Goal: Find contact information: Find contact information

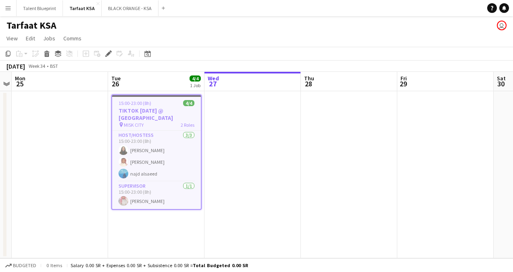
scroll to position [0, 279]
drag, startPoint x: 213, startPoint y: 123, endPoint x: 212, endPoint y: 153, distance: 30.7
click at [212, 153] on app-calendar-viewport "Fri 22 Sat 23 Sun 24 Mon 25 Tue 26 4/4 1 Job Wed 27 Thu 28 Fri 29 Sat 30 Sun 31…" at bounding box center [256, 165] width 513 height 186
click at [166, 157] on app-card-role "Host/Hostess [DATE] 15:00-23:00 (8h) [PERSON_NAME] najd alsaeed" at bounding box center [155, 156] width 89 height 51
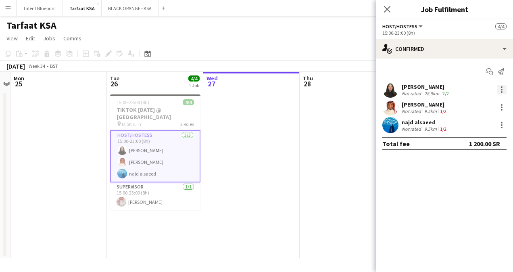
click at [499, 88] on div at bounding box center [502, 90] width 10 height 10
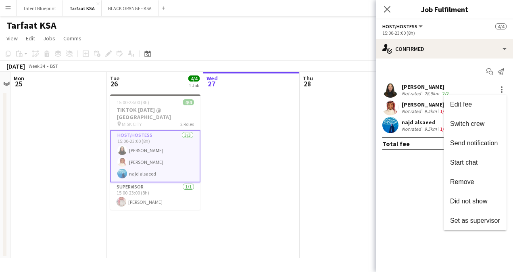
click at [500, 86] on div at bounding box center [256, 136] width 513 height 272
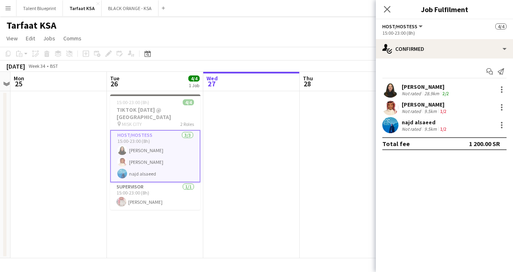
click at [272, 143] on app-date-cell at bounding box center [251, 174] width 96 height 167
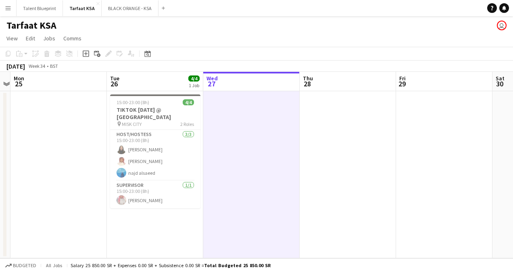
click at [140, 89] on app-board-header-date "Tue 26 4/4 1 Job" at bounding box center [155, 81] width 96 height 19
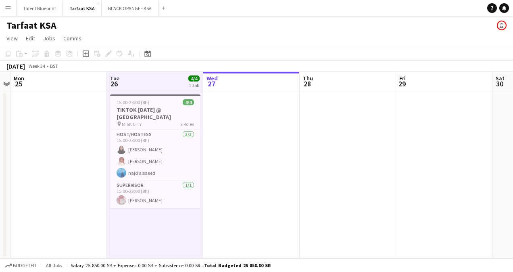
drag, startPoint x: 141, startPoint y: 118, endPoint x: 65, endPoint y: 145, distance: 80.7
click at [65, 145] on app-date-cell at bounding box center [58, 174] width 96 height 167
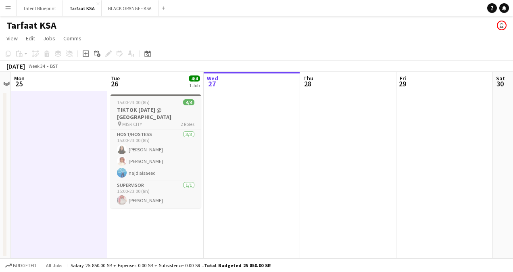
click at [143, 97] on app-job-card "15:00-23:00 (8h) 4/4 TIKTOK [DATE] @ [GEOGRAPHIC_DATA] pin MISK CITY 2 Roles Ho…" at bounding box center [156, 151] width 90 height 114
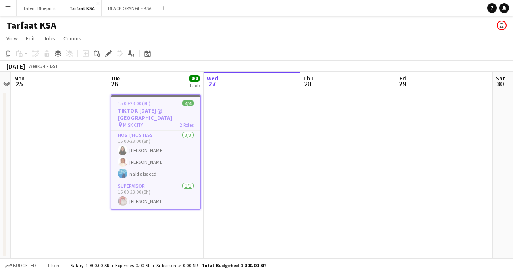
drag, startPoint x: 144, startPoint y: 118, endPoint x: 128, endPoint y: 103, distance: 22.0
click at [128, 103] on span "15:00-23:00 (8h)" at bounding box center [134, 103] width 33 height 6
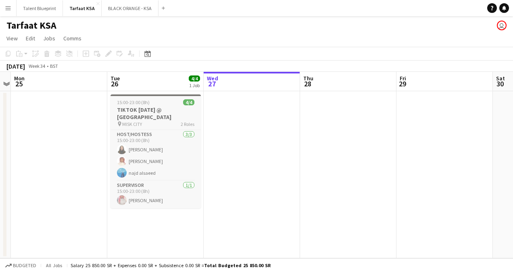
click at [128, 103] on span "15:00-23:00 (8h)" at bounding box center [133, 102] width 33 height 6
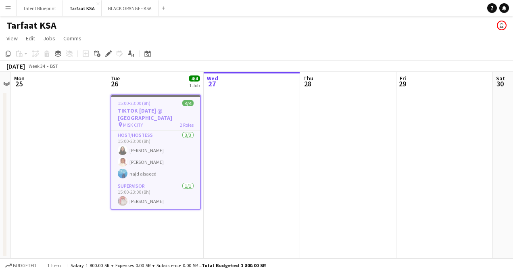
click at [129, 103] on span "15:00-23:00 (8h)" at bounding box center [134, 103] width 33 height 6
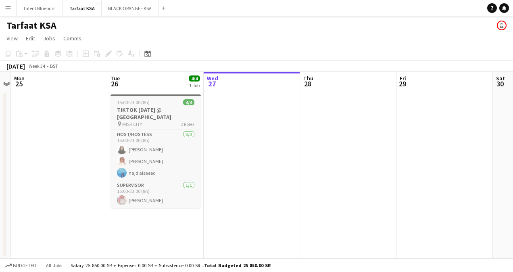
click at [129, 103] on span "15:00-23:00 (8h)" at bounding box center [133, 102] width 33 height 6
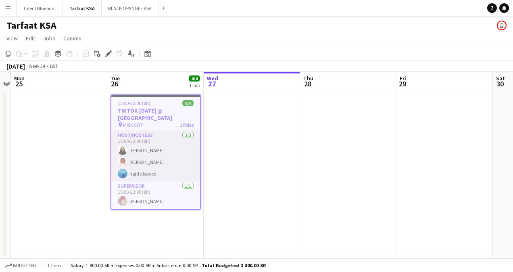
click at [173, 145] on app-card-role "Host/Hostess [DATE] 15:00-23:00 (8h) [PERSON_NAME] najd alsaeed" at bounding box center [155, 156] width 89 height 51
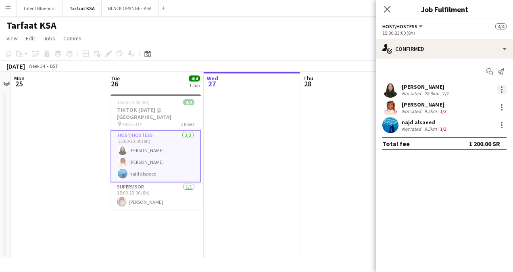
click at [500, 85] on div at bounding box center [502, 90] width 10 height 10
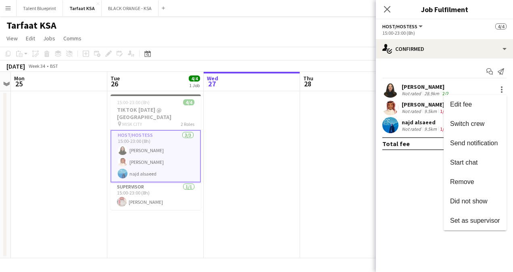
click at [419, 201] on div at bounding box center [256, 136] width 513 height 272
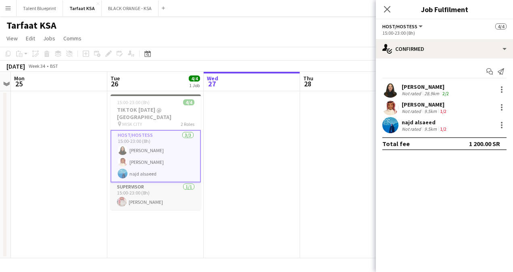
click at [151, 188] on app-card-role "Supervisor [DATE] 15:00-23:00 (8h) [PERSON_NAME]" at bounding box center [156, 195] width 90 height 27
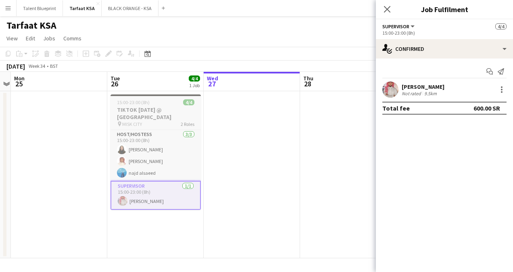
click at [148, 116] on h3 "TIKTOK [DATE] @ [GEOGRAPHIC_DATA]" at bounding box center [156, 113] width 90 height 15
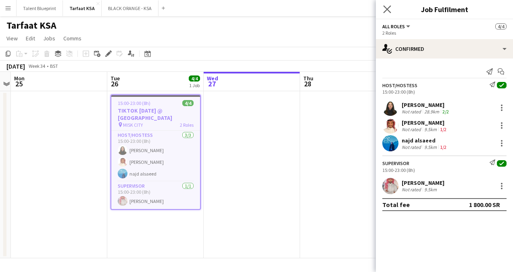
click at [383, 9] on app-icon "Close pop-in" at bounding box center [388, 10] width 12 height 12
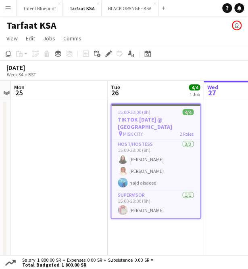
click at [22, 26] on h1 "Tarfaat KSA" at bounding box center [31, 25] width 50 height 12
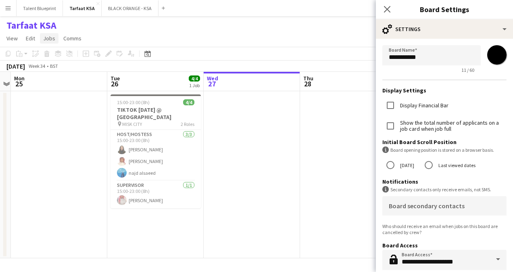
click at [46, 38] on span "Jobs" at bounding box center [49, 38] width 12 height 7
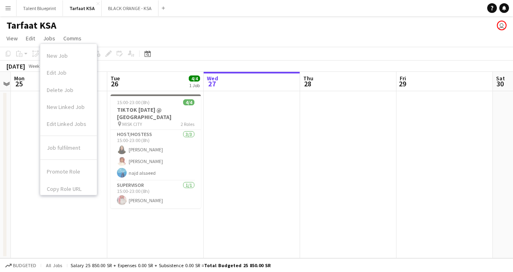
click at [47, 22] on h1 "Tarfaat KSA" at bounding box center [31, 25] width 50 height 12
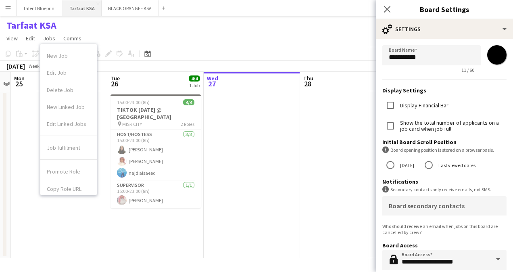
click at [84, 8] on button "Tarfaat KSA Close" at bounding box center [82, 8] width 39 height 16
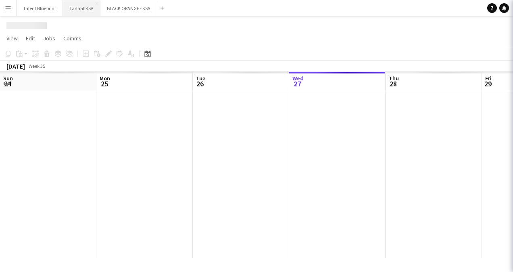
scroll to position [0, 193]
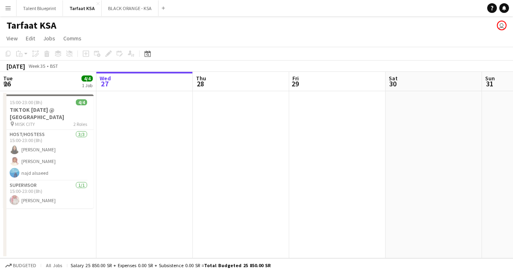
click at [38, 83] on app-board-header-date "Tue 26 4/4 1 Job" at bounding box center [48, 81] width 96 height 19
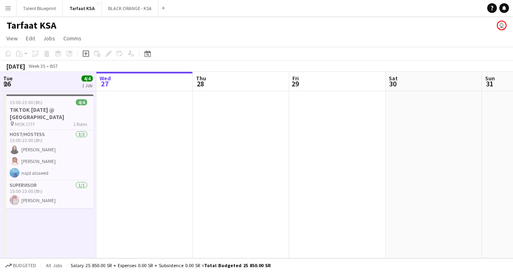
click at [19, 54] on div "Copy Paste Paste Ctrl+V Paste with crew Ctrl+Shift+V Paste linked Job [GEOGRAPH…" at bounding box center [38, 54] width 71 height 10
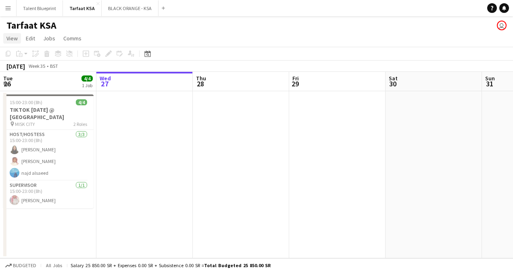
click at [15, 39] on span "View" at bounding box center [11, 38] width 11 height 7
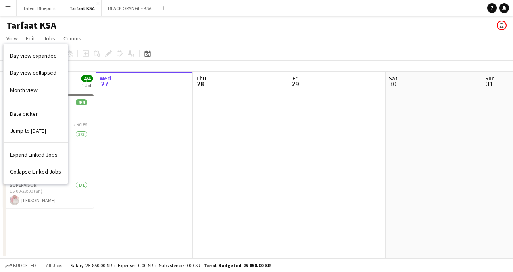
click at [131, 169] on app-date-cell at bounding box center [144, 174] width 96 height 167
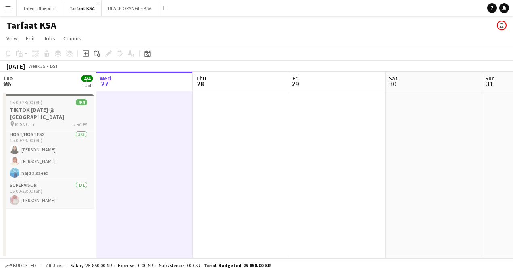
click at [57, 124] on div "pin MISK CITY 2 Roles" at bounding box center [48, 124] width 90 height 6
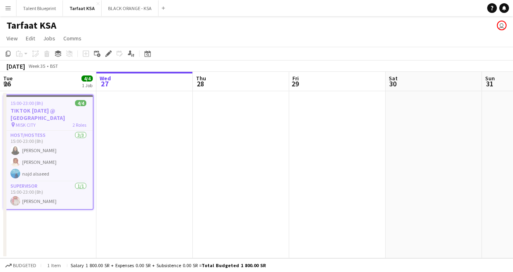
click at [144, 117] on app-date-cell at bounding box center [144, 174] width 96 height 167
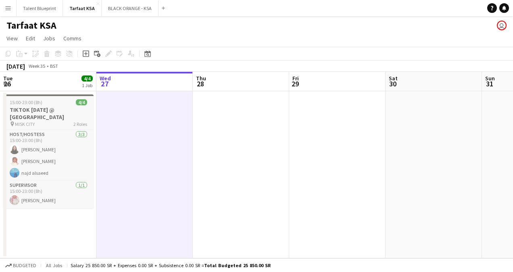
click at [78, 117] on h3 "TIKTOK [DATE] @ [GEOGRAPHIC_DATA]" at bounding box center [48, 113] width 90 height 15
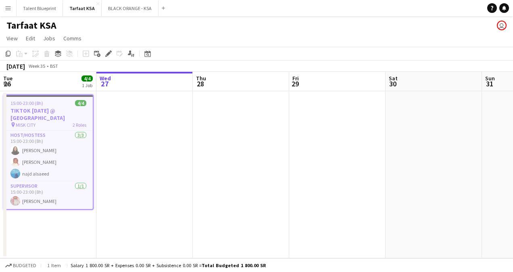
drag, startPoint x: 63, startPoint y: 108, endPoint x: 47, endPoint y: 115, distance: 17.9
click at [47, 115] on h3 "TIKTOK [DATE] @ [GEOGRAPHIC_DATA]" at bounding box center [48, 114] width 89 height 15
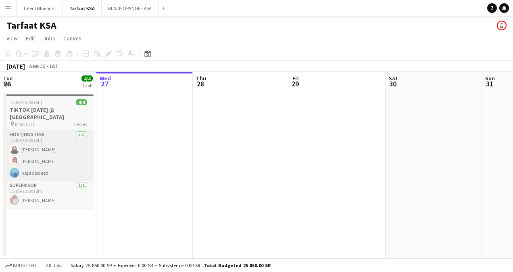
drag, startPoint x: 51, startPoint y: 120, endPoint x: 31, endPoint y: 170, distance: 53.3
click at [31, 170] on app-card-role "Host/Hostess [DATE] 15:00-23:00 (8h) [PERSON_NAME] najd alsaeed" at bounding box center [48, 155] width 90 height 51
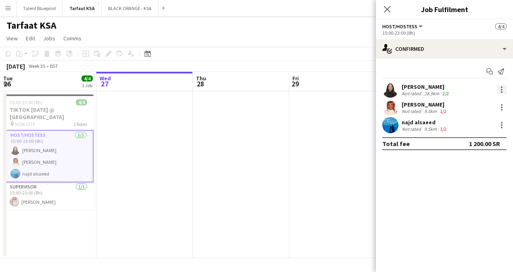
click at [502, 92] on div at bounding box center [502, 92] width 2 height 2
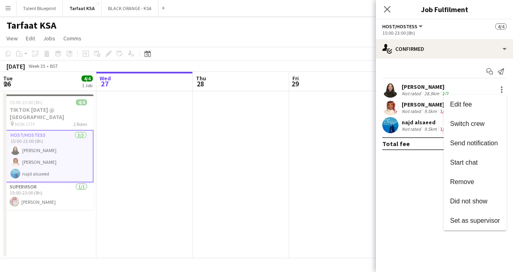
click at [410, 188] on div at bounding box center [256, 136] width 513 height 272
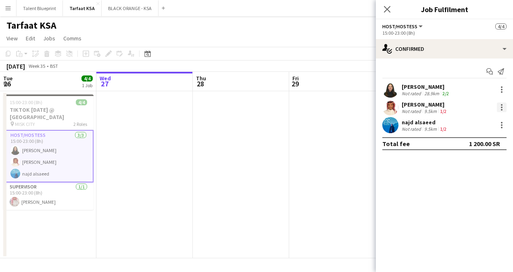
click at [501, 110] on div at bounding box center [502, 107] width 10 height 10
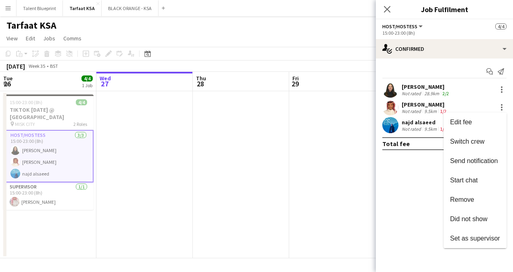
click at [427, 232] on div at bounding box center [256, 136] width 513 height 272
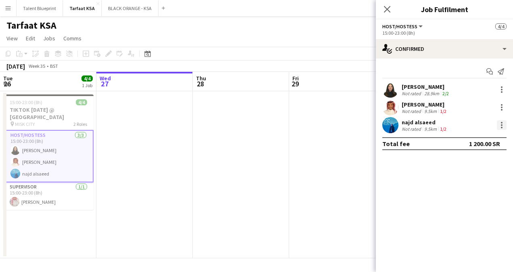
click at [504, 126] on div at bounding box center [502, 125] width 10 height 10
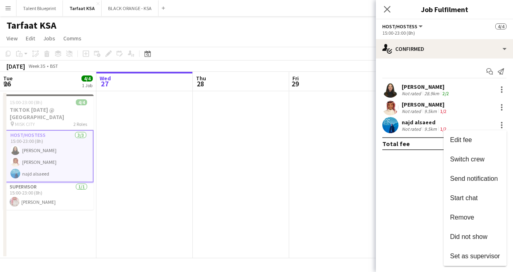
click at [428, 212] on div at bounding box center [256, 136] width 513 height 272
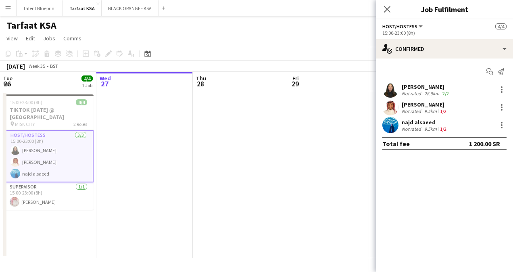
click at [37, 132] on app-card-role "Host/Hostess [DATE] 15:00-23:00 (8h) [PERSON_NAME] najd alsaeed" at bounding box center [48, 156] width 90 height 52
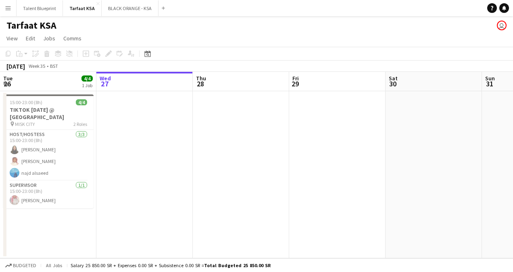
click at [48, 51] on div "Copy Paste Paste Ctrl+V Paste with crew Ctrl+Shift+V Paste linked Job [GEOGRAPH…" at bounding box center [38, 54] width 71 height 10
click at [101, 52] on div "Add job Add linked Job Edit Edit linked Job Applicants" at bounding box center [105, 54] width 62 height 10
click at [36, 39] on link "Edit" at bounding box center [31, 38] width 16 height 10
click at [51, 36] on span "Jobs" at bounding box center [49, 38] width 12 height 7
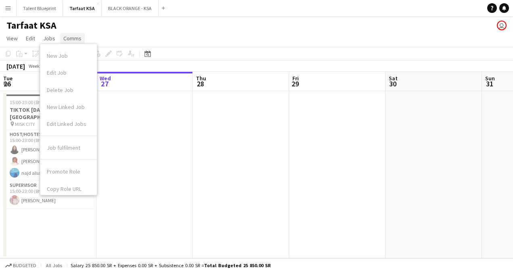
click at [69, 38] on span "Comms" at bounding box center [72, 38] width 18 height 7
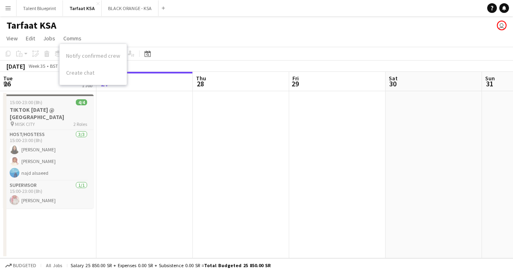
click at [37, 113] on h3 "TIKTOK [DATE] @ [GEOGRAPHIC_DATA]" at bounding box center [48, 113] width 90 height 15
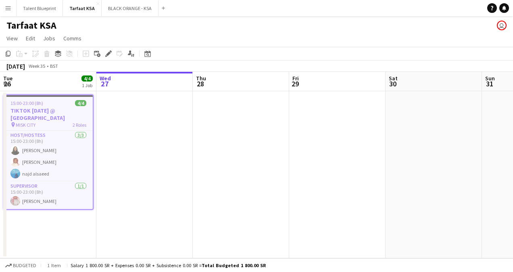
click at [36, 80] on app-board-header-date "Tue 26 4/4 1 Job" at bounding box center [48, 81] width 96 height 19
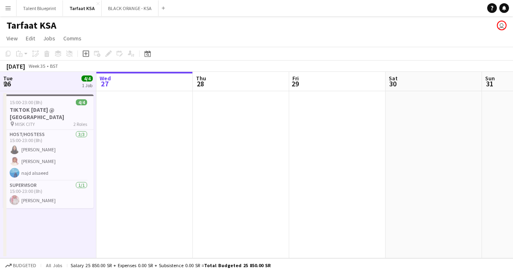
click at [41, 80] on app-board-header-date "Tue 26 4/4 1 Job" at bounding box center [48, 81] width 96 height 19
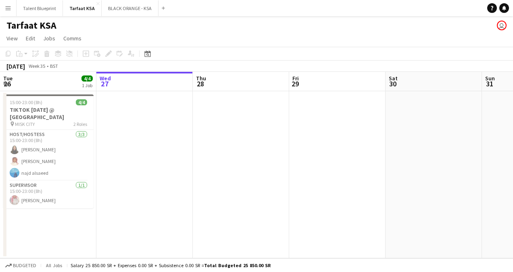
click at [53, 85] on app-board-header-date "Tue 26 4/4 1 Job" at bounding box center [48, 81] width 96 height 19
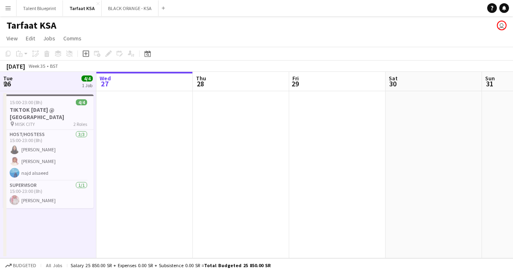
scroll to position [0, 192]
drag, startPoint x: 60, startPoint y: 80, endPoint x: 36, endPoint y: 84, distance: 24.6
click at [36, 84] on app-board-header-date "Tue 26 4/4 1 Job" at bounding box center [49, 81] width 96 height 19
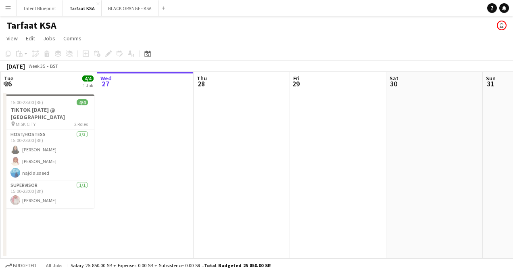
click at [118, 119] on app-date-cell at bounding box center [145, 174] width 96 height 167
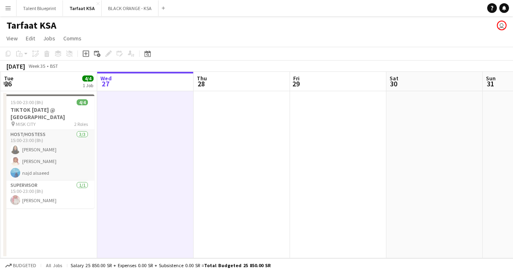
click at [69, 130] on app-card-role "Host/Hostess [DATE] 15:00-23:00 (8h) [PERSON_NAME] najd alsaeed" at bounding box center [49, 155] width 90 height 51
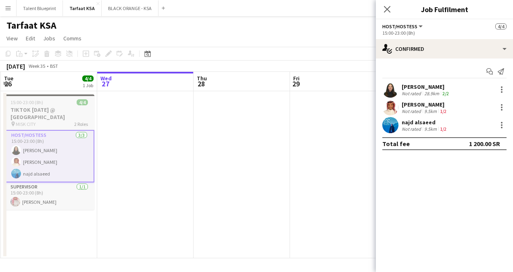
click at [73, 113] on h3 "TIKTOK [DATE] @ [GEOGRAPHIC_DATA]" at bounding box center [49, 113] width 90 height 15
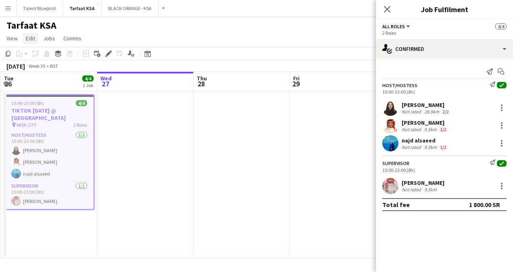
click at [31, 38] on span "Edit" at bounding box center [30, 38] width 9 height 7
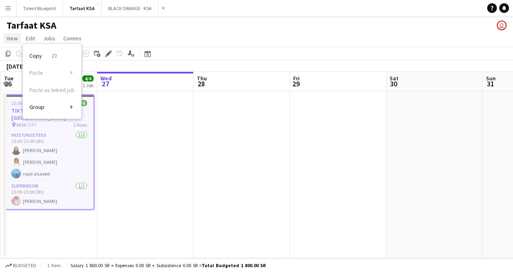
click at [19, 40] on link "View" at bounding box center [12, 38] width 18 height 10
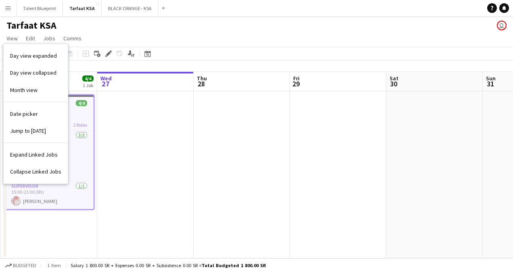
click at [111, 129] on app-date-cell at bounding box center [145, 174] width 96 height 167
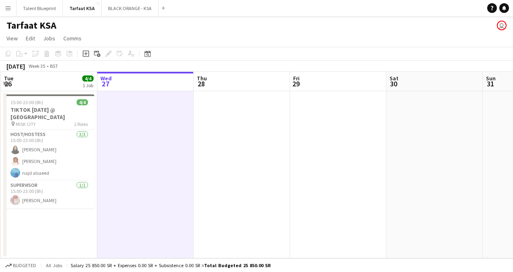
click at [25, 54] on div "Copy Paste Paste Ctrl+V Paste with crew Ctrl+Shift+V Paste linked Job [GEOGRAPH…" at bounding box center [38, 54] width 71 height 10
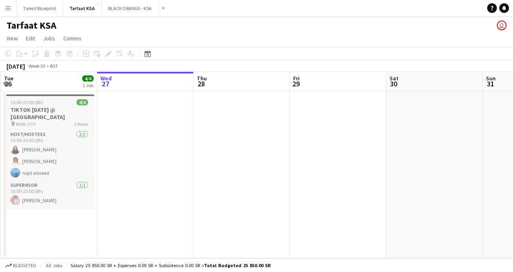
click at [22, 115] on h3 "TIKTOK [DATE] @ [GEOGRAPHIC_DATA]" at bounding box center [49, 113] width 90 height 15
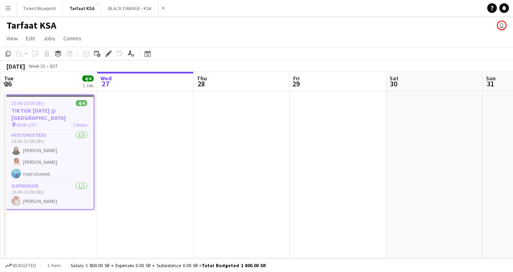
click at [23, 54] on div "Copy Paste Paste Ctrl+V Paste with crew Ctrl+Shift+V Paste linked Job [GEOGRAPH…" at bounding box center [38, 54] width 71 height 10
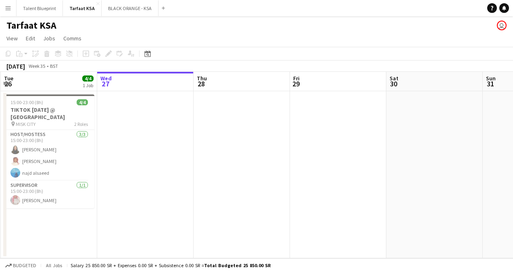
click at [23, 54] on div "Copy Paste Paste Ctrl+V Paste with crew Ctrl+Shift+V Paste linked Job [GEOGRAPH…" at bounding box center [38, 54] width 71 height 10
click at [29, 120] on h3 "TIKTOK [DATE] @ [GEOGRAPHIC_DATA]" at bounding box center [49, 113] width 90 height 15
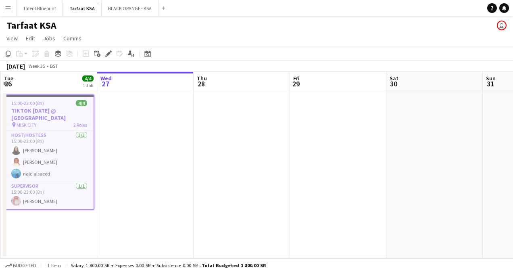
click at [27, 53] on div "Copy Paste Paste Ctrl+V Paste with crew Ctrl+Shift+V Paste linked Job [GEOGRAPH…" at bounding box center [38, 54] width 71 height 10
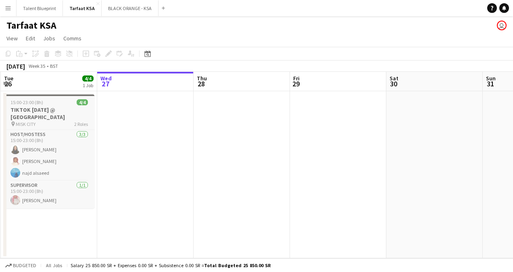
click at [20, 118] on h3 "TIKTOK [DATE] @ [GEOGRAPHIC_DATA]" at bounding box center [49, 113] width 90 height 15
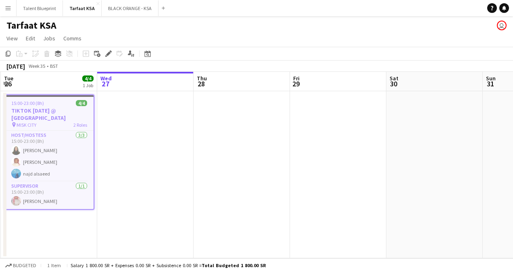
click at [128, 126] on app-date-cell at bounding box center [145, 174] width 96 height 167
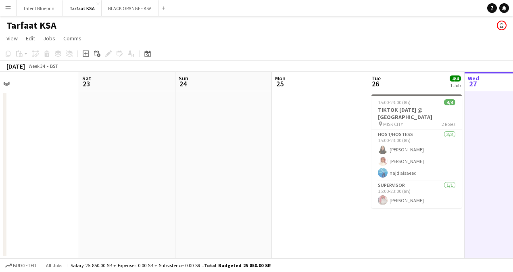
drag, startPoint x: 136, startPoint y: 134, endPoint x: 515, endPoint y: 266, distance: 400.7
click at [513, 266] on html "Menu Boards Boards Boards All jobs Status Workforce Workforce My Workforce Recr…" at bounding box center [256, 136] width 513 height 272
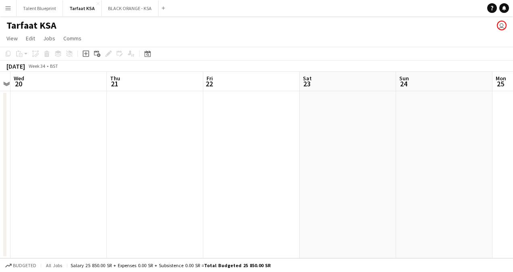
scroll to position [0, 247]
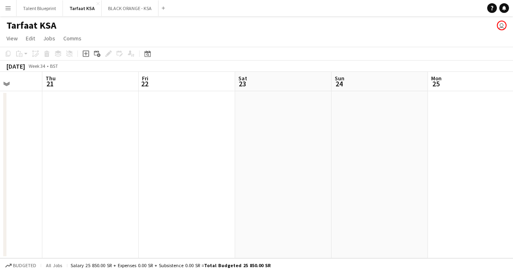
drag, startPoint x: 145, startPoint y: 190, endPoint x: 301, endPoint y: 214, distance: 157.9
click at [301, 214] on app-calendar-viewport "Mon 18 Tue 19 Wed 20 Thu 21 Fri 22 Sat 23 Sun 24 Mon 25 Tue 26 4/4 1 Job Wed 27…" at bounding box center [256, 165] width 513 height 186
click at [30, 29] on h1 "Tarfaat KSA" at bounding box center [31, 25] width 50 height 12
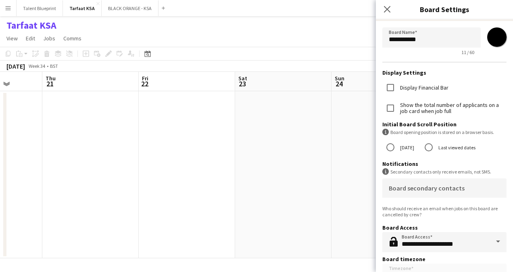
scroll to position [0, 0]
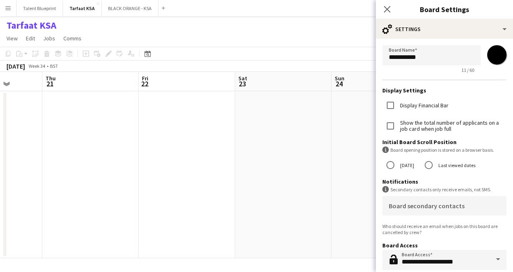
click at [493, 54] on input "*******" at bounding box center [497, 54] width 29 height 29
click at [490, 45] on input "*******" at bounding box center [497, 54] width 29 height 29
type input "*******"
click at [398, 74] on form "**********" at bounding box center [444, 183] width 137 height 288
click at [394, 8] on div "Close pop-in" at bounding box center [387, 9] width 23 height 19
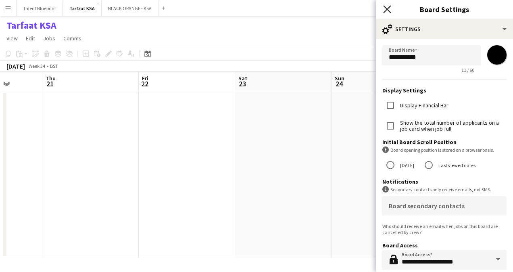
click at [387, 10] on icon at bounding box center [387, 9] width 8 height 8
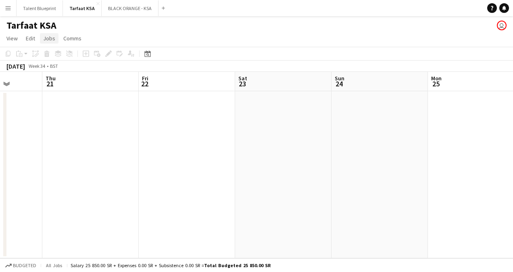
click at [51, 34] on link "Jobs" at bounding box center [49, 38] width 19 height 10
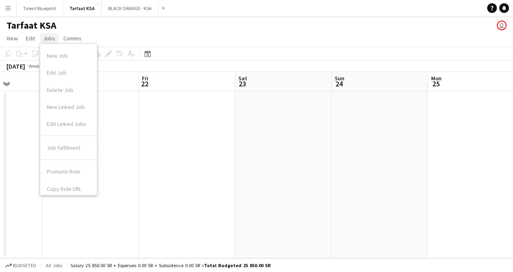
click at [45, 36] on span "Jobs" at bounding box center [49, 38] width 12 height 7
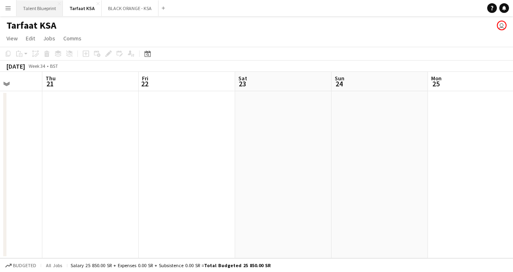
click at [48, 9] on button "Talent Blueprint Close" at bounding box center [40, 8] width 46 height 16
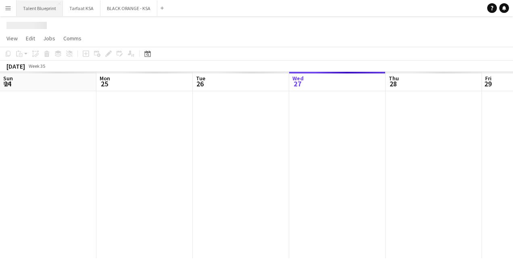
scroll to position [0, 193]
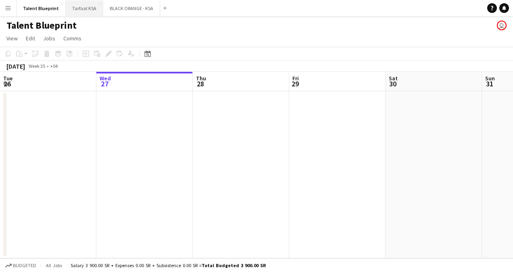
click at [86, 7] on button "Tarfaat KSA Close" at bounding box center [85, 8] width 38 height 16
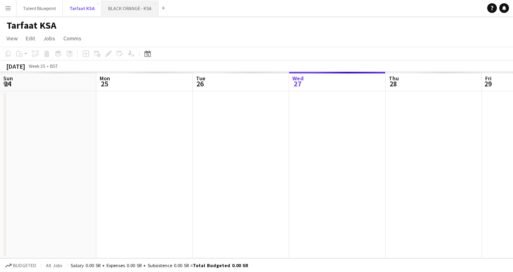
scroll to position [0, 193]
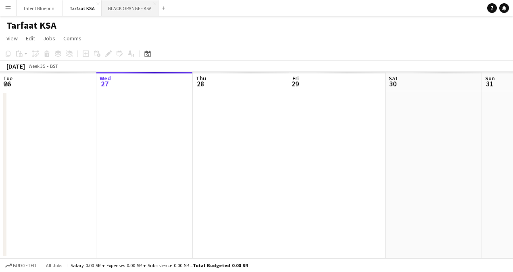
click at [124, 7] on button "BLACK ORANGE - KSA Close" at bounding box center [130, 8] width 57 height 16
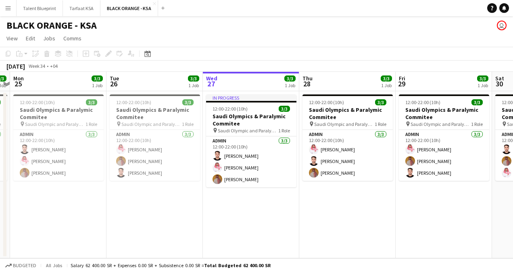
scroll to position [0, 181]
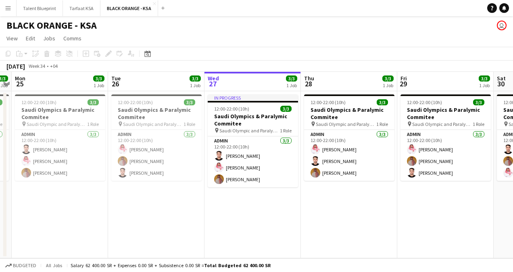
click at [252, 149] on app-calendar-viewport "Sat 23 3/3 1 Job Sun 24 3/3 1 Job Mon 25 3/3 1 Job Tue 26 3/3 1 Job Wed 27 3/3 …" at bounding box center [256, 165] width 513 height 186
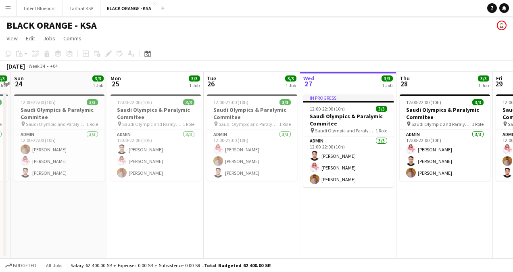
drag, startPoint x: 138, startPoint y: 125, endPoint x: 234, endPoint y: 138, distance: 96.6
click at [234, 138] on app-calendar-viewport "Fri 22 3/3 1 Job Sat 23 3/3 1 Job Sun 24 3/3 1 Job Mon 25 3/3 1 Job Tue 26 3/3 …" at bounding box center [256, 165] width 513 height 186
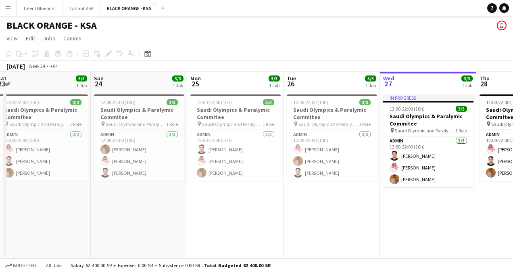
drag, startPoint x: 161, startPoint y: 130, endPoint x: 241, endPoint y: 142, distance: 80.9
click at [241, 142] on app-calendar-viewport "Thu 21 3/3 1 Job Fri 22 3/3 1 Job Sat 23 3/3 1 Job Sun 24 3/3 1 Job Mon 25 3/3 …" at bounding box center [256, 165] width 513 height 186
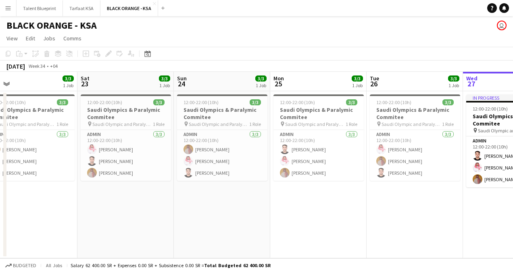
drag, startPoint x: 113, startPoint y: 115, endPoint x: 196, endPoint y: 132, distance: 84.7
click at [196, 132] on app-calendar-viewport "Wed 20 3/3 1 Job Thu 21 3/3 1 Job Fri 22 3/3 1 Job Sat 23 3/3 1 Job Sun 24 3/3 …" at bounding box center [256, 165] width 513 height 186
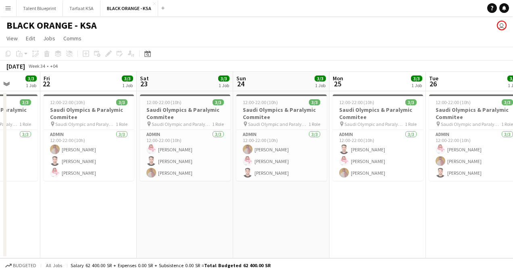
drag, startPoint x: 119, startPoint y: 119, endPoint x: 178, endPoint y: 135, distance: 61.3
click at [178, 135] on app-calendar-viewport "Tue 19 3/3 1 Job Wed 20 3/3 1 Job Thu 21 3/3 1 Job Fri 22 3/3 1 Job Sat 23 3/3 …" at bounding box center [256, 165] width 513 height 186
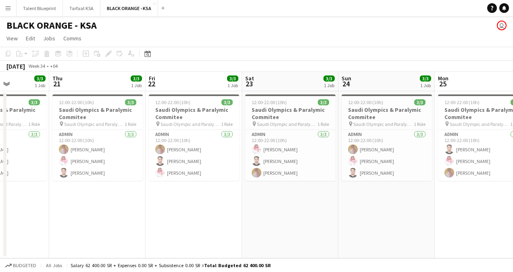
drag, startPoint x: 84, startPoint y: 119, endPoint x: 190, endPoint y: 145, distance: 108.4
click at [190, 145] on app-calendar-viewport "Mon 18 Tue 19 3/3 1 Job Wed 20 3/3 1 Job Thu 21 3/3 1 Job Fri 22 3/3 1 Job Sat …" at bounding box center [256, 165] width 513 height 186
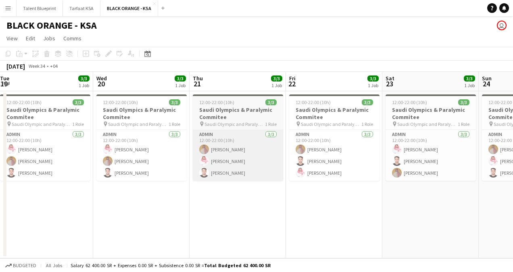
drag, startPoint x: 100, startPoint y: 131, endPoint x: 215, endPoint y: 150, distance: 117.0
click at [241, 152] on app-calendar-viewport "Sun 17 3/3 1 Job Mon 18 3/3 1 Job Tue 19 3/3 1 Job Wed 20 3/3 1 Job Thu 21 3/3 …" at bounding box center [256, 165] width 513 height 186
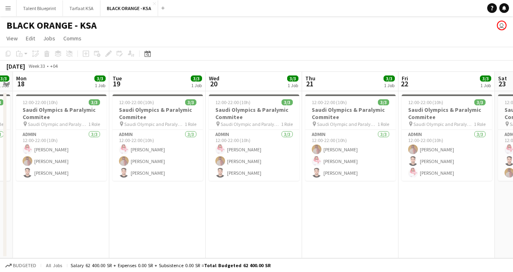
drag, startPoint x: 167, startPoint y: 138, endPoint x: 259, endPoint y: 152, distance: 93.4
click at [259, 152] on app-calendar-viewport "Sat 16 3/3 1 Job Sun 17 3/3 1 Job Mon 18 3/3 1 Job Tue 19 3/3 1 Job Wed 20 3/3 …" at bounding box center [256, 165] width 513 height 186
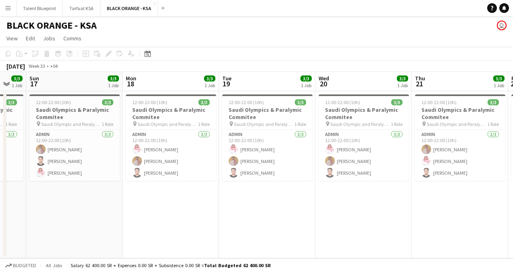
drag, startPoint x: 173, startPoint y: 143, endPoint x: 282, endPoint y: 151, distance: 110.1
click at [282, 151] on app-calendar-viewport "Fri 15 Sat 16 3/3 1 Job Sun 17 3/3 1 Job Mon 18 3/3 1 Job Tue 19 3/3 1 Job Wed …" at bounding box center [256, 165] width 513 height 186
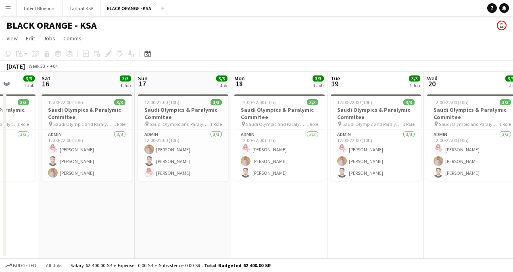
drag, startPoint x: 180, startPoint y: 147, endPoint x: 288, endPoint y: 165, distance: 110.0
click at [288, 165] on app-calendar-viewport "Wed 13 Thu 14 3/3 1 Job Fri 15 3/3 1 Job Sat 16 3/3 1 Job Sun 17 3/3 1 Job Mon …" at bounding box center [256, 165] width 513 height 186
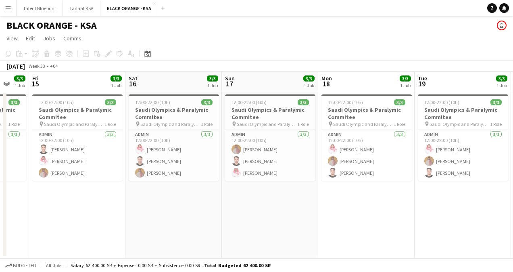
drag, startPoint x: 213, startPoint y: 157, endPoint x: 301, endPoint y: 172, distance: 88.4
click at [301, 172] on app-calendar-viewport "Wed 13 3/3 1 Job Thu 14 3/3 1 Job Fri 15 3/3 1 Job Sat 16 3/3 1 Job Sun 17 3/3 …" at bounding box center [256, 165] width 513 height 186
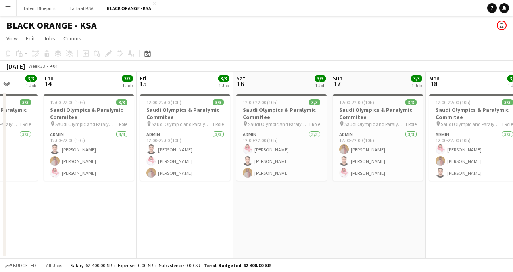
drag, startPoint x: 173, startPoint y: 143, endPoint x: 280, endPoint y: 166, distance: 110.2
click at [280, 166] on app-calendar-viewport "Mon 11 Tue 12 3/3 1 Job Wed 13 3/3 1 Job Thu 14 3/3 1 Job Fri 15 3/3 1 Job Sat …" at bounding box center [256, 165] width 513 height 186
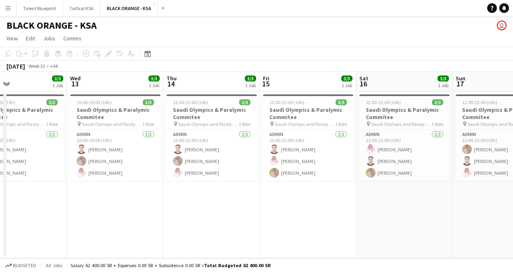
drag, startPoint x: 162, startPoint y: 137, endPoint x: 285, endPoint y: 160, distance: 125.1
click at [285, 160] on app-calendar-viewport "Sun 10 Mon 11 3/3 1 Job Tue 12 3/3 1 Job Wed 13 3/3 1 Job Thu 14 3/3 1 Job Fri …" at bounding box center [256, 165] width 513 height 186
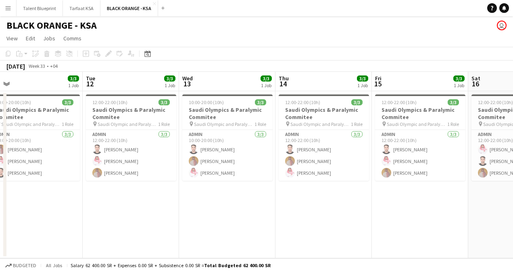
drag, startPoint x: 178, startPoint y: 146, endPoint x: 290, endPoint y: 175, distance: 115.7
click at [290, 175] on app-calendar-viewport "Sat 9 Sun 10 3/3 1 Job Mon 11 3/3 1 Job Tue 12 3/3 1 Job Wed 13 3/3 1 Job Thu 1…" at bounding box center [256, 165] width 513 height 186
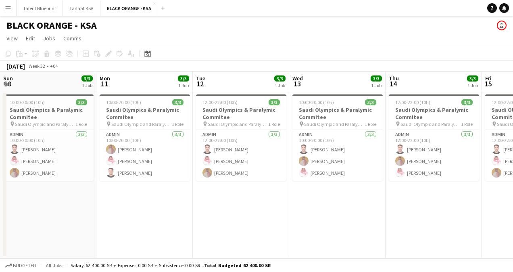
drag, startPoint x: 206, startPoint y: 160, endPoint x: 318, endPoint y: 178, distance: 113.3
click at [318, 178] on app-calendar-viewport "Fri 8 Sat 9 Sun 10 3/3 1 Job Mon 11 3/3 1 Job Tue 12 3/3 1 Job Wed 13 3/3 1 Job…" at bounding box center [256, 165] width 513 height 186
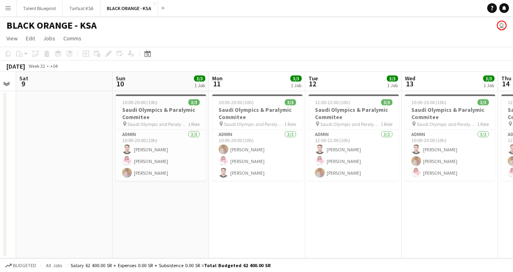
scroll to position [0, 176]
drag, startPoint x: 173, startPoint y: 148, endPoint x: 285, endPoint y: 167, distance: 113.8
click at [285, 167] on app-calendar-viewport "Thu 7 Fri 8 Sat 9 Sun 10 3/3 1 Job Mon 11 3/3 1 Job Tue 12 3/3 1 Job Wed 13 3/3…" at bounding box center [256, 165] width 513 height 186
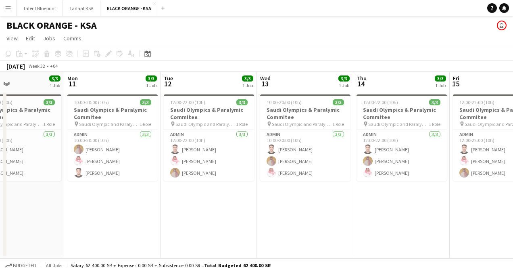
scroll to position [0, 322]
drag, startPoint x: 276, startPoint y: 158, endPoint x: 130, endPoint y: 126, distance: 150.1
click at [130, 126] on app-calendar-viewport "Thu 7 Fri 8 Sat 9 Sun 10 3/3 1 Job Mon 11 3/3 1 Job Tue 12 3/3 1 Job Wed 13 3/3…" at bounding box center [256, 165] width 513 height 186
drag, startPoint x: 219, startPoint y: 115, endPoint x: 186, endPoint y: 140, distance: 40.6
click at [186, 140] on app-card-role "Admin [DATE] 12:00-22:00 (10h) [PERSON_NAME] [PERSON_NAME] [PERSON_NAME] Yagmowr" at bounding box center [208, 155] width 90 height 51
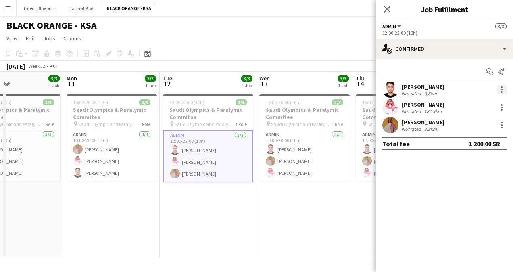
click at [504, 90] on div at bounding box center [502, 90] width 10 height 10
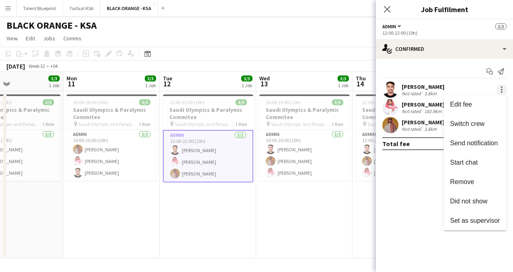
click at [504, 90] on div at bounding box center [256, 136] width 513 height 272
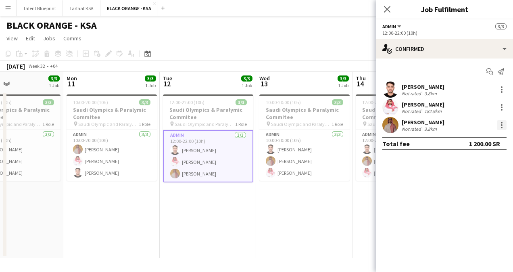
click at [500, 127] on div at bounding box center [502, 125] width 10 height 10
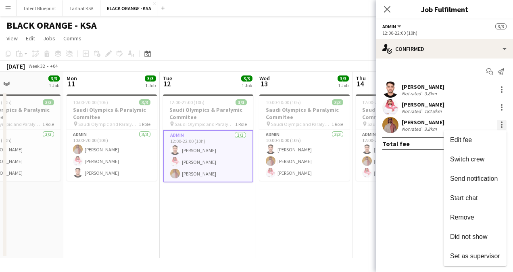
click at [500, 127] on div at bounding box center [256, 136] width 513 height 272
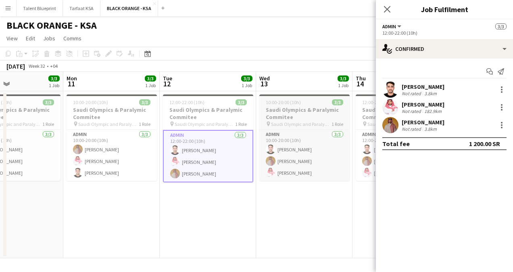
click at [310, 120] on h3 "Saudi Olympics & Paralymic Commitee" at bounding box center [304, 113] width 90 height 15
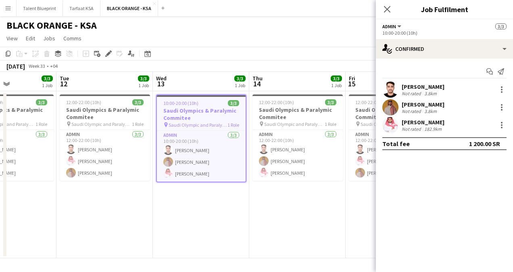
drag, startPoint x: 329, startPoint y: 128, endPoint x: 225, endPoint y: 123, distance: 104.3
click at [225, 123] on app-calendar-viewport "Sat 9 Sun 10 3/3 1 Job Mon 11 3/3 1 Job Tue 12 3/3 1 Job Wed 13 3/3 1 Job Thu 1…" at bounding box center [256, 165] width 513 height 186
click at [292, 118] on h3 "Saudi Olympics & Paralymic Commitee" at bounding box center [297, 113] width 90 height 15
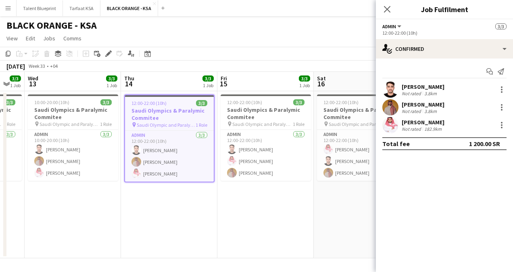
scroll to position [0, 363]
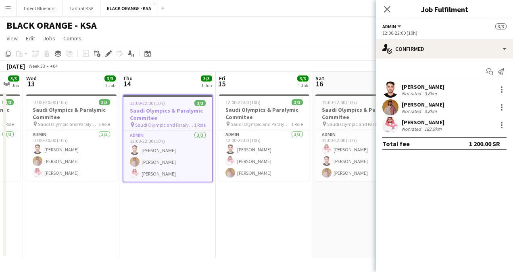
drag, startPoint x: 314, startPoint y: 137, endPoint x: 184, endPoint y: 118, distance: 130.6
click at [184, 118] on app-calendar-viewport "Sat 9 Sun 10 3/3 1 Job Mon 11 3/3 1 Job Tue 12 3/3 1 Job Wed 13 3/3 1 Job Thu 1…" at bounding box center [256, 165] width 513 height 186
click at [265, 118] on h3 "Saudi Olympics & Paralymic Commitee" at bounding box center [264, 113] width 90 height 15
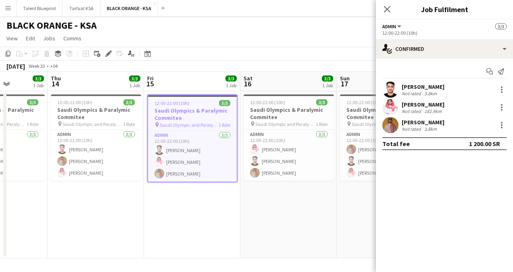
scroll to position [0, 291]
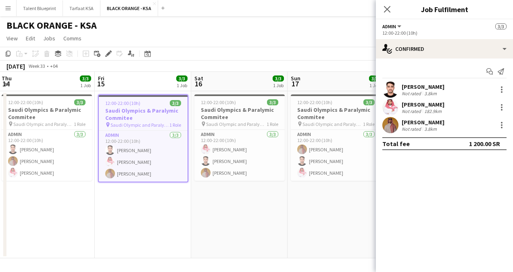
drag, startPoint x: 279, startPoint y: 123, endPoint x: 158, endPoint y: 108, distance: 122.0
click at [158, 108] on app-calendar-viewport "Mon 11 3/3 1 Job Tue 12 3/3 1 Job Wed 13 3/3 1 Job Thu 14 3/3 1 Job Fri 15 3/3 …" at bounding box center [256, 165] width 513 height 186
click at [276, 125] on span "1 Role" at bounding box center [273, 124] width 12 height 6
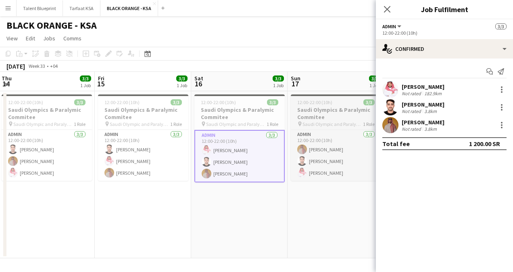
click at [325, 126] on span "Saudi Olympic and Paralympic committee" at bounding box center [333, 124] width 61 height 6
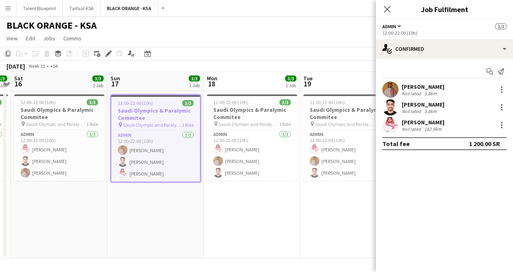
drag, startPoint x: 303, startPoint y: 128, endPoint x: 154, endPoint y: 114, distance: 149.9
click at [151, 114] on app-calendar-viewport "Wed 13 3/3 1 Job Thu 14 3/3 1 Job Fri 15 3/3 1 Job Sat 16 3/3 1 Job Sun 17 3/3 …" at bounding box center [256, 165] width 513 height 186
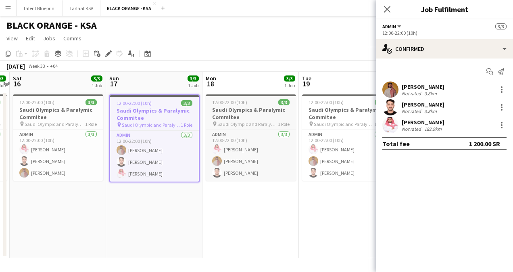
click at [247, 130] on div "Admin [DATE] 12:00-22:00 (10h) [PERSON_NAME] [PERSON_NAME] Yagmowr [PERSON_NAME]" at bounding box center [251, 155] width 90 height 51
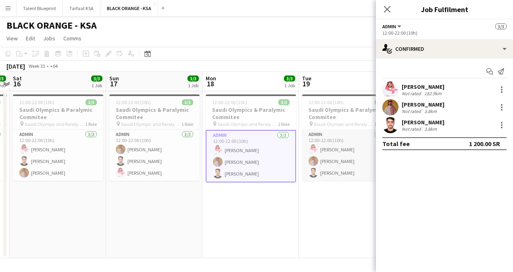
click at [328, 140] on app-card-role "Admin [DATE] 12:00-22:00 (10h) [PERSON_NAME] [PERSON_NAME] Yagmowr [PERSON_NAME]" at bounding box center [347, 155] width 90 height 51
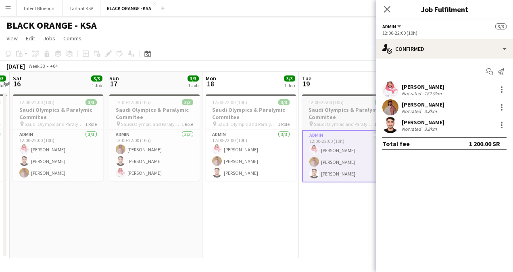
click at [336, 117] on h3 "Saudi Olympics & Paralymic Commitee" at bounding box center [347, 113] width 90 height 15
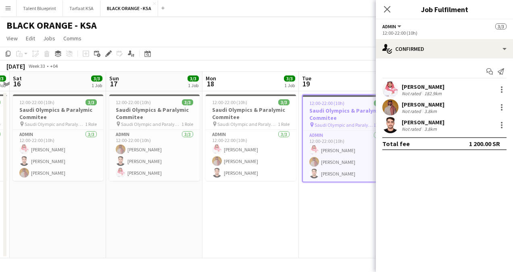
click at [266, 196] on app-date-cell "12:00-22:00 (10h) 3/3 Saudi Olympics & Paralymic Commitee pin [DEMOGRAPHIC_DATA…" at bounding box center [251, 174] width 96 height 167
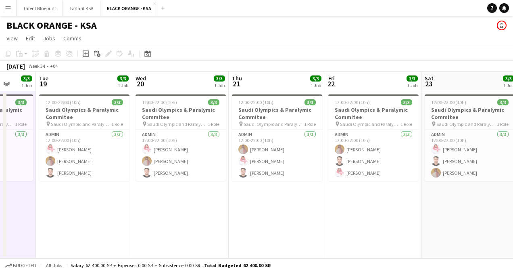
drag, startPoint x: 377, startPoint y: 146, endPoint x: 113, endPoint y: 131, distance: 263.5
click at [113, 131] on app-calendar-viewport "Fri 15 3/3 1 Job Sat 16 3/3 1 Job Sun 17 3/3 1 Job Mon 18 3/3 1 Job Tue 19 3/3 …" at bounding box center [256, 165] width 513 height 186
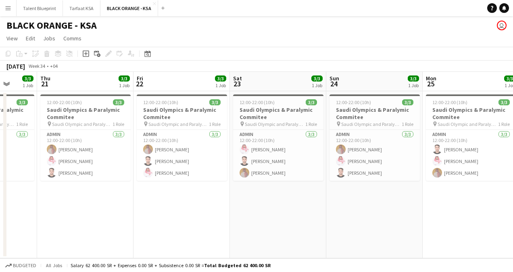
drag, startPoint x: 336, startPoint y: 136, endPoint x: 144, endPoint y: 121, distance: 192.2
click at [144, 121] on app-calendar-viewport "Sun 17 3/3 1 Job Mon 18 3/3 1 Job Tue 19 3/3 1 Job Wed 20 3/3 1 Job Thu 21 3/3 …" at bounding box center [256, 165] width 513 height 186
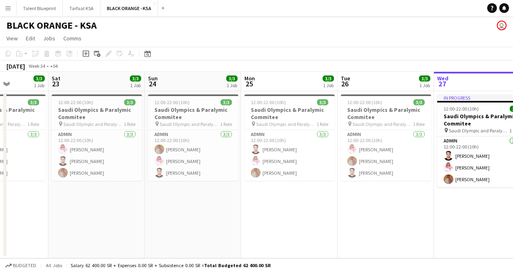
drag, startPoint x: 387, startPoint y: 140, endPoint x: 206, endPoint y: 139, distance: 181.2
click at [206, 139] on app-calendar-viewport "Tue 19 3/3 1 Job Wed 20 3/3 1 Job Thu 21 3/3 1 Job Fri 22 3/3 1 Job Sat 23 3/3 …" at bounding box center [256, 165] width 513 height 186
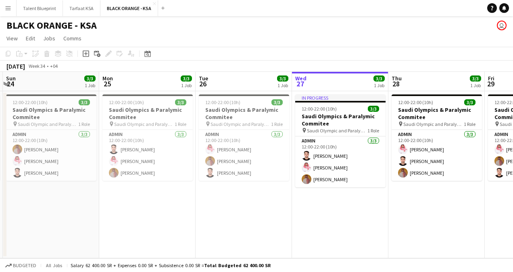
drag, startPoint x: 375, startPoint y: 128, endPoint x: 233, endPoint y: 132, distance: 142.1
click at [233, 132] on app-calendar-viewport "Thu 21 3/3 1 Job Fri 22 3/3 1 Job Sat 23 3/3 1 Job Sun 24 3/3 1 Job Mon 25 3/3 …" at bounding box center [256, 165] width 513 height 186
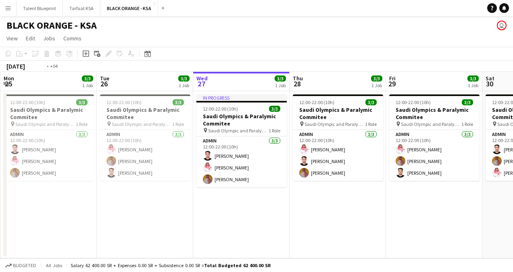
scroll to position [0, 235]
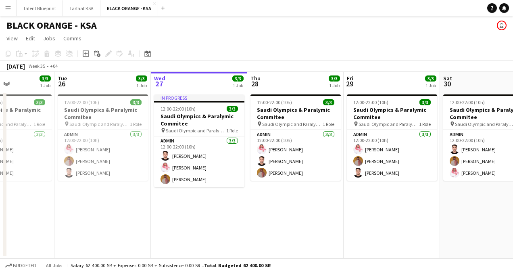
drag, startPoint x: 379, startPoint y: 142, endPoint x: 237, endPoint y: 135, distance: 141.4
click at [237, 135] on app-calendar-viewport "Sat 23 3/3 1 Job Sun 24 3/3 1 Job Mon 25 3/3 1 Job Tue 26 3/3 1 Job Wed 27 3/3 …" at bounding box center [256, 165] width 513 height 186
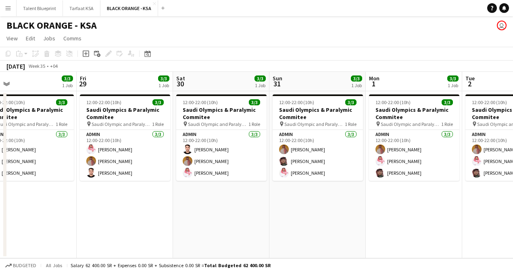
scroll to position [0, 339]
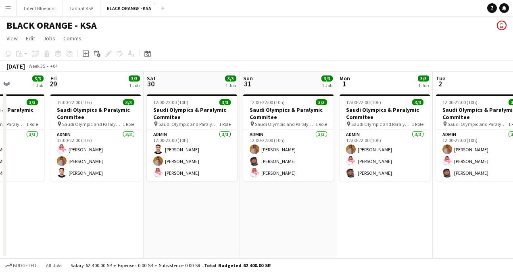
drag, startPoint x: 456, startPoint y: 130, endPoint x: 161, endPoint y: 128, distance: 295.0
click at [159, 129] on app-calendar-viewport "Mon 25 3/3 1 Job Tue 26 3/3 1 Job Wed 27 3/3 1 Job Thu 28 3/3 1 Job Fri 29 3/3 …" at bounding box center [256, 165] width 513 height 186
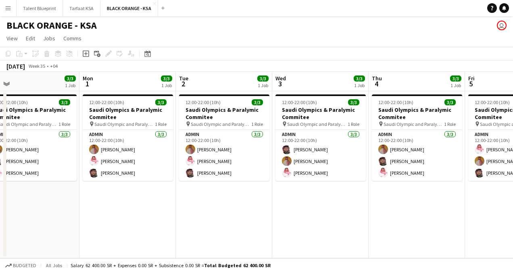
drag, startPoint x: 453, startPoint y: 142, endPoint x: 196, endPoint y: 125, distance: 257.6
click at [196, 125] on app-calendar-viewport "Fri 29 3/3 1 Job Sat 30 3/3 1 Job Sun 31 3/3 1 Job Mon 1 3/3 1 Job Tue 2 3/3 1 …" at bounding box center [256, 165] width 513 height 186
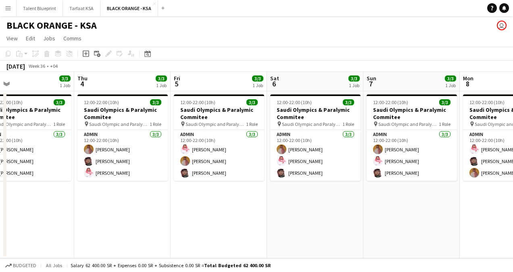
drag, startPoint x: 395, startPoint y: 154, endPoint x: 101, endPoint y: 137, distance: 295.1
click at [101, 137] on app-calendar-viewport "Sun 31 3/3 1 Job Mon 1 3/3 1 Job Tue 2 3/3 1 Job Wed 3 3/3 1 Job Thu 4 3/3 1 Jo…" at bounding box center [256, 165] width 513 height 186
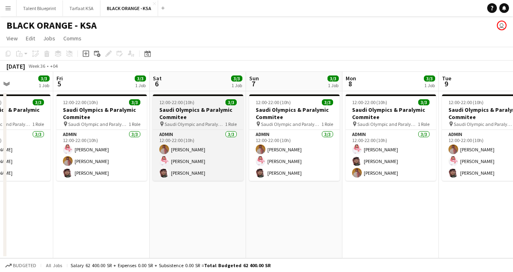
drag, startPoint x: 334, startPoint y: 140, endPoint x: 38, endPoint y: 125, distance: 296.6
click at [38, 125] on app-calendar-viewport "Tue 2 3/3 1 Job Wed 3 3/3 1 Job Thu 4 3/3 1 Job Fri 5 3/3 1 Job Sat 6 3/3 1 Job…" at bounding box center [256, 165] width 513 height 186
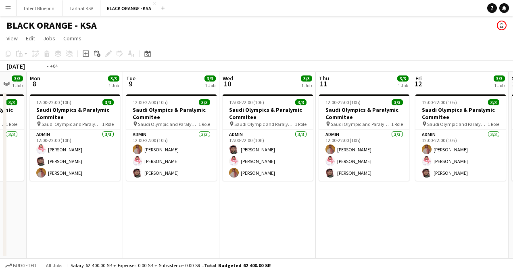
drag, startPoint x: 349, startPoint y: 149, endPoint x: 36, endPoint y: 129, distance: 314.6
click at [36, 129] on app-calendar-viewport "Thu 4 3/3 1 Job Fri 5 3/3 1 Job Sat 6 3/3 1 Job Sun 7 3/3 1 Job Mon 8 3/3 1 Job…" at bounding box center [256, 165] width 513 height 186
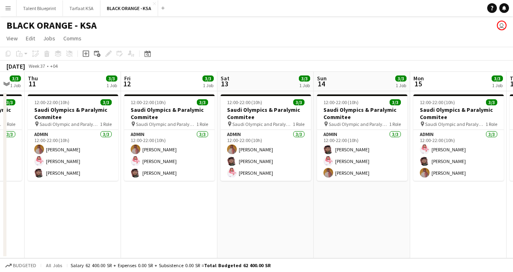
drag, startPoint x: 358, startPoint y: 155, endPoint x: 64, endPoint y: 135, distance: 295.3
click at [64, 135] on app-calendar-viewport "Mon 8 3/3 1 Job Tue 9 3/3 1 Job Wed 10 3/3 1 Job Thu 11 3/3 1 Job Fri 12 3/3 1 …" at bounding box center [256, 165] width 513 height 186
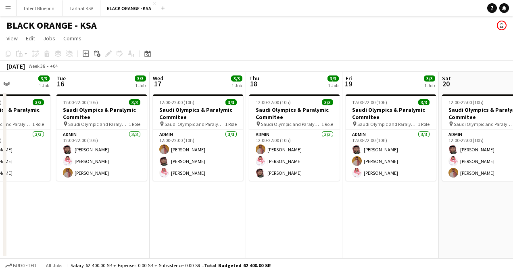
drag, startPoint x: 329, startPoint y: 138, endPoint x: 56, endPoint y: 131, distance: 273.7
click at [56, 131] on app-calendar-viewport "Fri 12 3/3 1 Job Sat 13 3/3 1 Job Sun 14 3/3 1 Job Mon 15 3/3 1 Job Tue 16 3/3 …" at bounding box center [256, 165] width 513 height 186
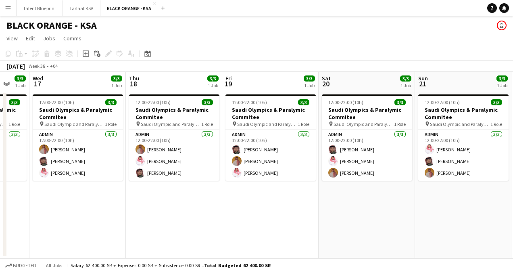
scroll to position [0, 263]
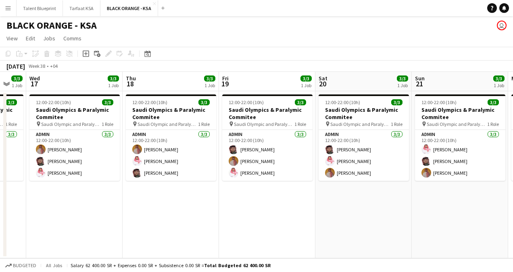
drag, startPoint x: 373, startPoint y: 139, endPoint x: 73, endPoint y: 133, distance: 299.9
click at [73, 133] on app-calendar-viewport "Sun 14 3/3 1 Job Mon 15 3/3 1 Job Tue 16 3/3 1 Job Wed 17 3/3 1 Job Thu 18 3/3 …" at bounding box center [256, 165] width 513 height 186
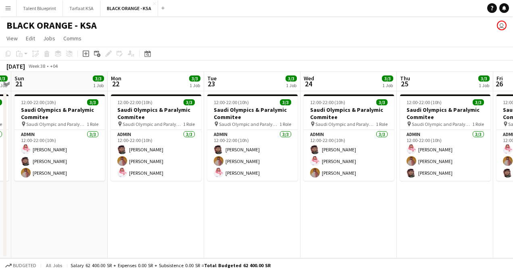
drag, startPoint x: 318, startPoint y: 143, endPoint x: 110, endPoint y: 145, distance: 207.8
click at [110, 145] on app-calendar-viewport "Thu 18 3/3 1 Job Fri 19 3/3 1 Job Sat 20 3/3 1 Job Sun 21 3/3 1 Job Mon 22 3/3 …" at bounding box center [256, 165] width 513 height 186
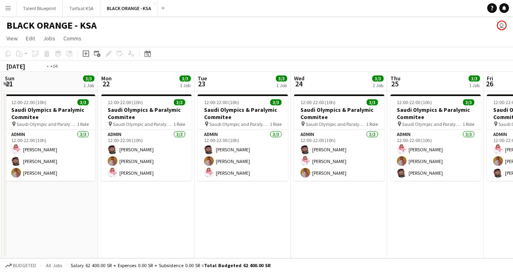
drag, startPoint x: 331, startPoint y: 159, endPoint x: 128, endPoint y: 156, distance: 202.6
click at [128, 156] on app-calendar-viewport "Thu 18 3/3 1 Job Fri 19 3/3 1 Job Sat 20 3/3 1 Job Sun 21 3/3 1 Job Mon 22 3/3 …" at bounding box center [256, 165] width 513 height 186
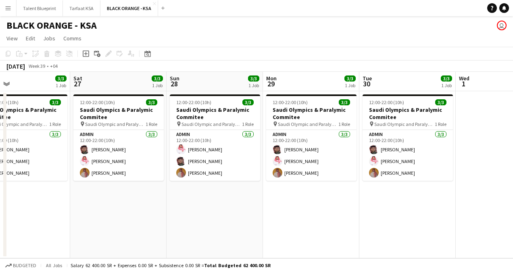
drag, startPoint x: 412, startPoint y: 148, endPoint x: 97, endPoint y: 145, distance: 314.8
click at [97, 145] on app-calendar-viewport "Wed 24 3/3 1 Job Thu 25 3/3 1 Job Fri 26 3/3 1 Job Sat 27 3/3 1 Job Sun 28 3/3 …" at bounding box center [256, 165] width 513 height 186
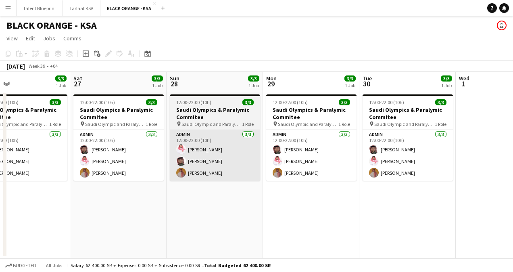
scroll to position [0, 220]
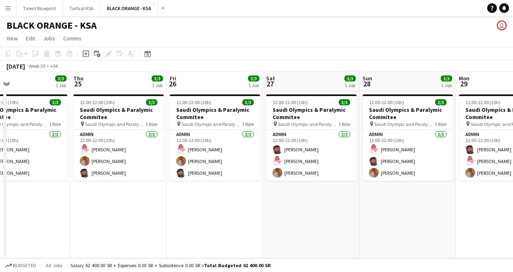
drag, startPoint x: 129, startPoint y: 132, endPoint x: 323, endPoint y: 131, distance: 193.7
click at [323, 131] on app-calendar-viewport "Mon 22 3/3 1 Job Tue 23 3/3 1 Job Wed 24 3/3 1 Job Thu 25 3/3 1 Job Fri 26 3/3 …" at bounding box center [256, 165] width 513 height 186
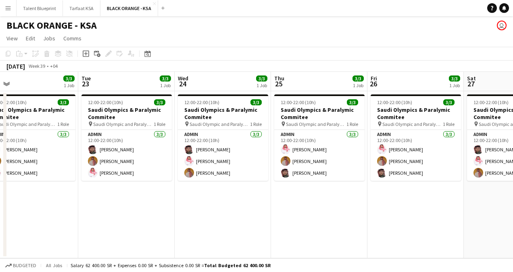
drag, startPoint x: 112, startPoint y: 132, endPoint x: 318, endPoint y: 132, distance: 205.4
click at [318, 132] on app-calendar-viewport "Sat 20 3/3 1 Job Sun 21 3/3 1 Job Mon 22 3/3 1 Job Tue 23 3/3 1 Job Wed 24 3/3 …" at bounding box center [256, 165] width 513 height 186
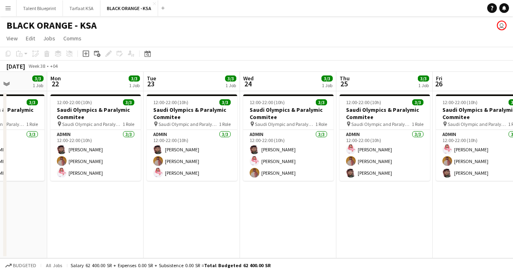
drag, startPoint x: 134, startPoint y: 134, endPoint x: 291, endPoint y: 132, distance: 157.4
click at [291, 132] on app-calendar-viewport "Fri 19 3/3 1 Job Sat 20 3/3 1 Job Sun 21 3/3 1 Job Mon 22 3/3 1 Job Tue 23 3/3 …" at bounding box center [256, 165] width 513 height 186
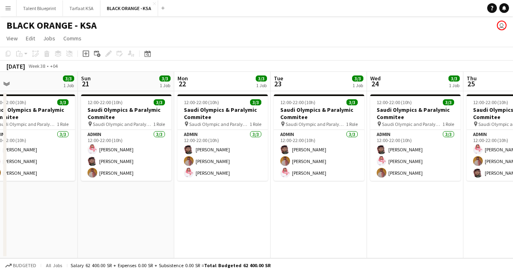
drag, startPoint x: 192, startPoint y: 123, endPoint x: 320, endPoint y: 128, distance: 127.6
click at [320, 128] on app-calendar-viewport "Thu 18 3/3 1 Job Fri 19 3/3 1 Job Sat 20 3/3 1 Job Sun 21 3/3 1 Job Mon 22 3/3 …" at bounding box center [256, 165] width 513 height 186
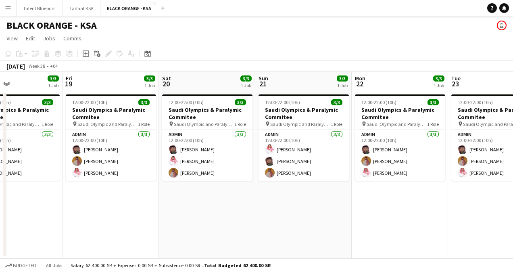
drag, startPoint x: 238, startPoint y: 122, endPoint x: 319, endPoint y: 124, distance: 81.1
click at [319, 124] on app-calendar-viewport "Tue 16 3/3 1 Job Wed 17 3/3 1 Job Thu 18 3/3 1 Job Fri 19 3/3 1 Job Sat 20 3/3 …" at bounding box center [256, 165] width 513 height 186
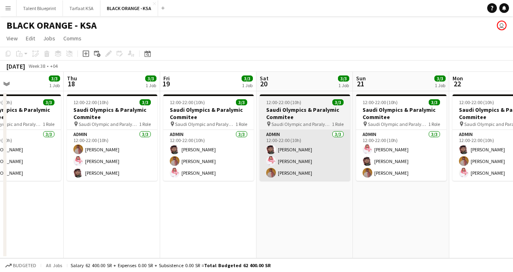
drag, startPoint x: 214, startPoint y: 120, endPoint x: 306, endPoint y: 131, distance: 92.6
click at [312, 131] on app-calendar-viewport "Mon 15 3/3 1 Job Tue 16 3/3 1 Job Wed 17 3/3 1 Job Thu 18 3/3 1 Job Fri 19 3/3 …" at bounding box center [256, 165] width 513 height 186
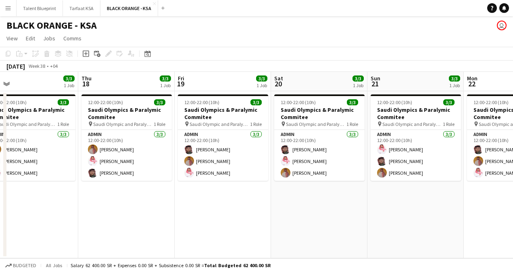
drag, startPoint x: 210, startPoint y: 112, endPoint x: 309, endPoint y: 115, distance: 99.3
click at [318, 115] on app-calendar-viewport "Mon 15 3/3 1 Job Tue 16 3/3 1 Job Wed 17 3/3 1 Job Thu 18 3/3 1 Job Fri 19 3/3 …" at bounding box center [256, 165] width 513 height 186
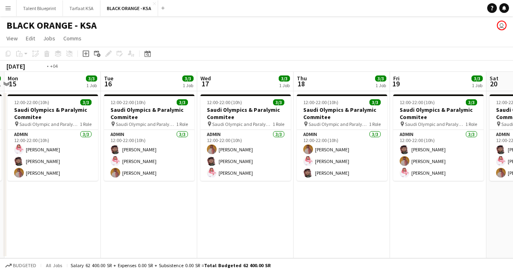
drag, startPoint x: 183, startPoint y: 111, endPoint x: 302, endPoint y: 118, distance: 119.2
click at [302, 118] on app-calendar-viewport "Sat 13 3/3 1 Job Sun 14 3/3 1 Job Mon 15 3/3 1 Job Tue 16 3/3 1 Job Wed 17 3/3 …" at bounding box center [256, 165] width 513 height 186
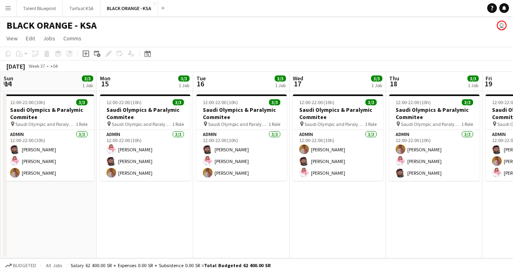
drag, startPoint x: 235, startPoint y: 118, endPoint x: 327, endPoint y: 120, distance: 92.0
click at [327, 120] on app-calendar-viewport "Fri 12 3/3 1 Job Sat 13 3/3 1 Job Sun 14 3/3 1 Job Mon 15 3/3 1 Job Tue 16 3/3 …" at bounding box center [256, 165] width 513 height 186
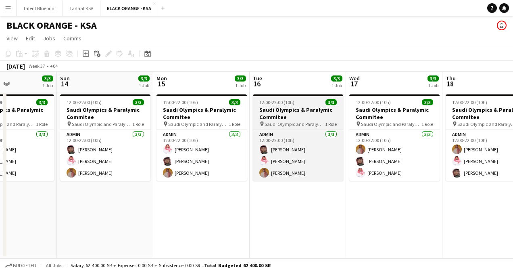
drag, startPoint x: 240, startPoint y: 122, endPoint x: 297, endPoint y: 123, distance: 57.3
click at [297, 123] on app-calendar-viewport "Thu 11 3/3 1 Job Fri 12 3/3 1 Job Sat 13 3/3 1 Job Sun 14 3/3 1 Job Mon 15 3/3 …" at bounding box center [256, 165] width 513 height 186
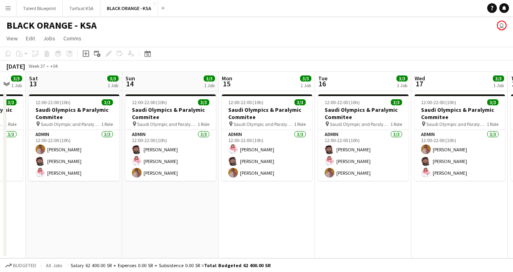
drag
click at [265, 129] on app-calendar-viewport "Thu 11 3/3 1 Job Fri 12 3/3 1 Job Sat 13 3/3 1 Job Sun 14 3/3 1 Job Mon 15 3/3 …" at bounding box center [256, 165] width 513 height 186
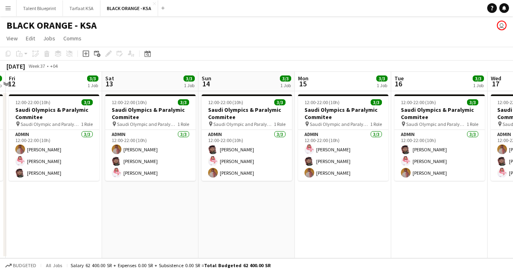
click at [232, 153] on app-calendar-viewport "Wed 10 3/3 1 Job Thu 11 3/3 1 Job Fri 12 3/3 1 Job Sat 13 3/3 1 Job Sun 14 3/3 …" at bounding box center [256, 165] width 513 height 186
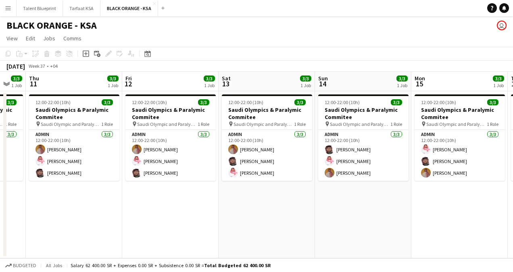
click at [280, 165] on app-calendar-viewport "Tue 9 3/3 1 Job Wed 10 3/3 1 Job Thu 11 3/3 1 Job Fri 12 3/3 1 Job Sat 13 3/3 1…" at bounding box center [256, 165] width 513 height 186
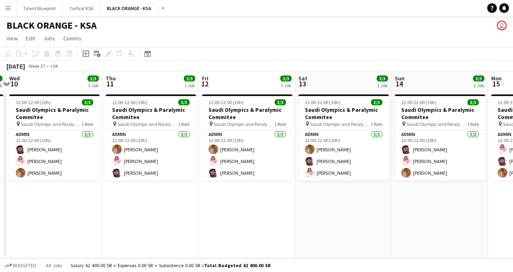
scroll to position [0, 168]
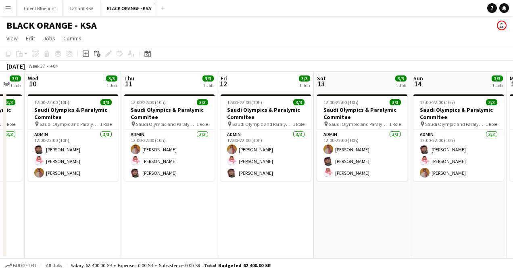
click at [274, 138] on app-calendar-viewport "Mon 8 3/3 1 Job Tue 9 3/3 1 Job Wed 10 3/3 1 Job Thu 11 3/3 1 Job Fri 12 3/3 1 …" at bounding box center [256, 165] width 513 height 186
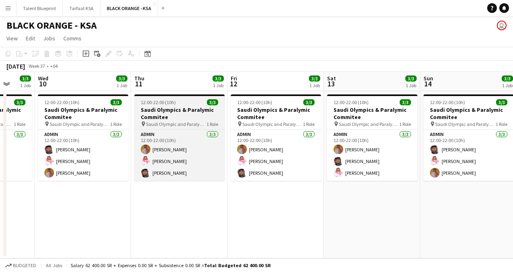
click at [264, 129] on app-calendar-viewport "Sun 7 3/3 1 Job Mon 8 3/3 1 Job Tue 9 3/3 1 Job Wed 10 3/3 1 Job Thu 11 3/3 1 J…" at bounding box center [256, 165] width 513 height 186
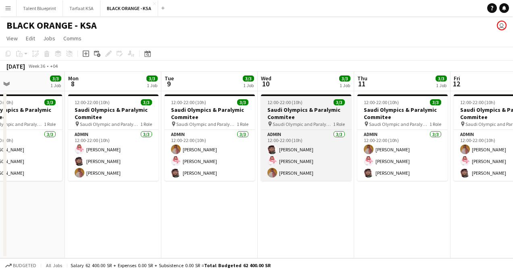
click at [297, 133] on app-calendar-viewport "Fri 5 3/3 1 Job Sat 6 3/3 1 Job Sun 7 3/3 1 Job Mon 8 3/3 1 Job Tue 9 3/3 1 Job…" at bounding box center [256, 165] width 513 height 186
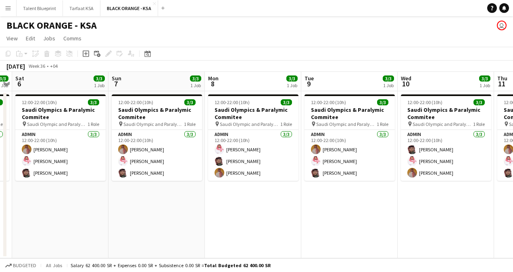
click at [318, 126] on app-calendar-viewport "Thu 4 3/3 1 Job Fri 5 3/3 1 Job Sat 6 3/3 1 Job Sun 7 3/3 1 Job Mon 8 3/3 1 Job…" at bounding box center [256, 165] width 513 height 186
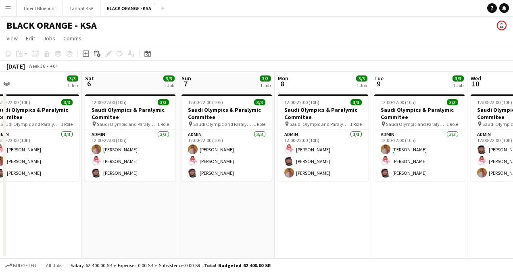
click at [352, 144] on app-calendar-viewport "Wed 3 3/3 1 Job Thu 4 3/3 1 Job Fri 5 3/3 1 Job Sat 6 3/3 1 Job Sun 7 3/3 1 Job…" at bounding box center [256, 165] width 513 height 186
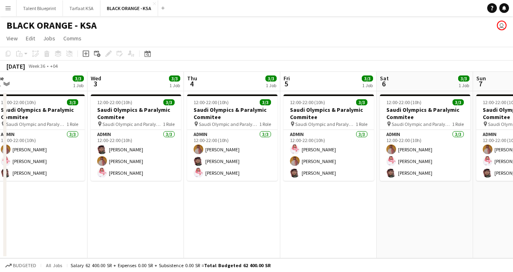
click at [377, 143] on app-calendar-viewport "Sun 31 3/3 1 Job Mon 1 3/3 1 Job Tue 2 3/3 1 Job Wed 3 3/3 1 Job Thu 4 3/3 1 Jo…" at bounding box center [256, 165] width 513 height 186
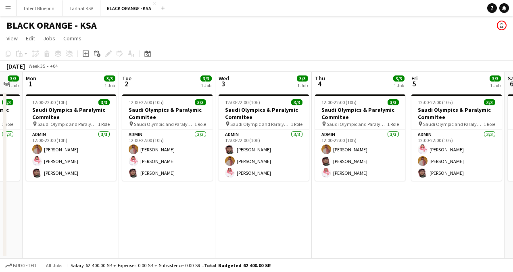
click at [280, 133] on app-calendar-viewport "Sat 30 3/3 1 Job Sun 31 3/3 1 Job Mon 1 3/3 1 Job Tue 2 3/3 1 Job Wed 3 3/3 1 J…" at bounding box center [256, 165] width 513 height 186
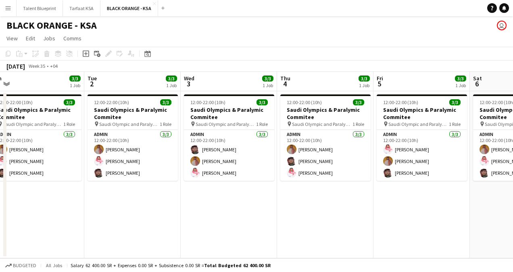
click at [227, 116] on app-calendar-viewport "Sat 30 3/3 1 Job Sun 31 3/3 1 Job Mon 1 3/3 1 Job Tue 2 3/3 1 Job Wed 3 3/3 1 J…" at bounding box center [256, 165] width 513 height 186
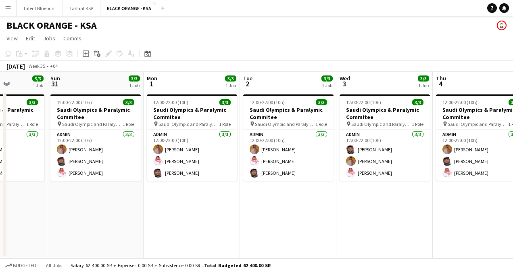
scroll to position [0, 209]
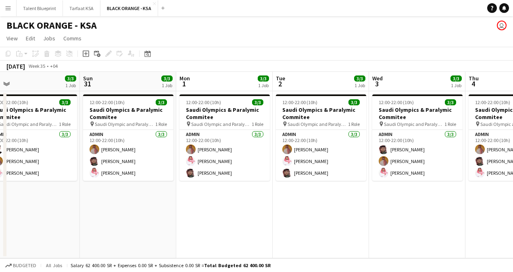
click at [200, 121] on app-calendar-viewport "Thu 28 3/3 1 Job Fri 29 3/3 1 Job Sat 30 3/3 1 Job Sun 31 3/3 1 Job Mon 1 3/3 1…" at bounding box center [256, 165] width 513 height 186
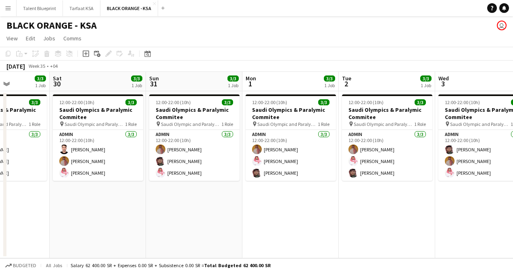
scroll to position [0, 237]
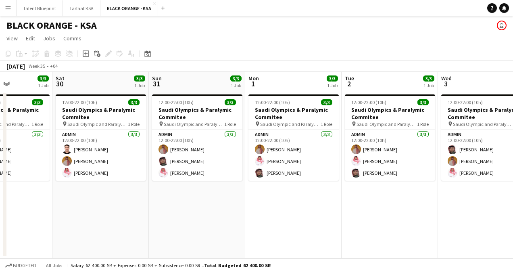
click at [188, 108] on app-calendar-viewport "Wed 27 3/3 1 Job Thu 28 3/3 1 Job Fri 29 3/3 1 Job Sat 30 3/3 1 Job Sun 31 3/3 …" at bounding box center [256, 165] width 513 height 186
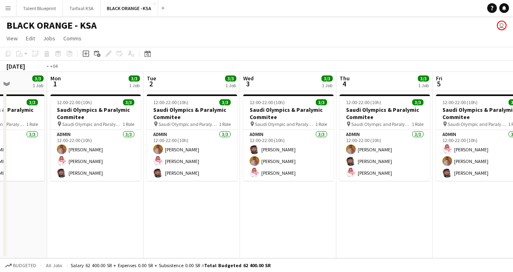
scroll to position [0, 311]
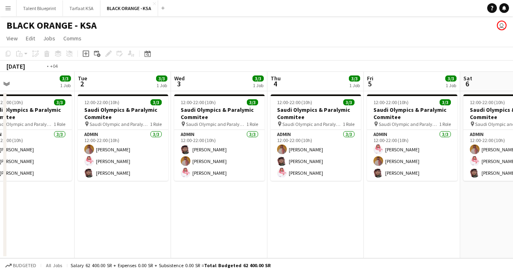
click at [54, 116] on app-calendar-viewport "Fri 29 3/3 1 Job Sat 30 3/3 1 Job Sun 31 3/3 1 Job Mon 1 3/3 1 Job Tue 2 3/3 1 …" at bounding box center [256, 165] width 513 height 186
click at [88, 6] on button "Tarfaat KSA Close" at bounding box center [82, 8] width 38 height 16
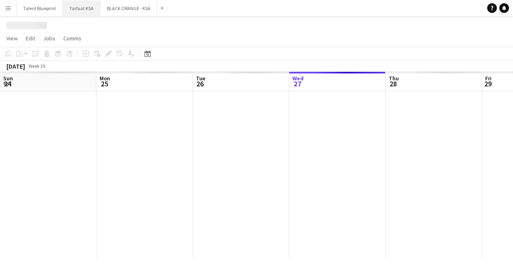
scroll to position [0, 193]
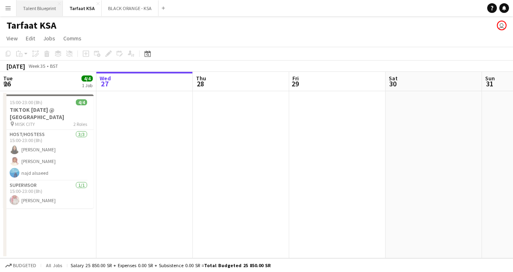
click at [50, 3] on button "Talent Blueprint Close" at bounding box center [40, 8] width 46 height 16
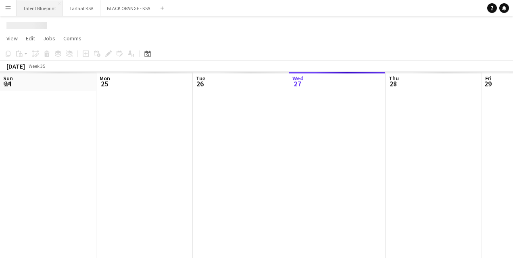
scroll to position [0, 193]
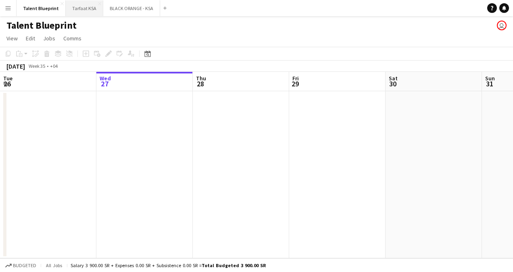
click at [77, 10] on button "Tarfaat KSA Close" at bounding box center [85, 8] width 38 height 16
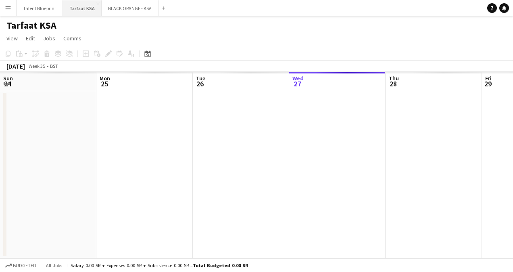
scroll to position [0, 193]
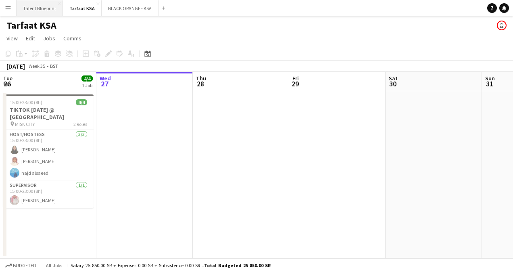
click at [50, 3] on button "Talent Blueprint Close" at bounding box center [40, 8] width 46 height 16
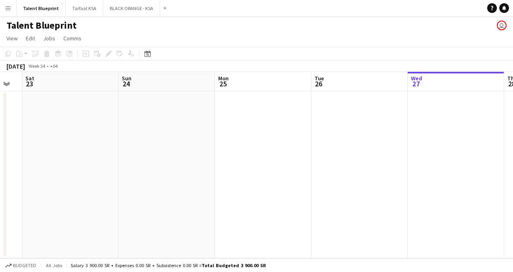
click at [406, 136] on app-calendar-viewport "Thu 21 Fri 22 Sat 23 Sun 24 Mon 25 Tue 26 Wed 27 Thu 28 Fri 29 Sat 30 Sun 31" at bounding box center [256, 165] width 513 height 186
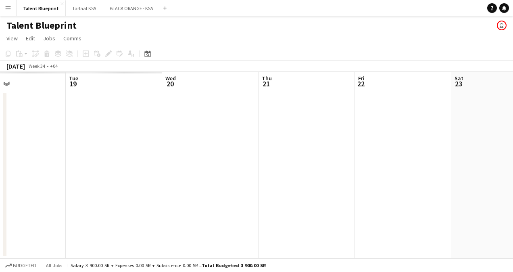
click at [513, 169] on html "Menu Boards Boards Boards All jobs Status Workforce Workforce My Workforce Recr…" at bounding box center [256, 136] width 513 height 272
click at [513, 220] on html "Menu Boards Boards Boards All jobs Status Workforce Workforce My Workforce Recr…" at bounding box center [256, 136] width 513 height 272
click at [513, 222] on html "Menu Boards Boards Boards All jobs Status Workforce Workforce My Workforce Recr…" at bounding box center [256, 136] width 513 height 272
click at [513, 171] on html "Menu Boards Boards Boards All jobs Status Workforce Workforce My Workforce Recr…" at bounding box center [256, 136] width 513 height 272
click at [513, 173] on html "Menu Boards Boards Boards All jobs Status Workforce Workforce My Workforce Recr…" at bounding box center [256, 136] width 513 height 272
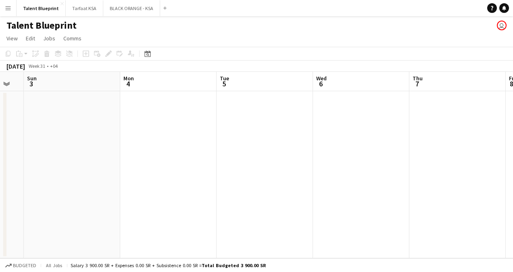
click at [510, 156] on app-calendar-viewport "Fri 1 Sat 2 Sun 3 Mon 4 Tue 5 Wed 6 Thu 7 Fri 8 Sat 9 Sun 10 Mon 11" at bounding box center [256, 165] width 513 height 186
click at [513, 166] on html "Menu Boards Boards Boards All jobs Status Workforce Workforce My Workforce Recr…" at bounding box center [256, 136] width 513 height 272
click at [457, 157] on app-calendar-viewport "Tue 22 Wed 23 Thu 24 Fri 25 Sat 26 Sun 27 Mon 28 Tue 29 Wed 30 Thu 31 Fri 1" at bounding box center [256, 165] width 513 height 186
click at [452, 150] on app-calendar-viewport "Sun 20 Mon 21 Tue 22 Wed 23 Thu 24 Fri 25 Sat 26 Sun 27 Mon 28 Tue 29 Wed 30" at bounding box center [256, 165] width 513 height 186
click at [513, 187] on html "Menu Boards Boards Boards All jobs Status Workforce Workforce My Workforce Recr…" at bounding box center [256, 136] width 513 height 272
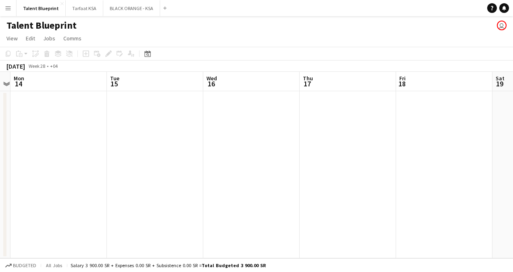
click at [480, 133] on app-calendar-viewport "Sat 12 Sun 13 Mon 14 Tue 15 Wed 16 Thu 17 Fri 18 Sat 19 Sun 20 Mon 21 Tue 22" at bounding box center [256, 165] width 513 height 186
click at [82, 6] on button "Tarfaat KSA Close" at bounding box center [85, 8] width 38 height 16
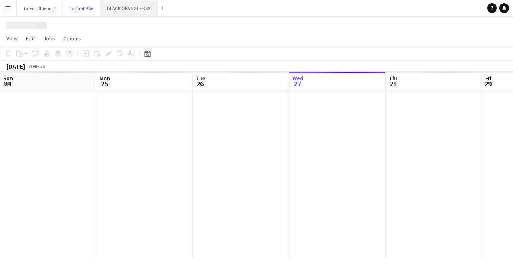
scroll to position [0, 193]
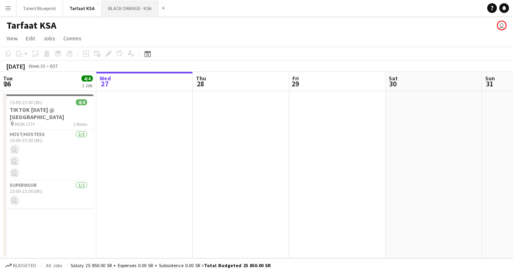
click at [121, 0] on button "BLACK ORANGE - KSA Close" at bounding box center [130, 8] width 57 height 16
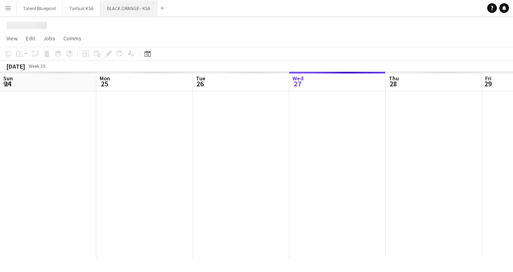
scroll to position [0, 193]
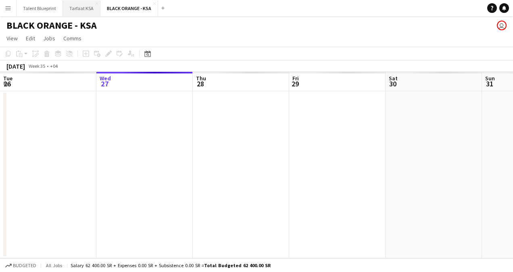
click at [98, 6] on button "Tarfaat KSA Close" at bounding box center [82, 8] width 38 height 16
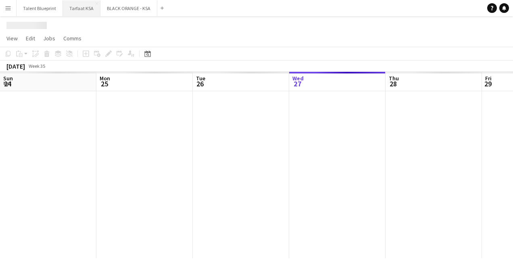
scroll to position [0, 193]
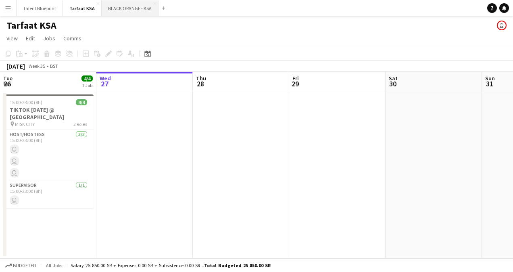
click at [140, 0] on button "BLACK ORANGE - KSA Close" at bounding box center [130, 8] width 57 height 16
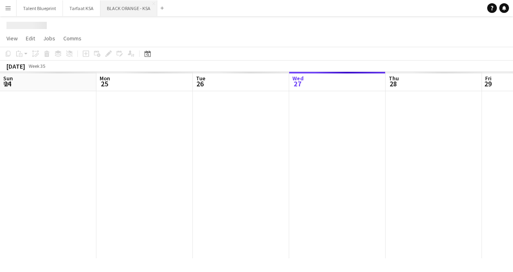
scroll to position [0, 193]
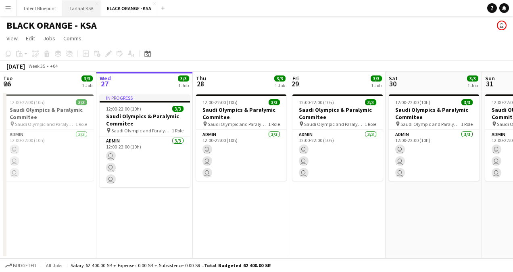
click at [79, 6] on button "Tarfaat KSA Close" at bounding box center [82, 8] width 38 height 16
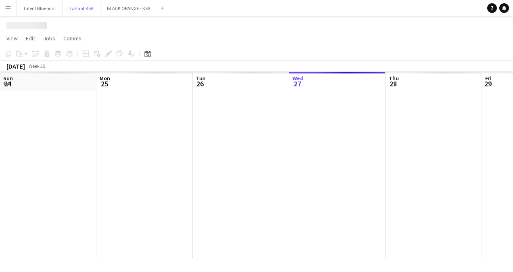
scroll to position [0, 193]
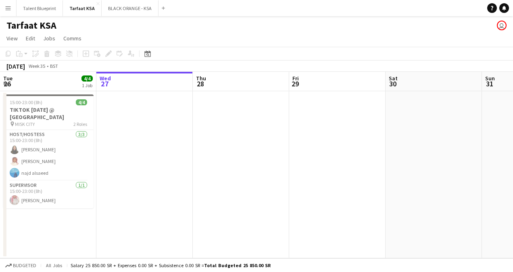
click at [141, 173] on app-date-cell at bounding box center [144, 174] width 96 height 167
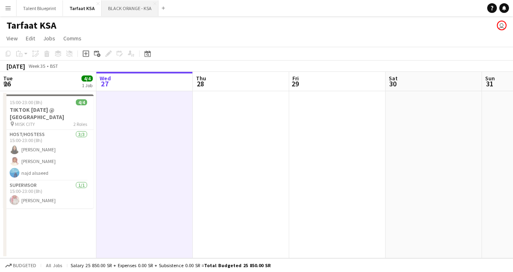
click at [127, 13] on button "BLACK ORANGE - KSA Close" at bounding box center [130, 8] width 57 height 16
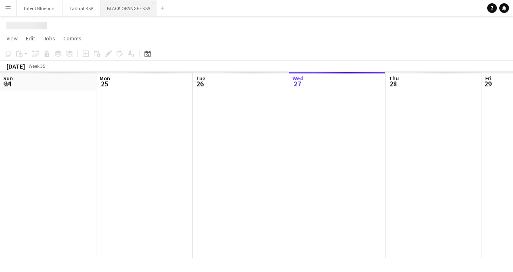
scroll to position [0, 193]
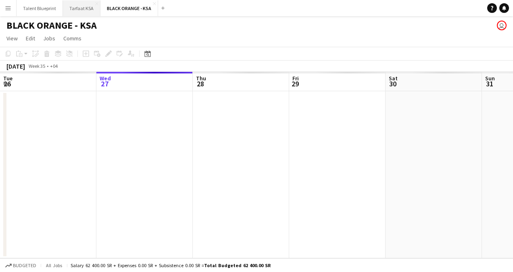
click at [84, 4] on button "Tarfaat KSA Close" at bounding box center [82, 8] width 38 height 16
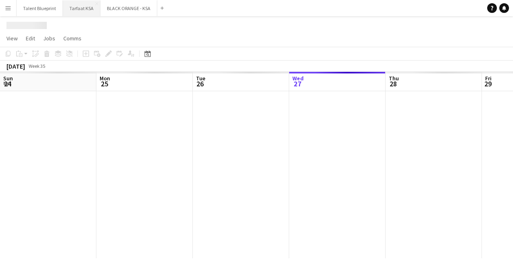
scroll to position [0, 193]
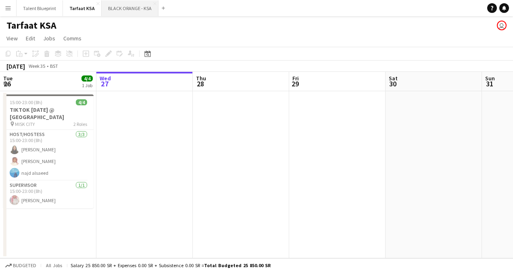
click at [128, 5] on button "BLACK ORANGE - KSA Close" at bounding box center [130, 8] width 57 height 16
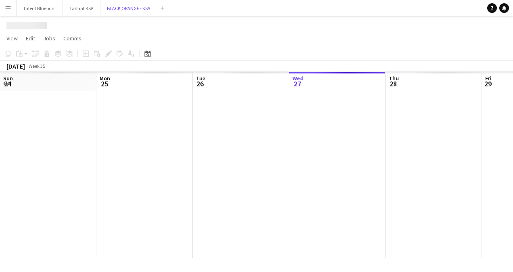
scroll to position [0, 193]
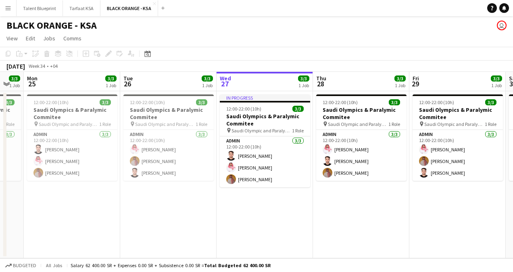
click at [245, 148] on app-calendar-viewport "Sat 23 3/3 1 Job Sun 24 3/3 1 Job Mon 25 3/3 1 Job Tue 26 3/3 1 Job Wed 27 3/3 …" at bounding box center [256, 165] width 513 height 186
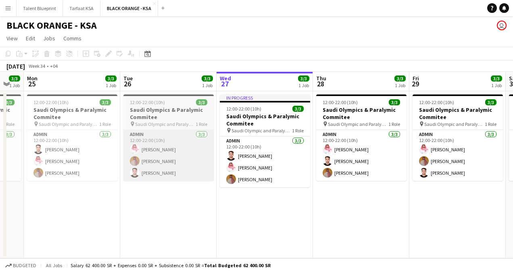
scroll to position [0, 162]
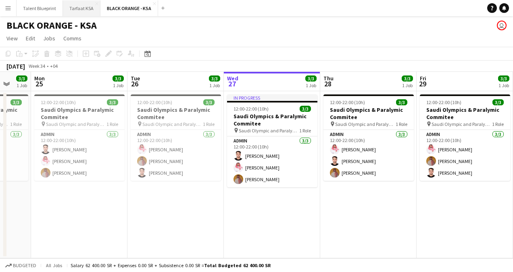
click at [71, 4] on button "Tarfaat KSA Close" at bounding box center [82, 8] width 38 height 16
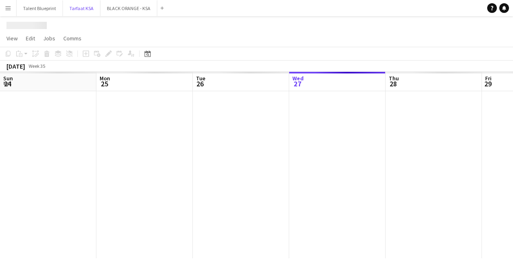
scroll to position [0, 193]
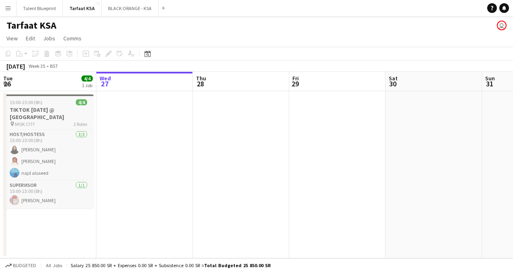
click at [46, 123] on div "pin MISK CITY 2 Roles" at bounding box center [48, 124] width 90 height 6
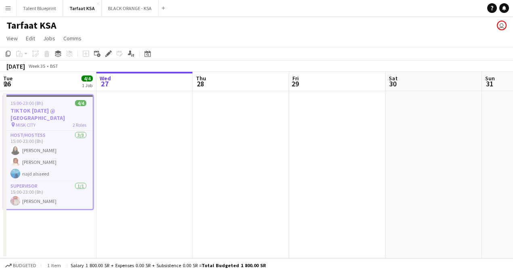
click at [51, 107] on h3 "TIKTOK [DATE] @ [GEOGRAPHIC_DATA]" at bounding box center [48, 114] width 89 height 15
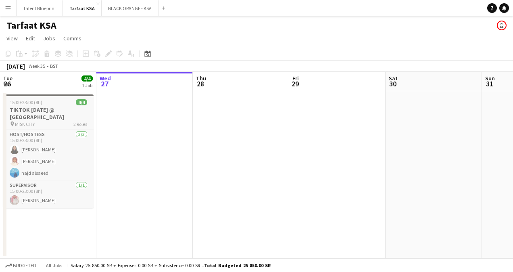
click at [44, 118] on h3 "TIKTOK [DATE] @ [GEOGRAPHIC_DATA]" at bounding box center [48, 113] width 90 height 15
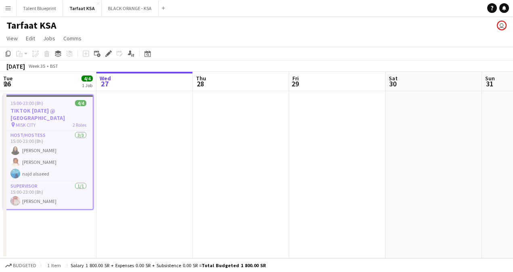
scroll to position [0, 195]
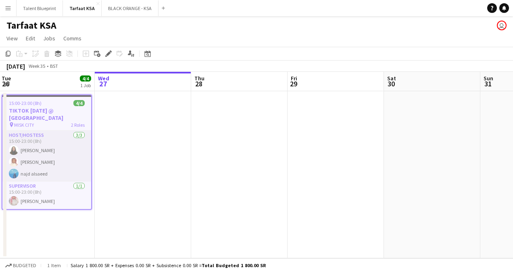
click at [50, 161] on app-card-role "Host/Hostess [DATE] 15:00-23:00 (8h) [PERSON_NAME] najd alsaeed" at bounding box center [46, 156] width 89 height 51
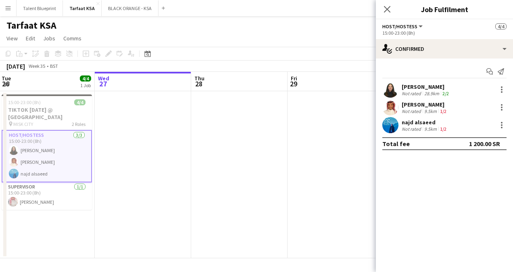
click at [8, 9] on app-icon "Menu" at bounding box center [8, 8] width 6 height 6
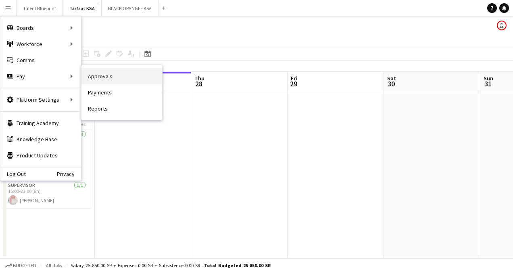
click at [90, 80] on link "Approvals" at bounding box center [122, 76] width 81 height 16
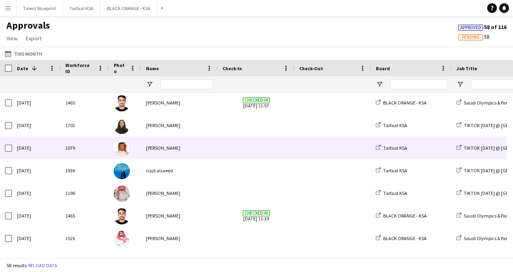
scroll to position [114, 0]
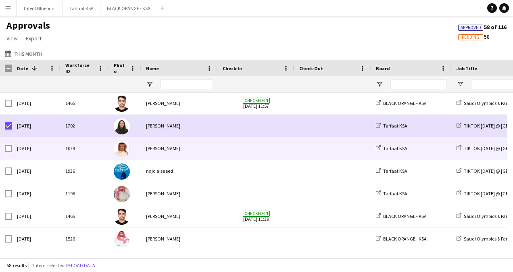
click at [8, 153] on div at bounding box center [8, 148] width 7 height 23
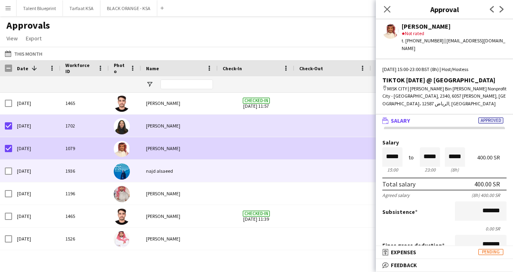
click at [8, 176] on div at bounding box center [8, 171] width 7 height 23
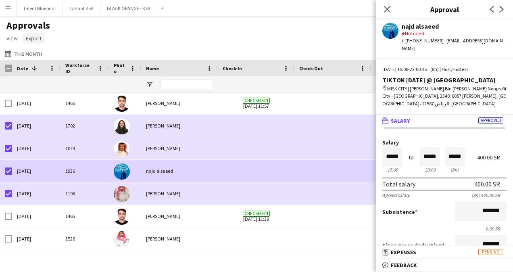
click at [36, 38] on span "Export" at bounding box center [34, 38] width 16 height 7
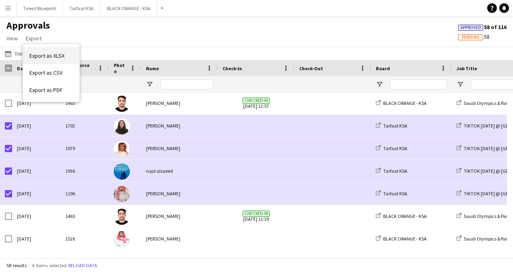
click at [58, 57] on span "Export as XLSX" at bounding box center [46, 55] width 35 height 7
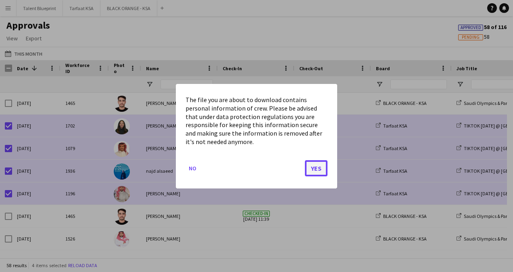
click at [313, 172] on button "Yes" at bounding box center [316, 168] width 23 height 16
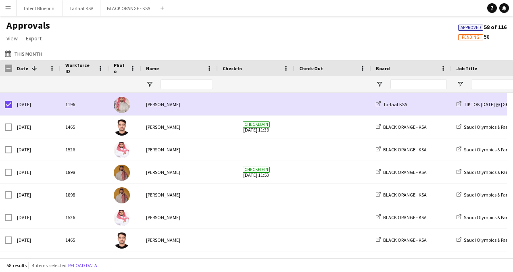
scroll to position [0, 0]
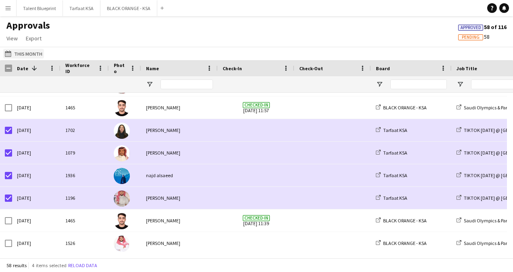
click at [33, 54] on button "This Month This Month" at bounding box center [23, 54] width 41 height 10
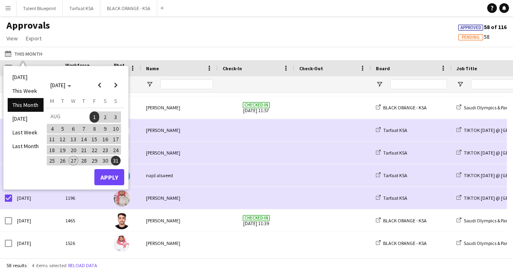
click at [65, 160] on span "26" at bounding box center [63, 161] width 10 height 10
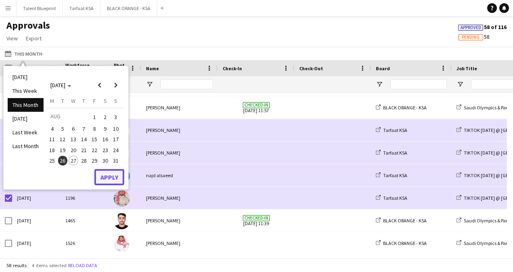
click at [102, 178] on button "Apply" at bounding box center [109, 177] width 30 height 16
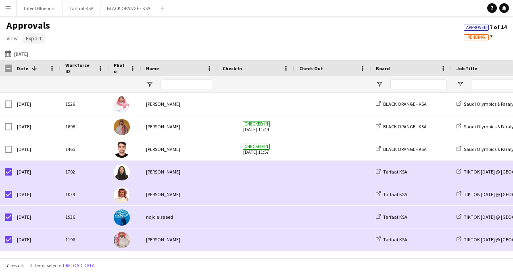
click at [32, 39] on span "Export" at bounding box center [34, 38] width 16 height 7
click at [58, 57] on span "Export as XLSX" at bounding box center [46, 55] width 35 height 7
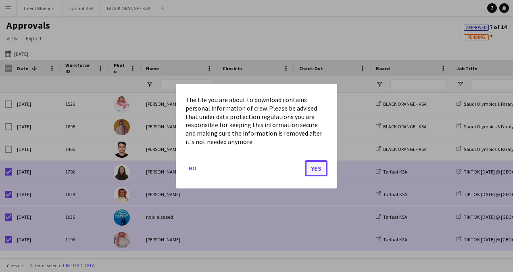
click at [315, 167] on button "Yes" at bounding box center [316, 168] width 23 height 16
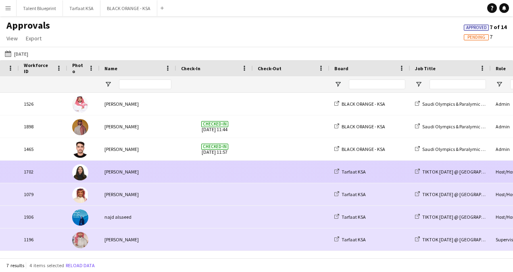
scroll to position [0, 71]
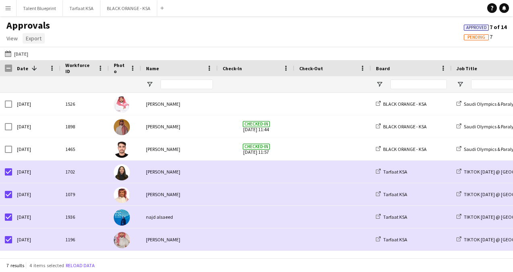
click at [33, 39] on span "Export" at bounding box center [34, 38] width 16 height 7
click at [117, 47] on div "This Month [DATE] [DATE] This Week This Month [DATE] Last Week Last Month [DATE…" at bounding box center [256, 53] width 513 height 13
click at [82, 9] on button "Tarfaat KSA Close" at bounding box center [82, 8] width 38 height 16
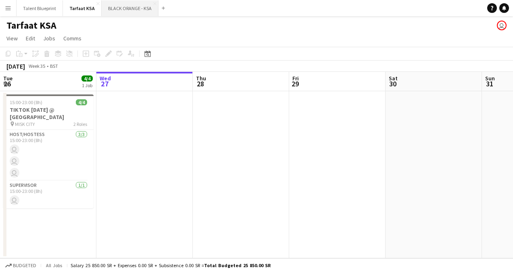
click at [114, 4] on button "BLACK ORANGE - KSA Close" at bounding box center [130, 8] width 57 height 16
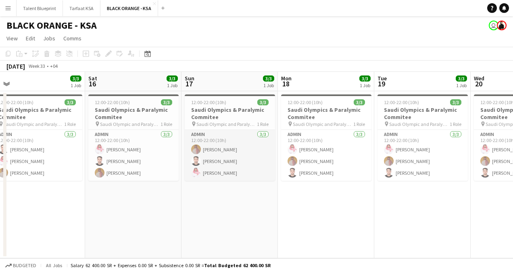
drag, startPoint x: 211, startPoint y: 137, endPoint x: 201, endPoint y: 142, distance: 11.9
click at [201, 142] on app-card-role "Admin [DATE] 12:00-22:00 (10h) [PERSON_NAME] Yagmowr [PERSON_NAME] [PERSON_NAME]" at bounding box center [230, 155] width 90 height 51
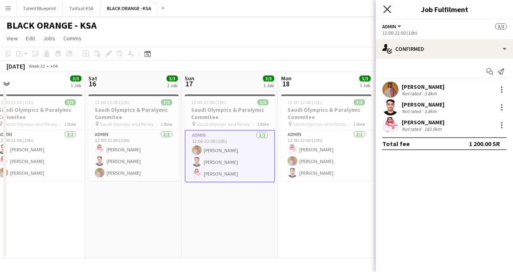
click at [387, 10] on icon "Close pop-in" at bounding box center [387, 9] width 8 height 8
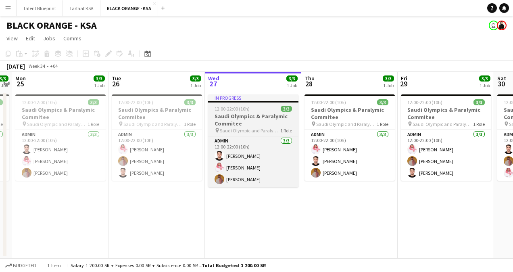
click at [235, 117] on h3 "Saudi Olympics & Paralymic Commitee" at bounding box center [253, 120] width 90 height 15
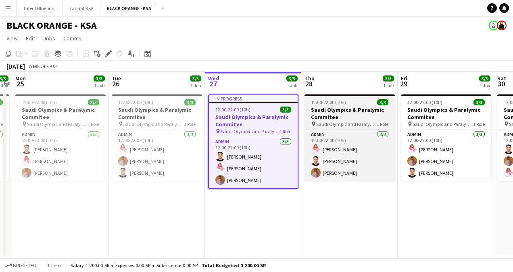
click at [360, 117] on h3 "Saudi Olympics & Paralymic Commitee" at bounding box center [350, 113] width 90 height 15
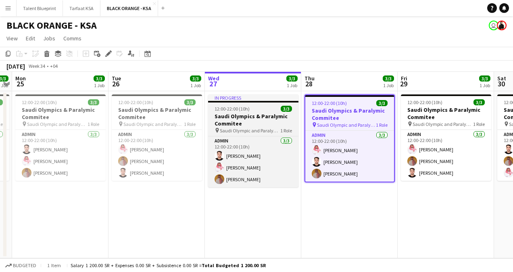
click at [258, 117] on h3 "Saudi Olympics & Paralymic Commitee" at bounding box center [253, 120] width 90 height 15
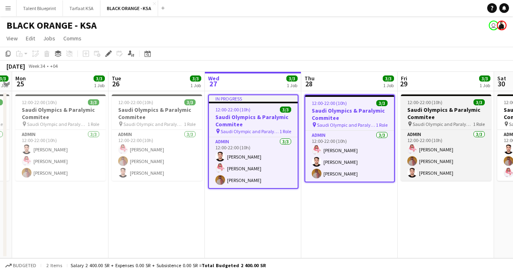
click at [411, 112] on h3 "Saudi Olympics & Paralymic Commitee" at bounding box center [446, 113] width 90 height 15
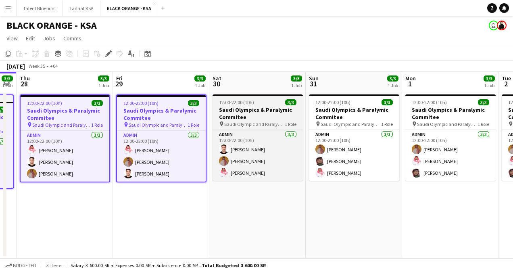
click at [265, 115] on h3 "Saudi Olympics & Paralymic Commitee" at bounding box center [258, 113] width 90 height 15
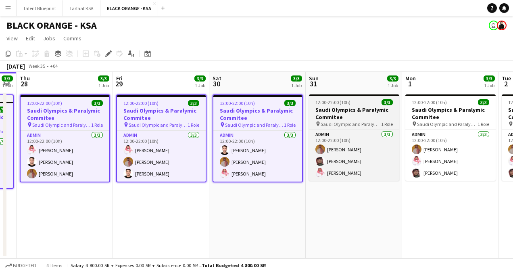
click at [345, 117] on h3 "Saudi Olympics & Paralymic Commitee" at bounding box center [354, 113] width 90 height 15
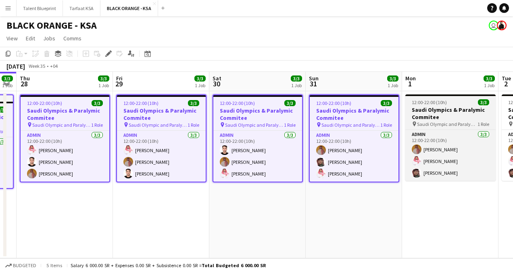
click at [432, 122] on span "Saudi Olympic and Paralympic committee" at bounding box center [447, 124] width 61 height 6
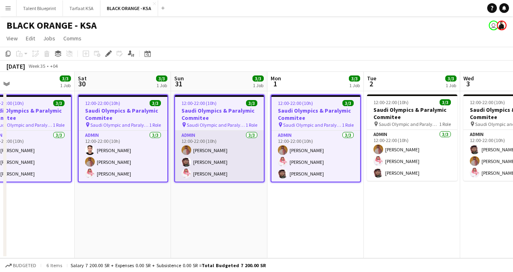
scroll to position [0, 215]
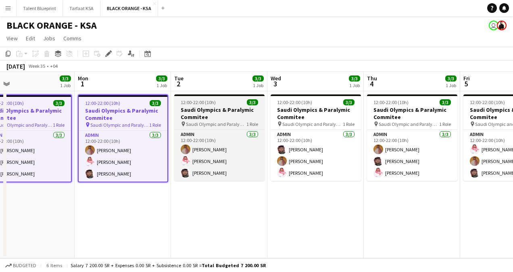
click at [234, 111] on h3 "Saudi Olympics & Paralymic Commitee" at bounding box center [219, 113] width 90 height 15
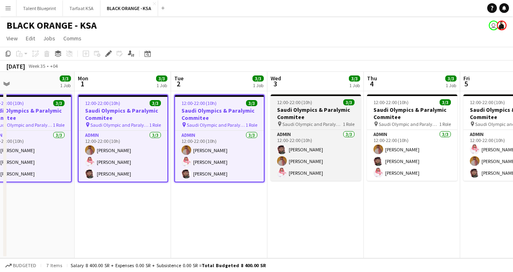
click at [331, 119] on h3 "Saudi Olympics & Paralymic Commitee" at bounding box center [316, 113] width 90 height 15
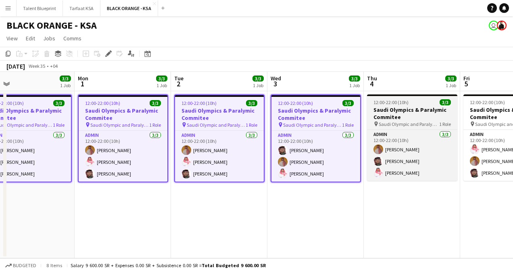
click at [395, 115] on h3 "Saudi Olympics & Paralymic Commitee" at bounding box center [412, 113] width 90 height 15
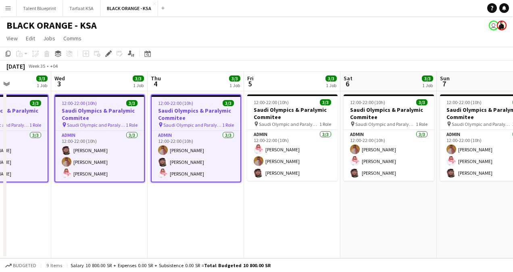
scroll to position [0, 239]
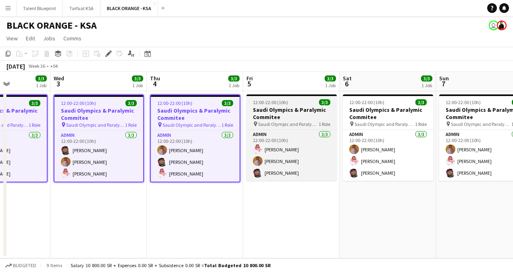
click at [282, 106] on app-job-card "12:00-22:00 (10h) 3/3 Saudi Olympics & Paralymic Commitee pin [DEMOGRAPHIC_DATA…" at bounding box center [292, 137] width 90 height 86
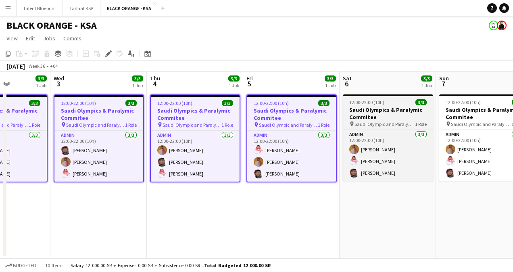
click at [394, 112] on h3 "Saudi Olympics & Paralymic Commitee" at bounding box center [388, 113] width 90 height 15
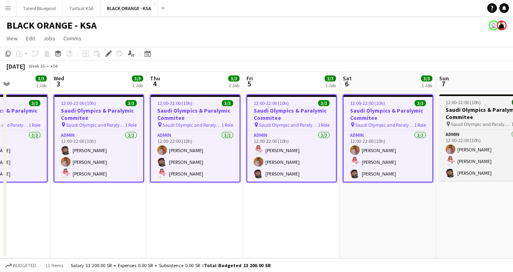
click at [450, 110] on h3 "Saudi Olympics & Paralymic Commitee" at bounding box center [484, 113] width 90 height 15
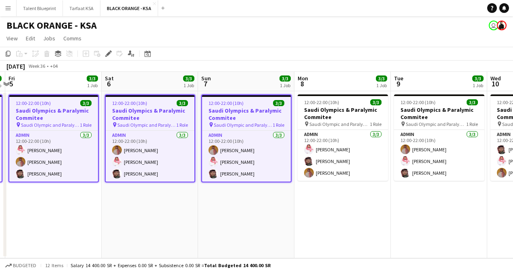
scroll to position [0, 285]
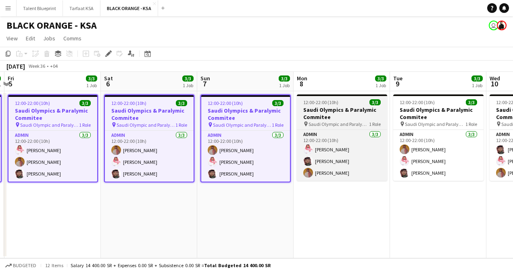
click at [341, 107] on h3 "Saudi Olympics & Paralymic Commitee" at bounding box center [342, 113] width 90 height 15
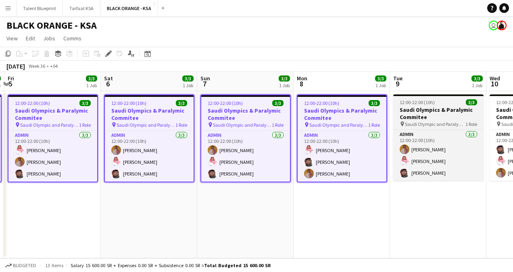
click at [430, 115] on h3 "Saudi Olympics & Paralymic Commitee" at bounding box center [438, 113] width 90 height 15
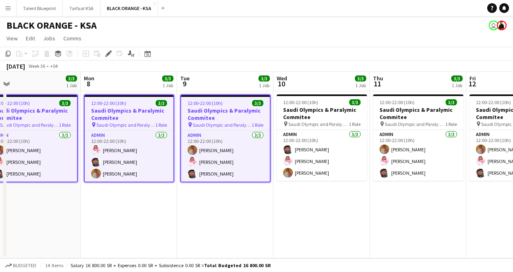
scroll to position [0, 312]
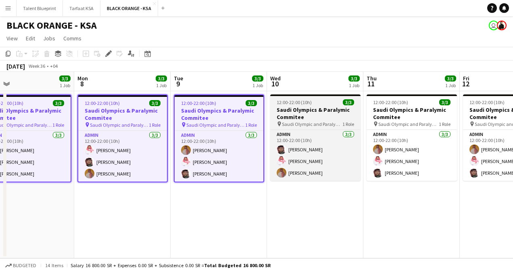
click at [299, 109] on h3 "Saudi Olympics & Paralymic Commitee" at bounding box center [315, 113] width 90 height 15
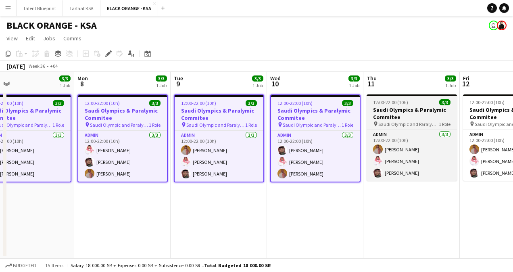
click at [416, 112] on h3 "Saudi Olympics & Paralymic Commitee" at bounding box center [412, 113] width 90 height 15
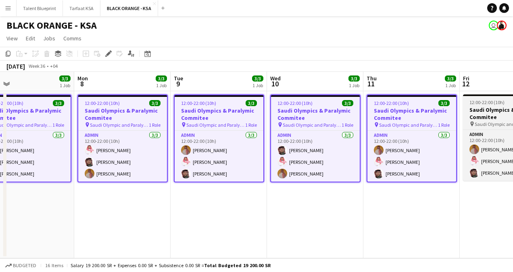
click at [475, 116] on h3 "Saudi Olympics & Paralymic Commitee" at bounding box center [508, 113] width 90 height 15
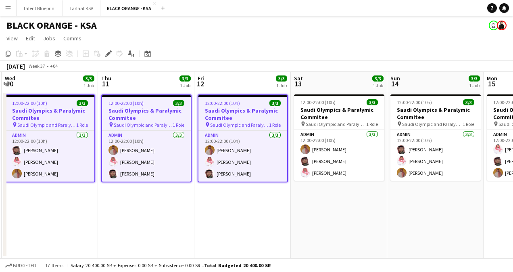
scroll to position [0, 386]
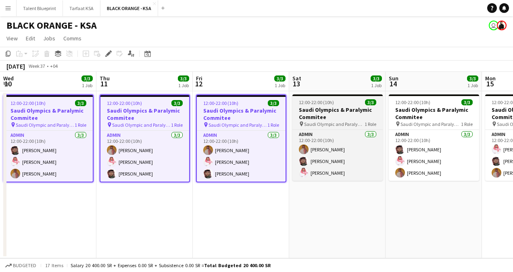
click at [344, 114] on h3 "Saudi Olympics & Paralymic Commitee" at bounding box center [338, 113] width 90 height 15
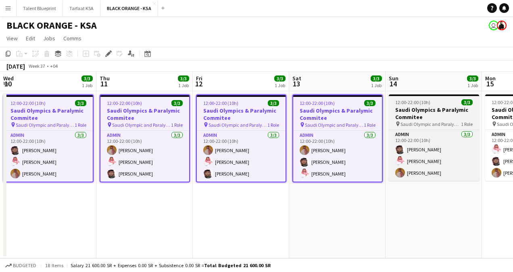
click at [437, 121] on span "Saudi Olympic and Paralympic committee" at bounding box center [431, 124] width 61 height 6
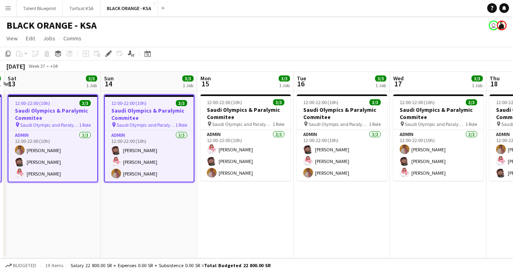
scroll to position [0, 289]
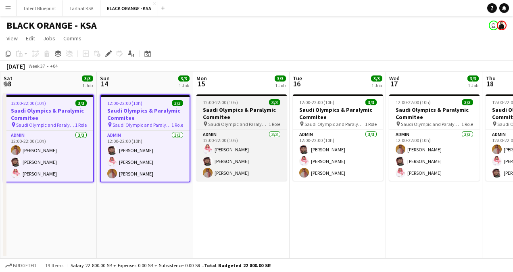
click at [261, 103] on div "12:00-22:00 (10h) 3/3" at bounding box center [242, 102] width 90 height 6
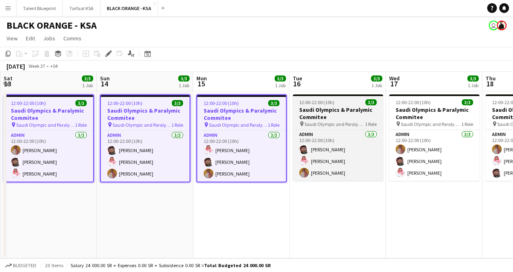
click at [328, 109] on h3 "Saudi Olympics & Paralymic Commitee" at bounding box center [338, 113] width 90 height 15
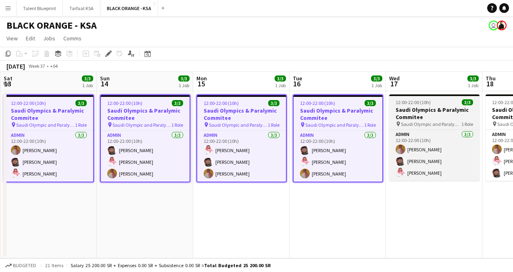
click at [424, 105] on span "12:00-22:00 (10h)" at bounding box center [413, 102] width 35 height 6
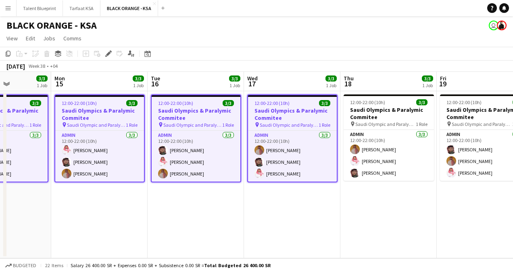
scroll to position [0, 253]
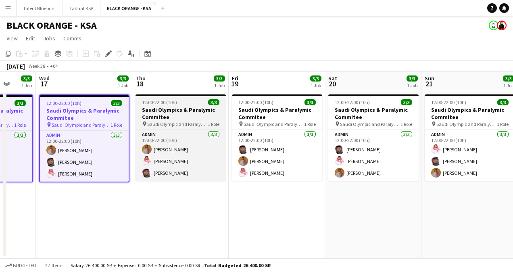
click at [167, 108] on h3 "Saudi Olympics & Paralymic Commitee" at bounding box center [181, 113] width 90 height 15
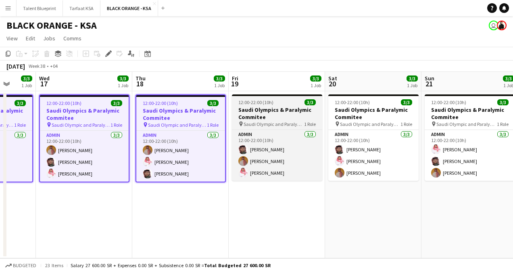
click at [264, 111] on h3 "Saudi Olympics & Paralymic Commitee" at bounding box center [277, 113] width 90 height 15
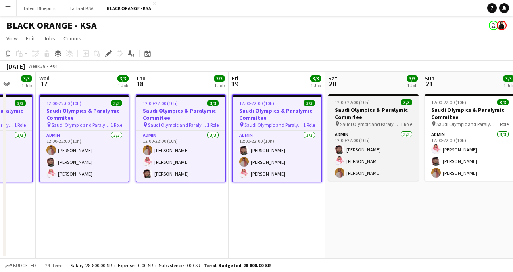
click at [344, 106] on app-job-card "12:00-22:00 (10h) 3/3 Saudi Olympics & Paralymic Commitee pin [DEMOGRAPHIC_DATA…" at bounding box center [373, 137] width 90 height 86
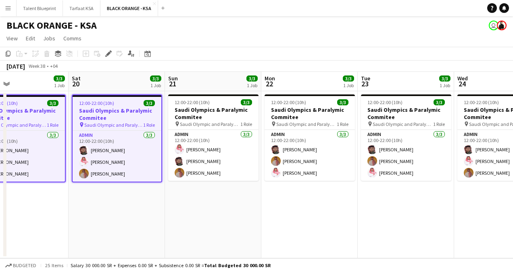
scroll to position [0, 363]
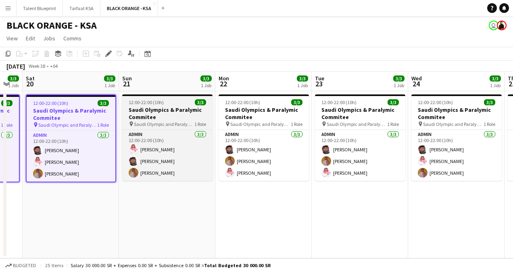
click at [145, 118] on h3 "Saudi Olympics & Paralymic Commitee" at bounding box center [167, 113] width 90 height 15
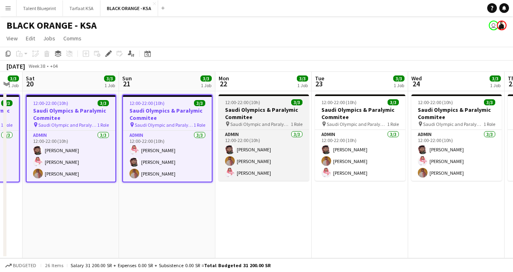
click at [259, 118] on h3 "Saudi Olympics & Paralymic Commitee" at bounding box center [264, 113] width 90 height 15
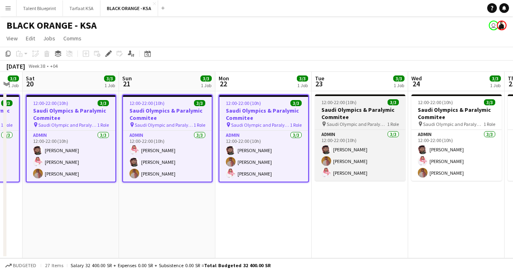
click at [359, 109] on h3 "Saudi Olympics & Paralymic Commitee" at bounding box center [360, 113] width 90 height 15
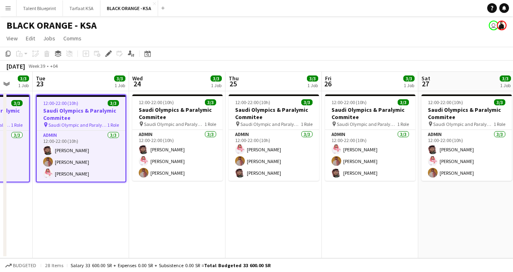
scroll to position [0, 257]
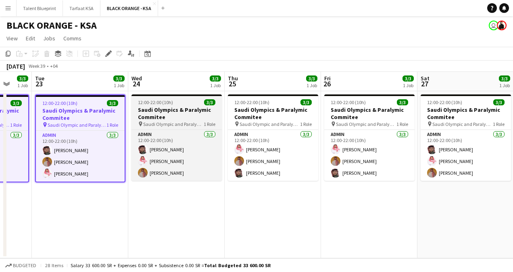
click at [149, 119] on h3 "Saudi Olympics & Paralymic Commitee" at bounding box center [177, 113] width 90 height 15
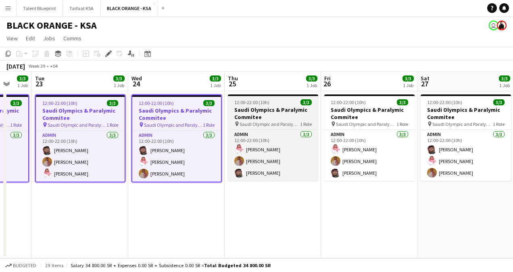
click at [264, 115] on h3 "Saudi Olympics & Paralymic Commitee" at bounding box center [273, 113] width 90 height 15
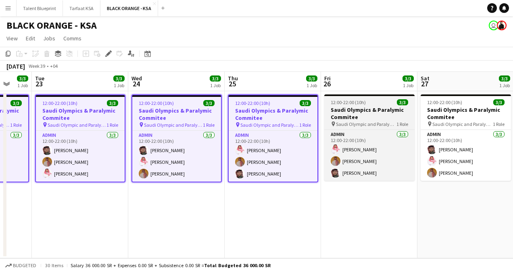
click at [350, 114] on h3 "Saudi Olympics & Paralymic Commitee" at bounding box center [369, 113] width 90 height 15
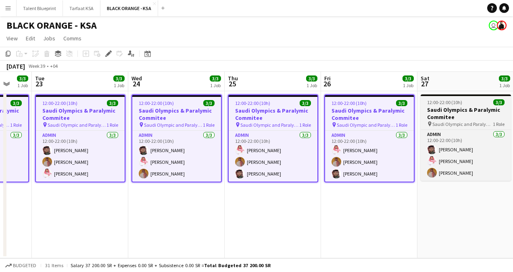
click at [442, 108] on h3 "Saudi Olympics & Paralymic Commitee" at bounding box center [466, 113] width 90 height 15
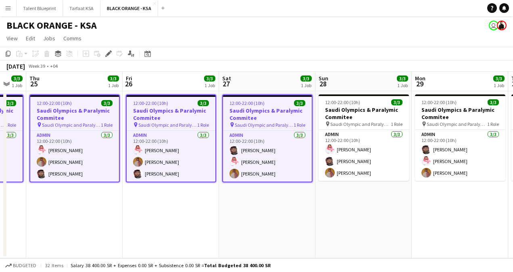
scroll to position [0, 306]
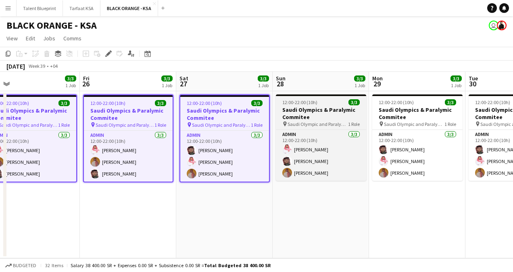
click at [309, 107] on h3 "Saudi Olympics & Paralymic Commitee" at bounding box center [321, 113] width 90 height 15
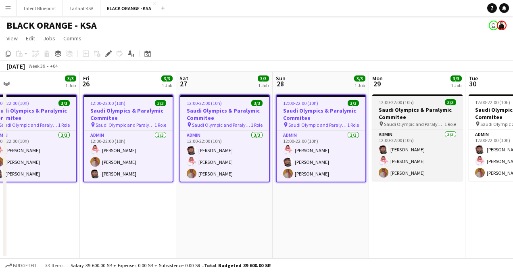
click at [429, 121] on span "Saudi Olympic and Paralympic committee" at bounding box center [414, 124] width 61 height 6
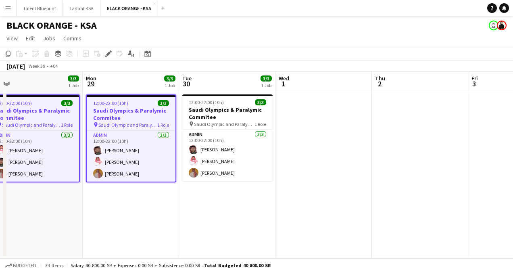
scroll to position [0, 210]
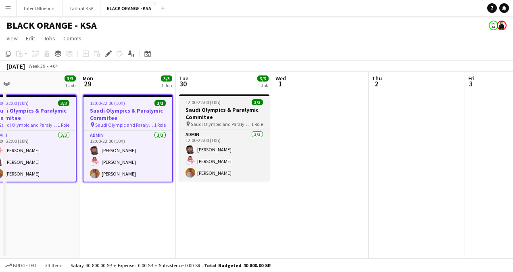
click at [205, 103] on span "12:00-22:00 (10h)" at bounding box center [203, 102] width 35 height 6
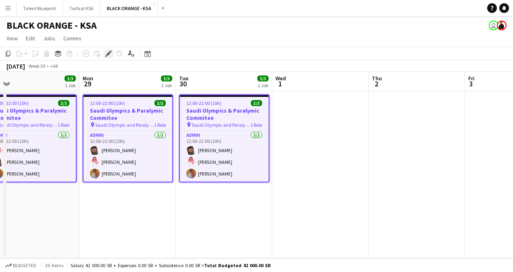
click at [109, 54] on icon at bounding box center [108, 54] width 4 height 4
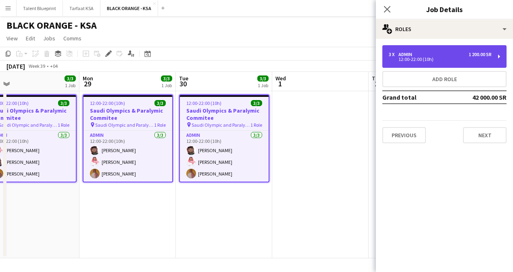
click at [419, 58] on div "12:00-22:00 (10h)" at bounding box center [440, 59] width 103 height 4
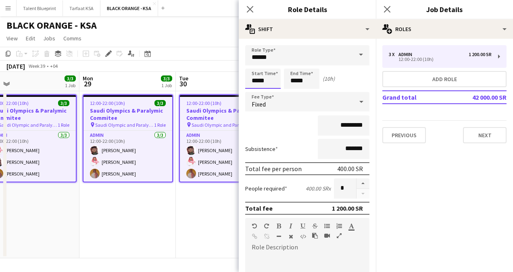
click at [267, 82] on body "Menu Boards Boards Boards All jobs Status Workforce Workforce My Workforce Recr…" at bounding box center [256, 136] width 513 height 272
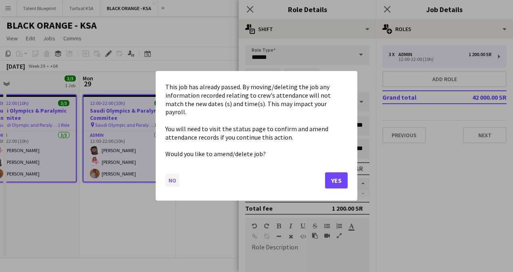
click at [174, 177] on button "No" at bounding box center [172, 180] width 14 height 13
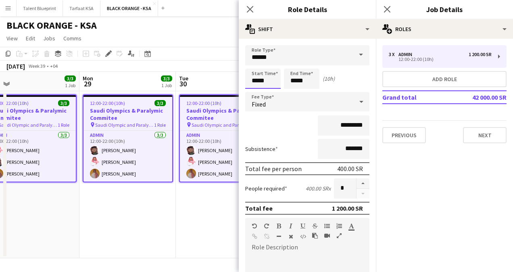
click at [264, 81] on body "Menu Boards Boards Boards All jobs Status Workforce Workforce My Workforce Recr…" at bounding box center [256, 136] width 513 height 272
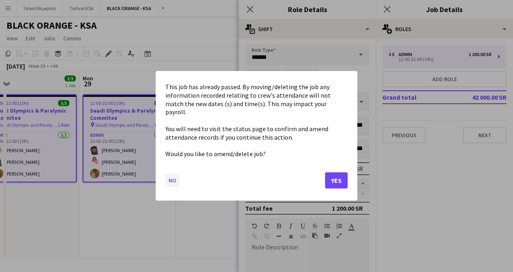
click at [173, 174] on button "No" at bounding box center [172, 180] width 14 height 13
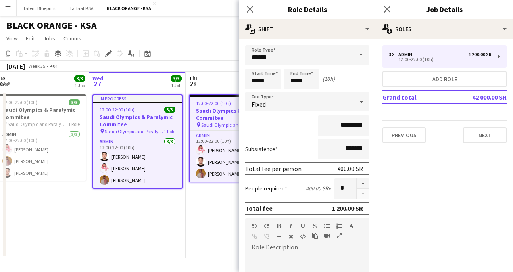
scroll to position [0, 188]
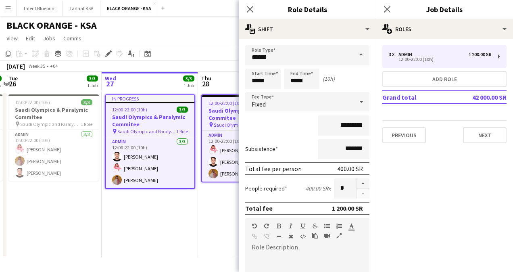
click at [153, 121] on h3 "Saudi Olympics & Paralymic Commitee" at bounding box center [150, 120] width 89 height 15
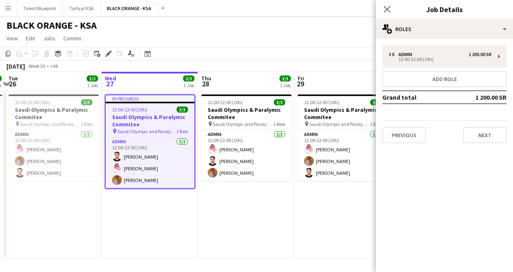
click at [140, 120] on h3 "Saudi Olympics & Paralymic Commitee" at bounding box center [150, 120] width 89 height 15
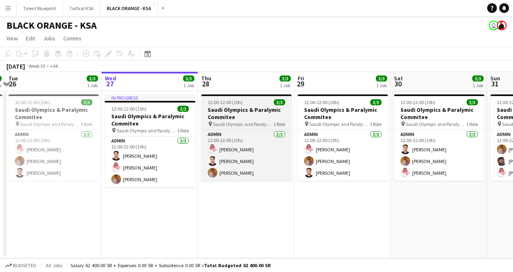
click at [224, 107] on h3 "Saudi Olympics & Paralymic Commitee" at bounding box center [246, 113] width 90 height 15
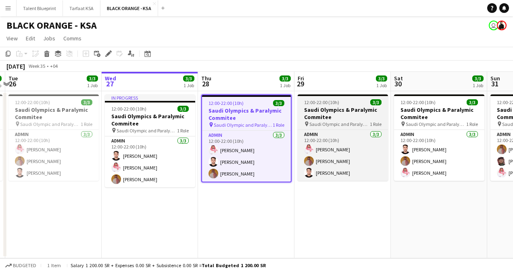
click at [366, 125] on span "Saudi Olympic and Paralympic committee" at bounding box center [340, 124] width 61 height 6
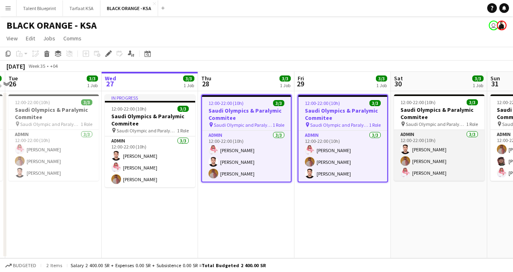
click at [421, 131] on app-card-role "Admin [DATE] 12:00-22:00 (10h) [PERSON_NAME] [PERSON_NAME] Yagmowr [PERSON_NAME]" at bounding box center [439, 155] width 90 height 51
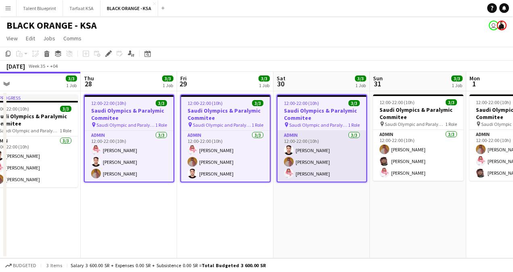
click at [421, 131] on app-card-role "Admin [DATE] 12:00-22:00 (10h) [PERSON_NAME] [PERSON_NAME] [PERSON_NAME]" at bounding box center [418, 155] width 90 height 51
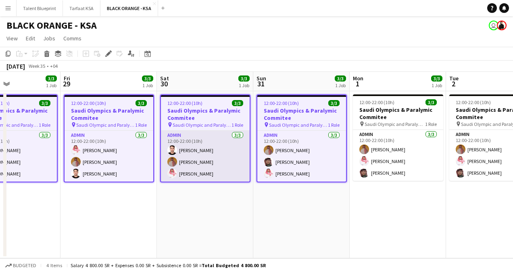
click at [421, 131] on app-card-role "Admin [DATE] 12:00-22:00 (10h) [PERSON_NAME] Yagmowr [PERSON_NAME] [PERSON_NAME]" at bounding box center [398, 155] width 90 height 51
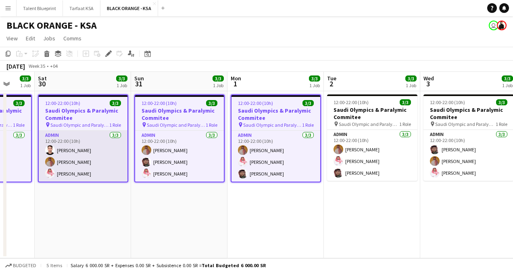
scroll to position [0, 351]
click at [421, 131] on app-date-cell "12:00-22:00 (10h) 3/3 Saudi Olympics & Paralymic Commitee pin [DEMOGRAPHIC_DATA…" at bounding box center [468, 174] width 96 height 167
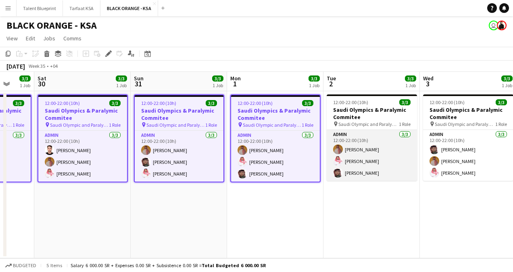
click at [395, 132] on app-card-role "Admin [DATE] 12:00-22:00 (10h) [PERSON_NAME] Yagmowr [PERSON_NAME] [PERSON_NAME]" at bounding box center [372, 155] width 90 height 51
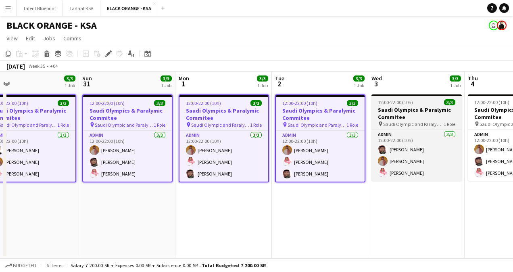
click at [404, 119] on h3 "Saudi Olympics & Paralymic Commitee" at bounding box center [417, 113] width 90 height 15
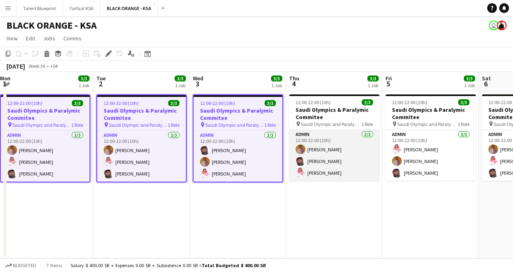
click at [351, 130] on app-card-role "Admin [DATE] 12:00-22:00 (10h) [PERSON_NAME] [PERSON_NAME] [PERSON_NAME]" at bounding box center [334, 155] width 90 height 51
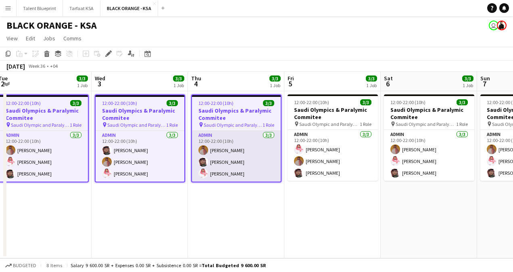
click at [351, 130] on app-card-role "Admin [DATE] 12:00-22:00 (10h) [PERSON_NAME] [PERSON_NAME] Yagmowr [PERSON_NAME]" at bounding box center [333, 155] width 90 height 51
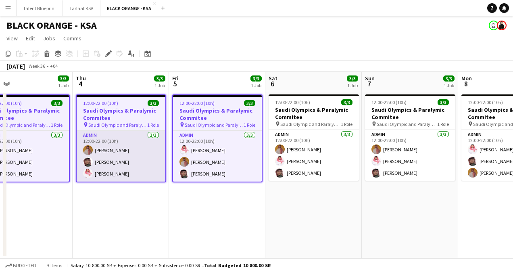
click at [351, 130] on app-card-role "Admin [DATE] 12:00-22:00 (10h) [PERSON_NAME] Yagmowr [PERSON_NAME] [PERSON_NAME]" at bounding box center [314, 155] width 90 height 51
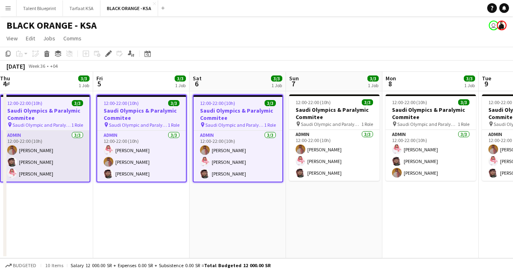
click at [351, 130] on app-card-role "Admin [DATE] 12:00-22:00 (10h) [PERSON_NAME] Yagmowr [PERSON_NAME] [PERSON_NAME]" at bounding box center [334, 155] width 90 height 51
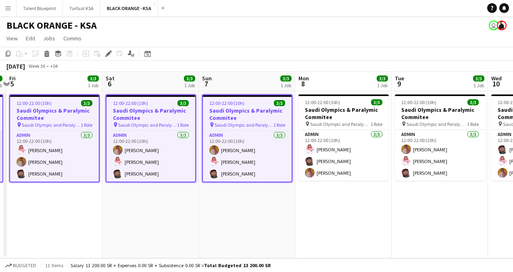
click at [351, 130] on app-card-role "Admin [DATE] 12:00-22:00 (10h) [PERSON_NAME] SAUD [PERSON_NAME] Yagmowr" at bounding box center [344, 155] width 90 height 51
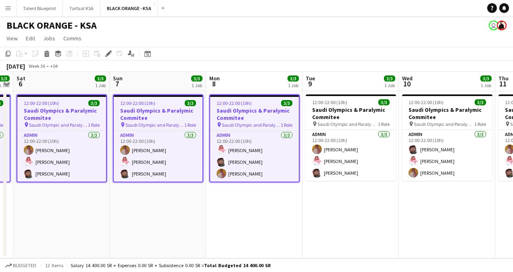
click at [351, 130] on app-card-role "Admin [DATE] 12:00-22:00 (10h) [PERSON_NAME] Yagmowr [PERSON_NAME] [PERSON_NAME]" at bounding box center [351, 155] width 90 height 51
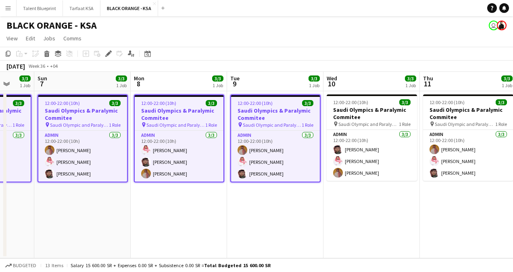
click at [351, 130] on app-card-role "Admin [DATE] 12:00-22:00 (10h) [PERSON_NAME] [PERSON_NAME] [PERSON_NAME] Yagmowr" at bounding box center [372, 155] width 90 height 51
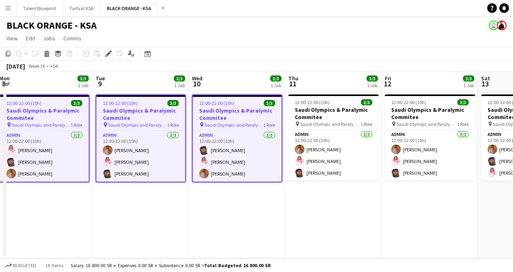
click at [351, 130] on app-card-role "Admin [DATE] 12:00-22:00 (10h) [PERSON_NAME] Yagmowr [PERSON_NAME] [PERSON_NAME]" at bounding box center [334, 155] width 90 height 51
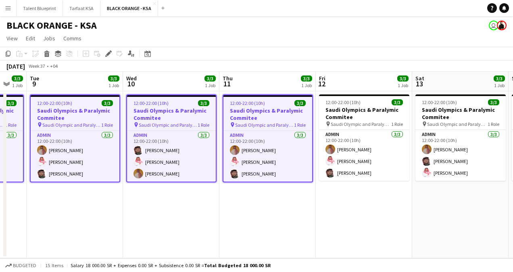
click at [351, 130] on app-card-role "Admin [DATE] 12:00-22:00 (10h) [PERSON_NAME] Yagmowr [PERSON_NAME] [PERSON_NAME]" at bounding box center [364, 155] width 90 height 51
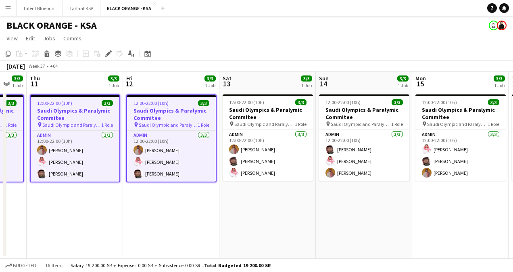
scroll to position [0, 248]
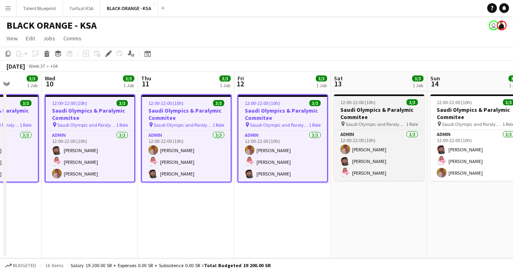
click at [369, 128] on app-job-card "12:00-22:00 (10h) 3/3 Saudi Olympics & Paralymic Commitee pin [DEMOGRAPHIC_DATA…" at bounding box center [379, 137] width 90 height 86
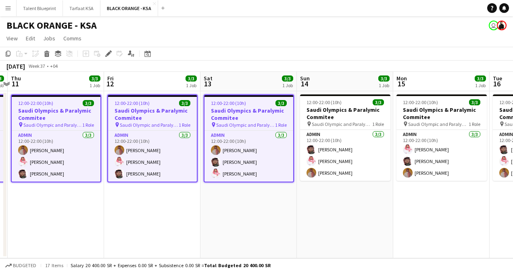
click at [369, 128] on app-job-card "12:00-22:00 (10h) 3/3 Saudi Olympics & Paralymic Commitee pin [DEMOGRAPHIC_DATA…" at bounding box center [345, 137] width 90 height 86
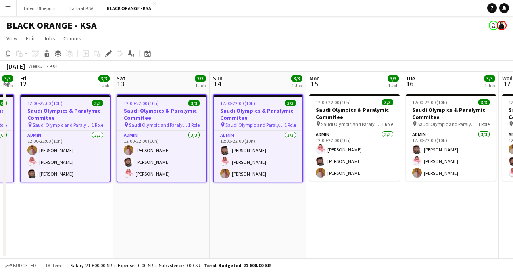
click at [369, 128] on app-job-card "12:00-22:00 (10h) 3/3 Saudi Olympics & Paralymic Commitee pin [DEMOGRAPHIC_DATA…" at bounding box center [355, 137] width 90 height 86
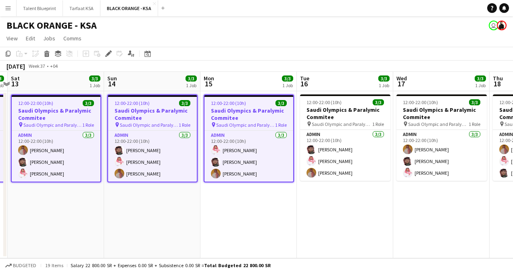
click at [369, 128] on app-job-card "12:00-22:00 (10h) 3/3 Saudi Olympics & Paralymic Commitee pin [DEMOGRAPHIC_DATA…" at bounding box center [345, 137] width 90 height 86
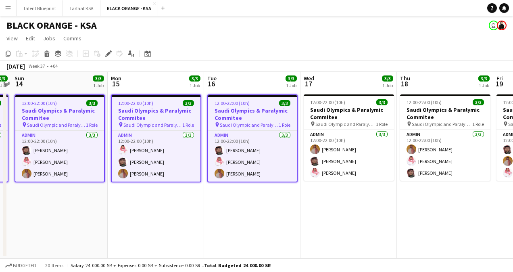
click at [369, 128] on app-job-card "12:00-22:00 (10h) 3/3 Saudi Olympics & Paralymic Commitee pin [DEMOGRAPHIC_DATA…" at bounding box center [349, 137] width 90 height 86
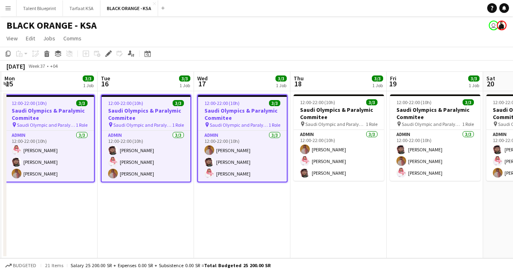
click at [369, 128] on app-job-card "12:00-22:00 (10h) 3/3 Saudi Olympics & Paralymic Commitee pin [DEMOGRAPHIC_DATA…" at bounding box center [339, 137] width 90 height 86
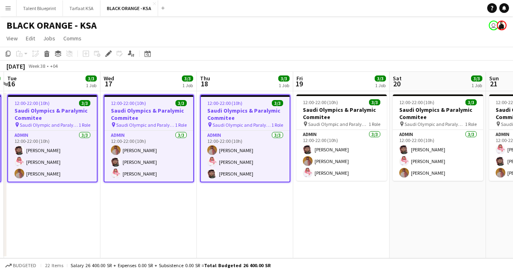
click at [369, 128] on app-job-card "12:00-22:00 (10h) 3/3 Saudi Olympics & Paralymic Commitee pin [DEMOGRAPHIC_DATA…" at bounding box center [342, 137] width 90 height 86
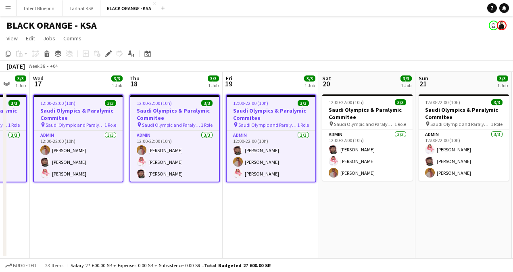
scroll to position [0, 358]
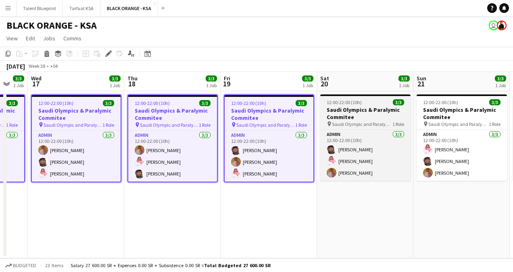
click at [369, 128] on app-job-card "12:00-22:00 (10h) 3/3 Saudi Olympics & Paralymic Commitee pin [DEMOGRAPHIC_DATA…" at bounding box center [365, 137] width 90 height 86
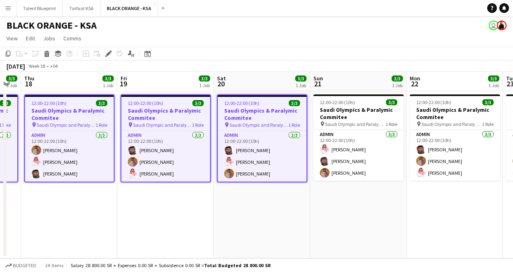
click at [369, 128] on app-job-card "12:00-22:00 (10h) 3/3 Saudi Olympics & Paralymic Commitee pin [DEMOGRAPHIC_DATA…" at bounding box center [359, 137] width 90 height 86
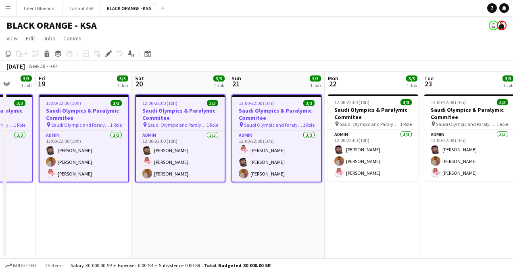
click at [365, 127] on div "pin [DEMOGRAPHIC_DATA] Olympic and Paralympic committee 1 Role" at bounding box center [373, 124] width 90 height 6
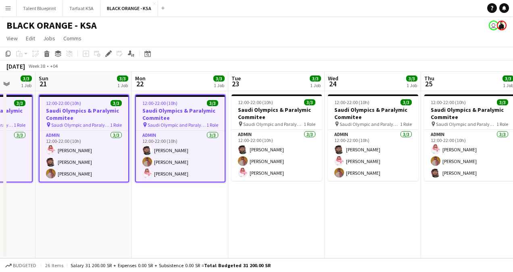
scroll to position [0, 282]
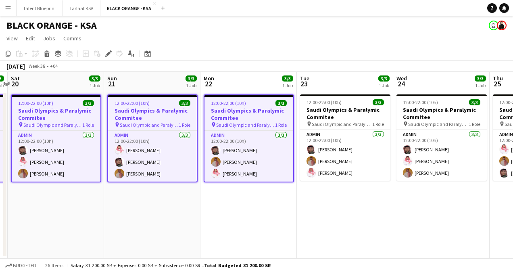
click at [365, 127] on div "pin [DEMOGRAPHIC_DATA] Olympic and Paralympic committee 1 Role" at bounding box center [345, 124] width 90 height 6
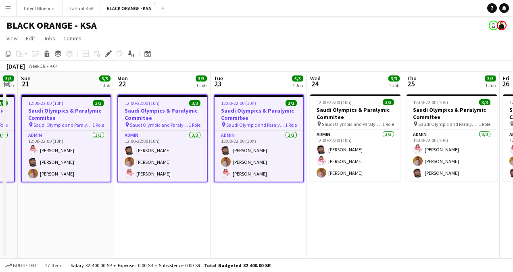
click at [365, 127] on div "pin [DEMOGRAPHIC_DATA] Olympic and Paralympic committee 1 Role" at bounding box center [355, 124] width 90 height 6
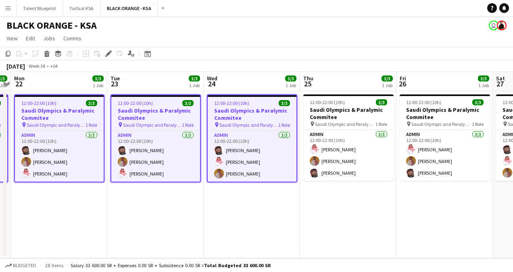
click at [365, 127] on div "pin [DEMOGRAPHIC_DATA] Olympic and Paralympic committee 1 Role" at bounding box center [348, 124] width 90 height 6
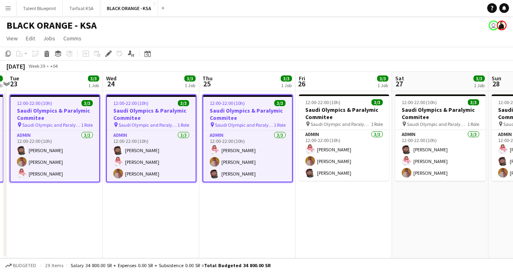
click at [365, 127] on div "pin [DEMOGRAPHIC_DATA] Olympic and Paralympic committee 1 Role" at bounding box center [344, 124] width 90 height 6
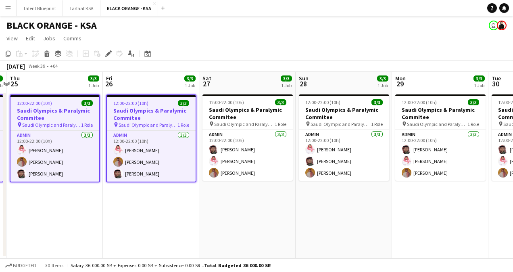
scroll to position [0, 287]
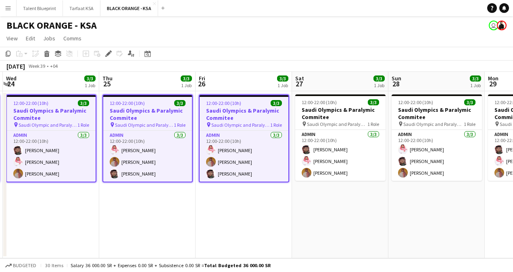
click at [365, 127] on div "pin [DEMOGRAPHIC_DATA] Olympic and Paralympic committee 1 Role" at bounding box center [340, 124] width 90 height 6
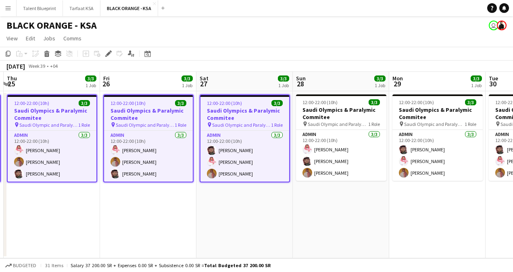
scroll to position [0, 383]
click at [365, 127] on div "pin [DEMOGRAPHIC_DATA] Olympic and Paralympic committee 1 Role" at bounding box center [341, 124] width 90 height 6
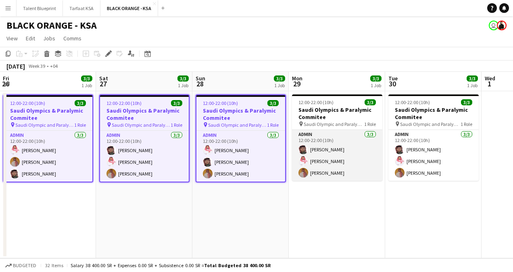
scroll to position [0, 300]
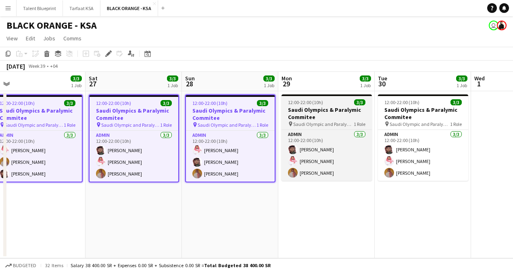
click at [322, 126] on span "Saudi Olympic and Paralympic committee" at bounding box center [323, 124] width 61 height 6
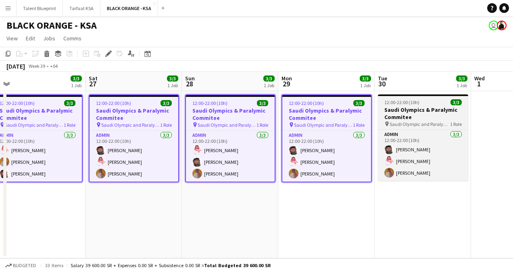
click at [404, 128] on app-job-card "12:00-22:00 (10h) 3/3 Saudi Olympics & Paralymic Commitee pin [DEMOGRAPHIC_DATA…" at bounding box center [423, 137] width 90 height 86
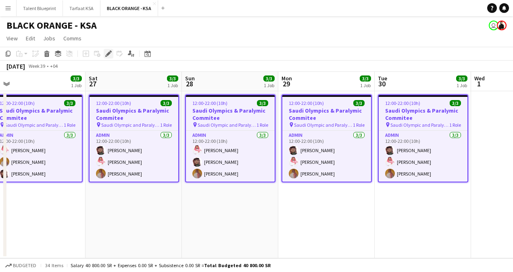
drag, startPoint x: 404, startPoint y: 128, endPoint x: 110, endPoint y: 56, distance: 303.1
click at [110, 56] on icon "Edit" at bounding box center [108, 53] width 6 height 6
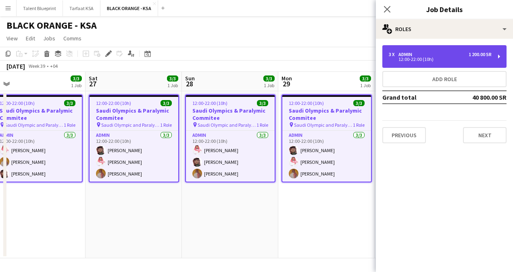
click at [414, 52] on div "Admin" at bounding box center [407, 55] width 17 height 6
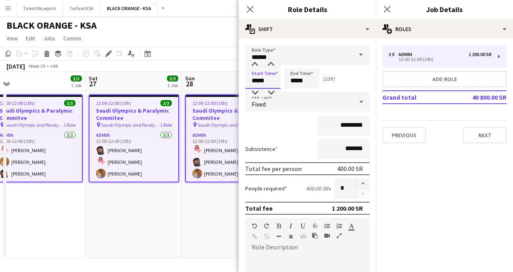
click at [256, 79] on input "*****" at bounding box center [263, 79] width 36 height 20
type input "*****"
click at [312, 82] on input "*****" at bounding box center [302, 79] width 36 height 20
click at [296, 80] on input "*****" at bounding box center [302, 79] width 36 height 20
type input "*****"
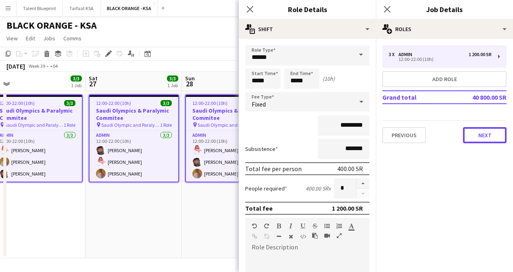
drag, startPoint x: 479, startPoint y: 137, endPoint x: 464, endPoint y: 231, distance: 94.9
click at [464, 231] on mat-expansion-panel "pencil3 General details 3 x Admin 1 200.00 SR 12:00-22:00 (10h) Add role Grand …" at bounding box center [444, 155] width 137 height 233
click at [181, 207] on app-date-cell "12:00-22:00 (10h) 3/3 Saudi Olympics & Paralymic Commitee pin [DEMOGRAPHIC_DATA…" at bounding box center [134, 174] width 96 height 167
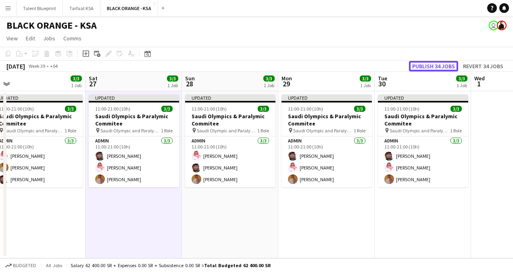
click at [437, 65] on button "Publish 34 jobs" at bounding box center [433, 66] width 49 height 10
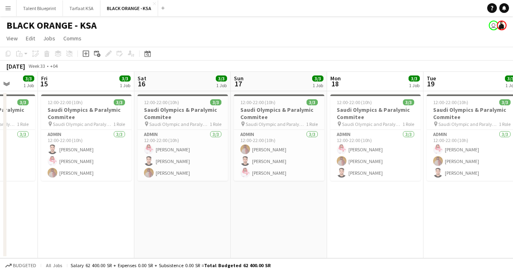
scroll to position [0, 379]
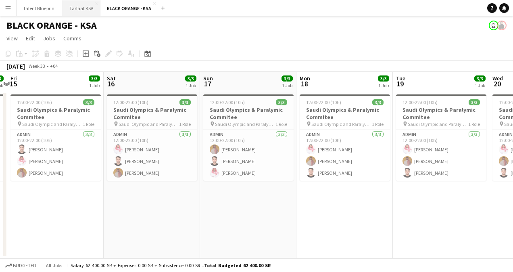
click at [77, 6] on button "Tarfaat KSA Close" at bounding box center [82, 8] width 38 height 16
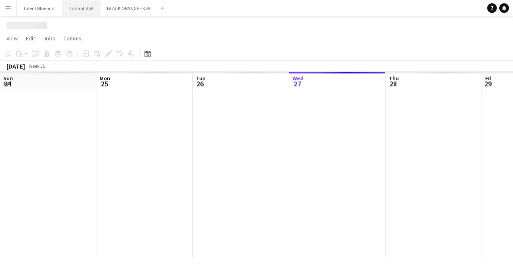
scroll to position [0, 193]
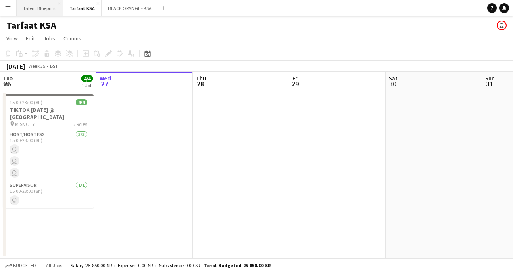
click at [52, 7] on button "Talent Blueprint Close" at bounding box center [40, 8] width 46 height 16
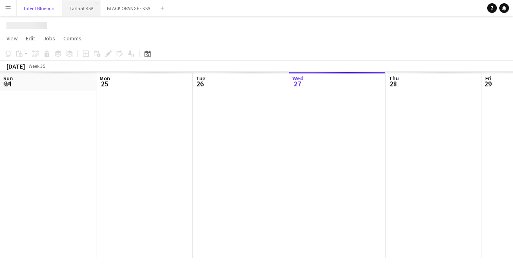
scroll to position [0, 193]
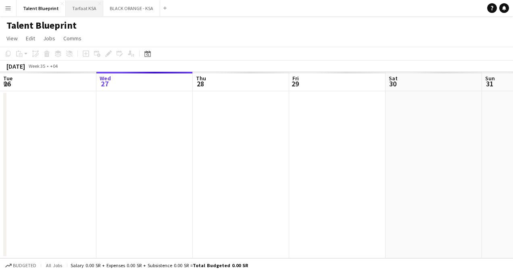
click at [72, 7] on button "Tarfaat KSA Close" at bounding box center [85, 8] width 38 height 16
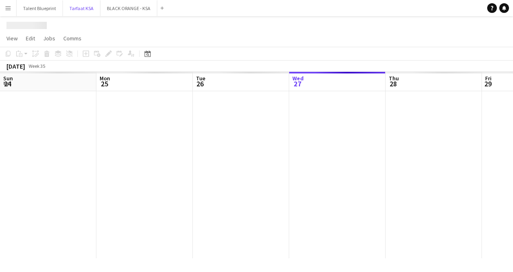
scroll to position [0, 193]
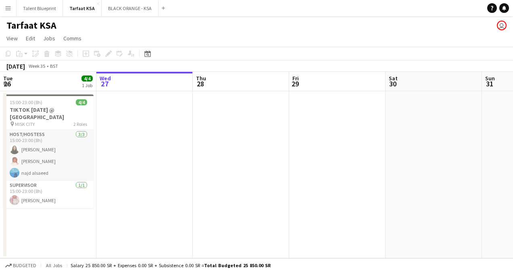
click at [51, 133] on app-card-role "Host/Hostess [DATE] 15:00-23:00 (8h) [PERSON_NAME] najd alsaeed" at bounding box center [48, 155] width 90 height 51
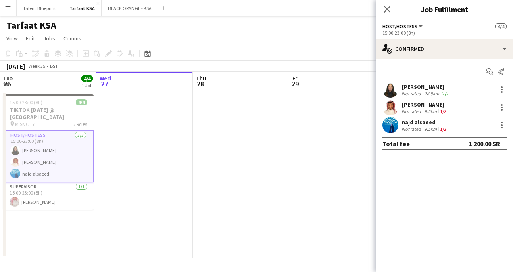
click at [42, 147] on app-card-role "Host/Hostess [DATE] 15:00-23:00 (8h) [PERSON_NAME] najd alsaeed" at bounding box center [48, 156] width 90 height 52
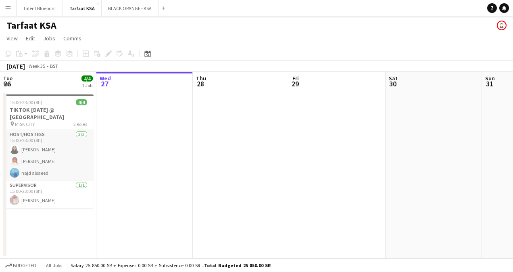
click at [21, 146] on app-card-role "Host/Hostess [DATE] 15:00-23:00 (8h) [PERSON_NAME] najd alsaeed" at bounding box center [48, 155] width 90 height 51
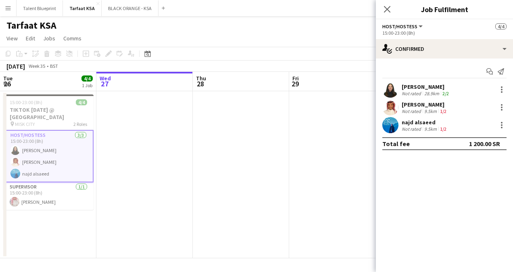
click at [417, 85] on div "[PERSON_NAME]" at bounding box center [426, 86] width 49 height 7
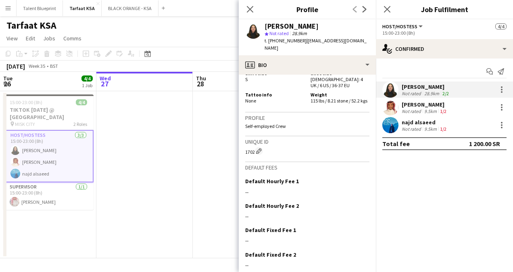
scroll to position [716, 0]
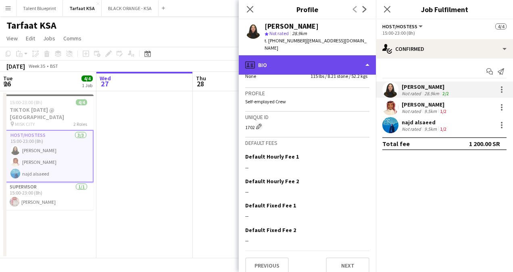
click at [258, 59] on div "profile Bio" at bounding box center [307, 64] width 137 height 19
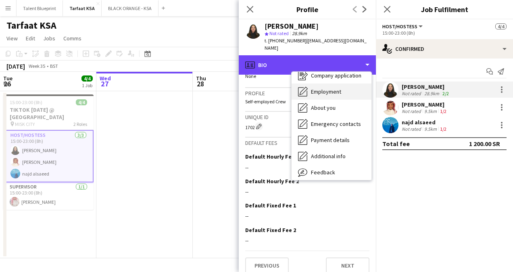
scroll to position [44, 0]
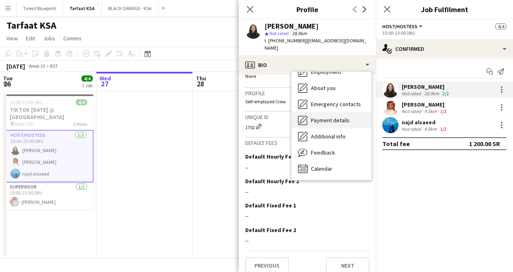
click at [342, 117] on span "Payment details" at bounding box center [330, 120] width 39 height 7
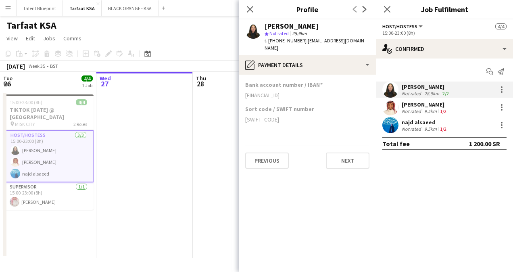
click at [272, 116] on div "[SWIFT_CODE]" at bounding box center [307, 119] width 124 height 7
click at [260, 105] on h3 "Sort code / SWIFT number" at bounding box center [279, 108] width 69 height 7
click at [249, 92] on div "[FINANCIAL_ID]" at bounding box center [307, 95] width 124 height 7
click at [284, 116] on div "[SWIFT_CODE]" at bounding box center [307, 119] width 124 height 7
drag, startPoint x: 247, startPoint y: 86, endPoint x: 303, endPoint y: 90, distance: 56.2
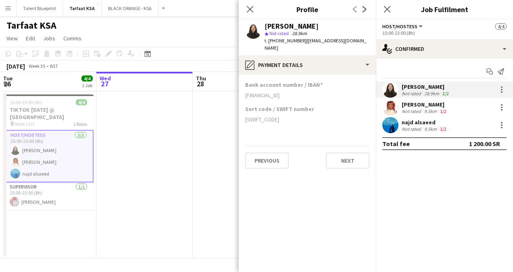
click at [303, 92] on div "[FINANCIAL_ID]" at bounding box center [307, 95] width 124 height 7
drag, startPoint x: 303, startPoint y: 90, endPoint x: 295, endPoint y: 99, distance: 12.9
click at [295, 105] on h3 "Sort code / SWIFT number" at bounding box center [279, 108] width 69 height 7
drag, startPoint x: 245, startPoint y: 86, endPoint x: 316, endPoint y: 92, distance: 72.1
click at [316, 92] on app-section-data-types "Bank account number / IBAN [FINANCIAL_ID] Sort code / SWIFT number [SWIFT_CODE]…" at bounding box center [307, 173] width 137 height 197
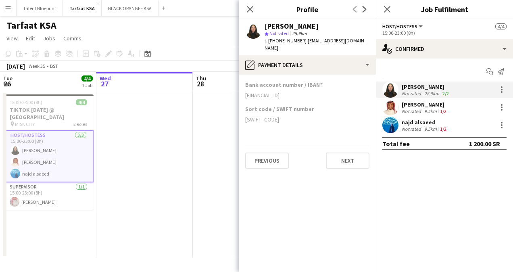
copy div "[FINANCIAL_ID]"
click at [410, 105] on div "[PERSON_NAME]" at bounding box center [425, 104] width 46 height 7
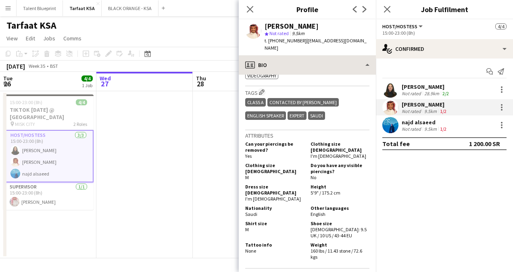
scroll to position [321, 0]
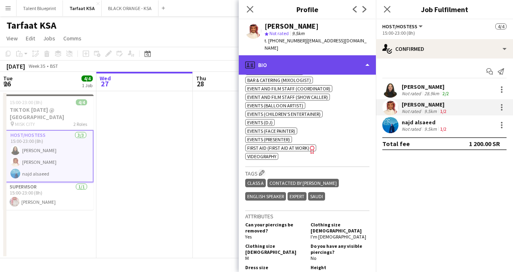
click at [265, 57] on div "profile Bio" at bounding box center [307, 64] width 137 height 19
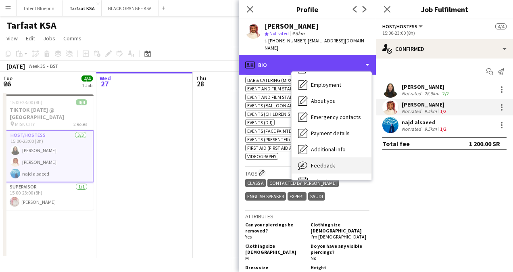
scroll to position [44, 0]
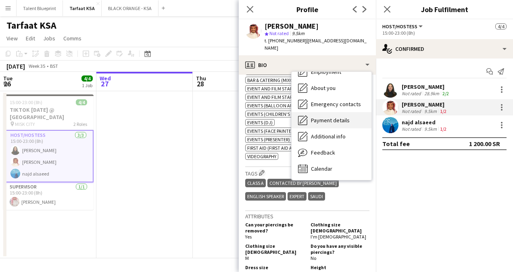
click at [341, 117] on span "Payment details" at bounding box center [330, 120] width 39 height 7
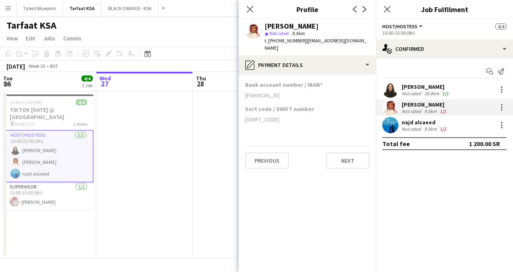
drag, startPoint x: 322, startPoint y: 88, endPoint x: 241, endPoint y: 96, distance: 81.5
click at [241, 96] on app-section-data-types "Bank account number / IBAN [FINANCIAL_ID] Sort code / SWIFT number [SWIFT_CODE]…" at bounding box center [307, 173] width 137 height 197
copy div "[FINANCIAL_ID]"
click at [409, 123] on div "najd alsaeed" at bounding box center [425, 122] width 46 height 7
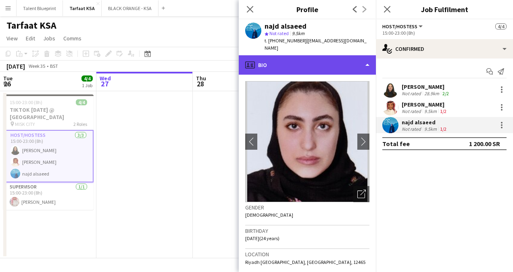
click at [261, 59] on div "profile Bio" at bounding box center [307, 64] width 137 height 19
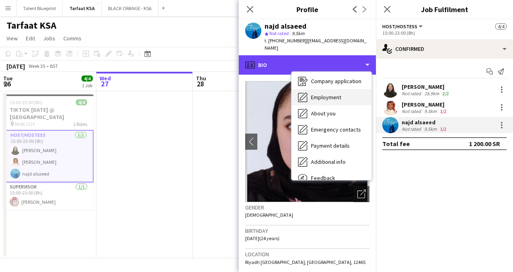
scroll to position [0, 0]
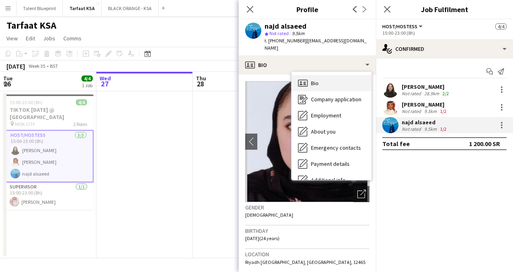
click at [335, 75] on div "Bio Bio" at bounding box center [332, 83] width 80 height 16
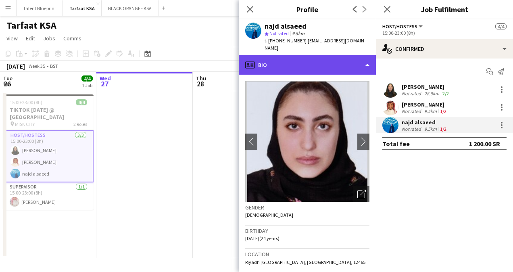
click at [327, 59] on div "profile Bio" at bounding box center [307, 64] width 137 height 19
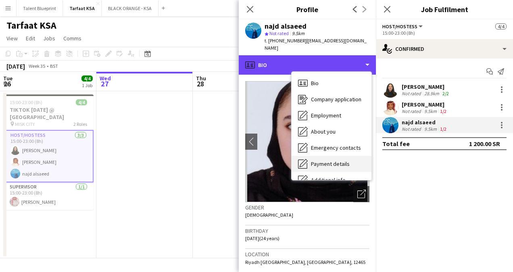
scroll to position [44, 0]
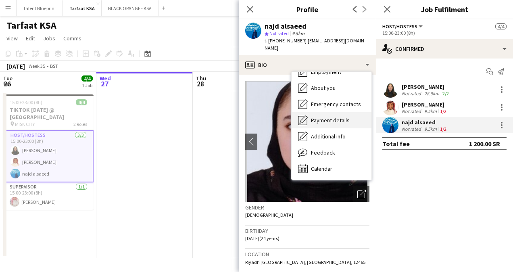
click at [338, 116] on div "Payment details Payment details" at bounding box center [332, 120] width 80 height 16
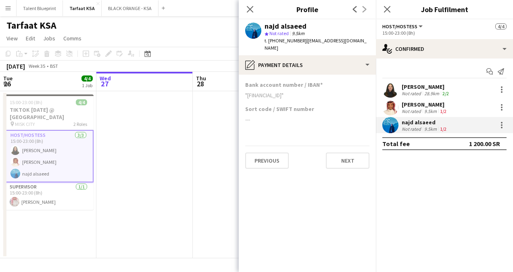
drag, startPoint x: 248, startPoint y: 87, endPoint x: 320, endPoint y: 94, distance: 72.9
click at [320, 94] on div "Bank account number / IBAN "[FINANCIAL_ID]"" at bounding box center [307, 93] width 124 height 24
copy div "[FINANCIAL_ID]"
click at [43, 199] on app-card-role "Supervisor [DATE] 15:00-23:00 (8h) [PERSON_NAME]" at bounding box center [48, 195] width 90 height 27
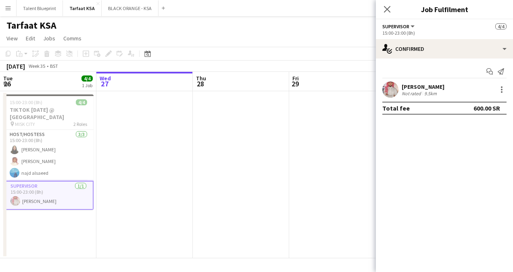
click at [395, 84] on app-user-avatar at bounding box center [391, 90] width 16 height 16
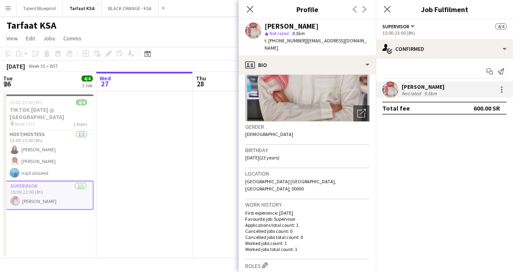
scroll to position [0, 0]
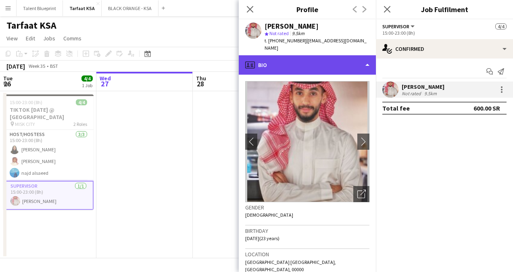
click at [372, 58] on div "profile Bio" at bounding box center [307, 64] width 137 height 19
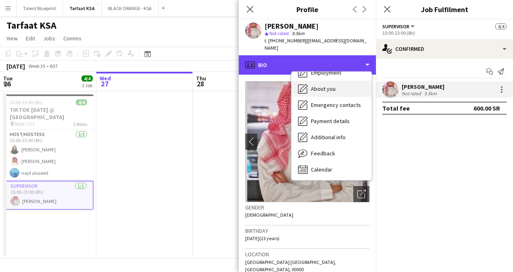
scroll to position [44, 0]
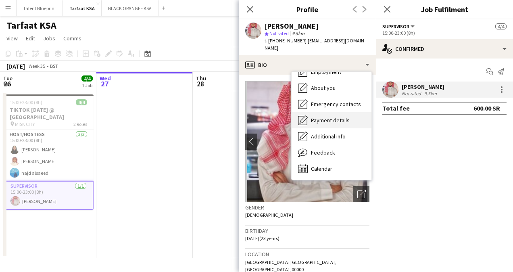
click at [329, 117] on span "Payment details" at bounding box center [330, 120] width 39 height 7
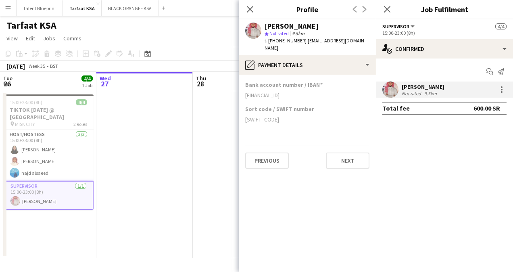
drag, startPoint x: 319, startPoint y: 86, endPoint x: 245, endPoint y: 94, distance: 74.2
click at [245, 94] on app-section-data-types "Bank account number / IBAN [FINANCIAL_ID] Sort code / SWIFT number [SWIFT_CODE]…" at bounding box center [307, 173] width 137 height 197
copy div "[FINANCIAL_ID]"
